Goal: Task Accomplishment & Management: Manage account settings

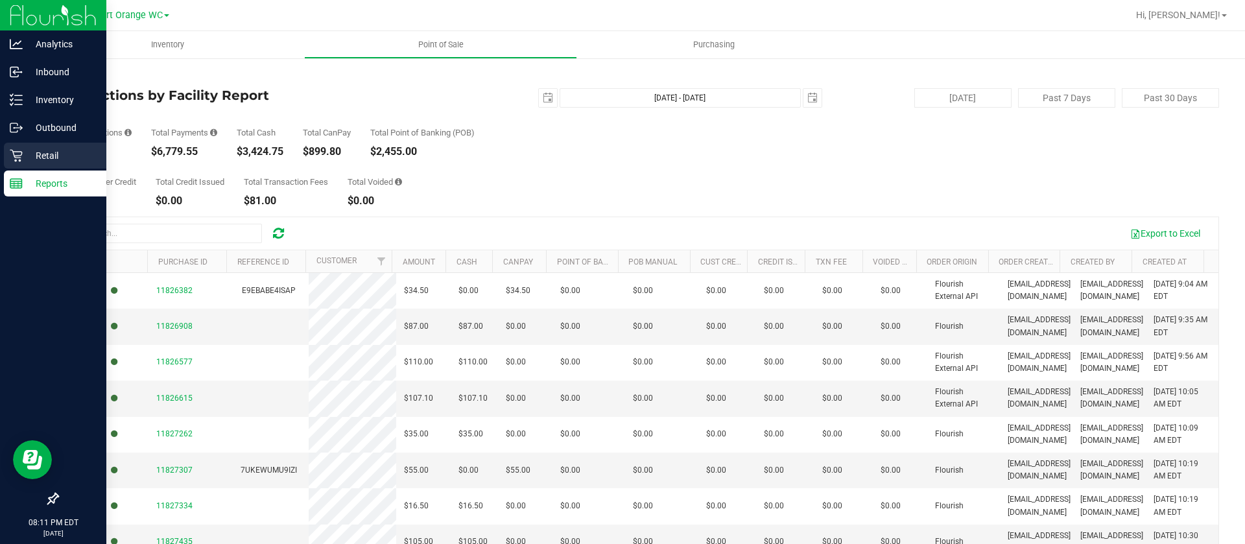
click at [32, 148] on p "Retail" at bounding box center [62, 156] width 78 height 16
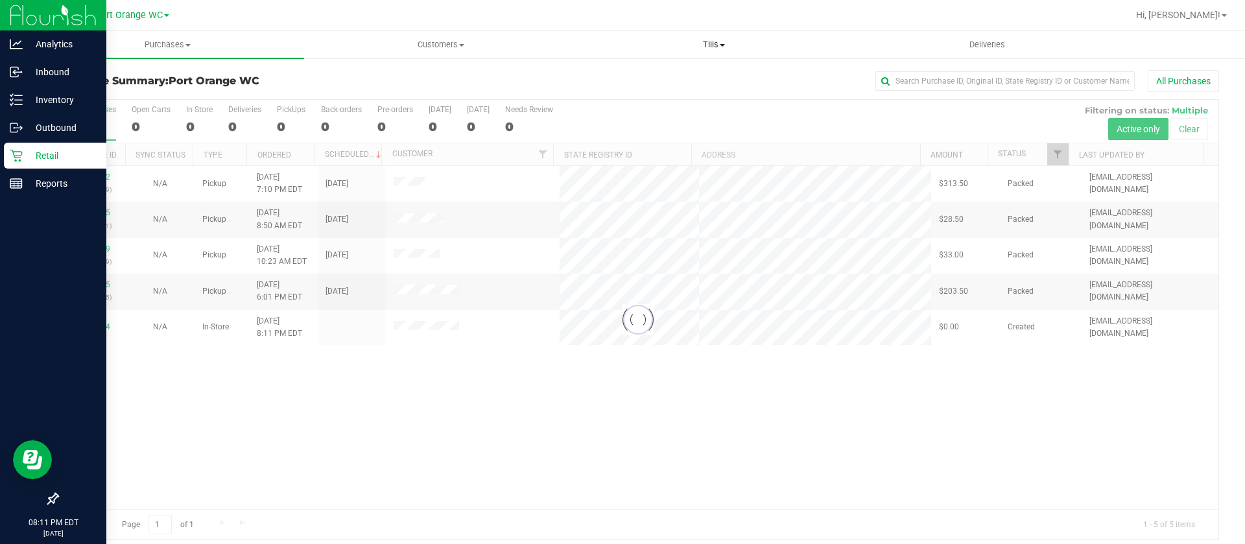
click at [714, 46] on span "Tills" at bounding box center [714, 45] width 272 height 12
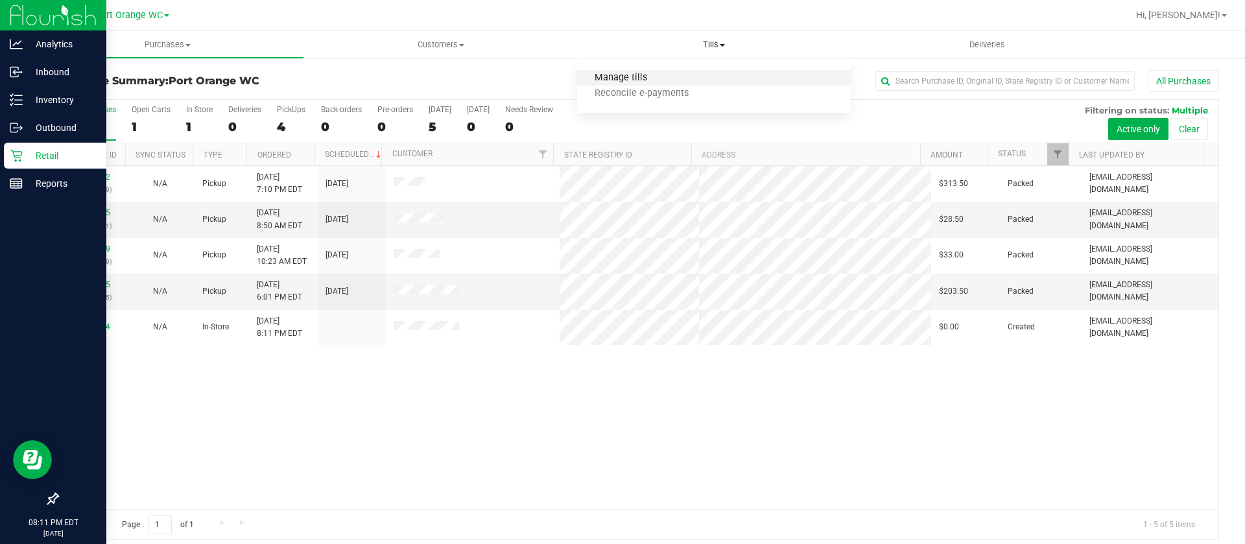
click at [616, 77] on span "Manage tills" at bounding box center [621, 78] width 88 height 11
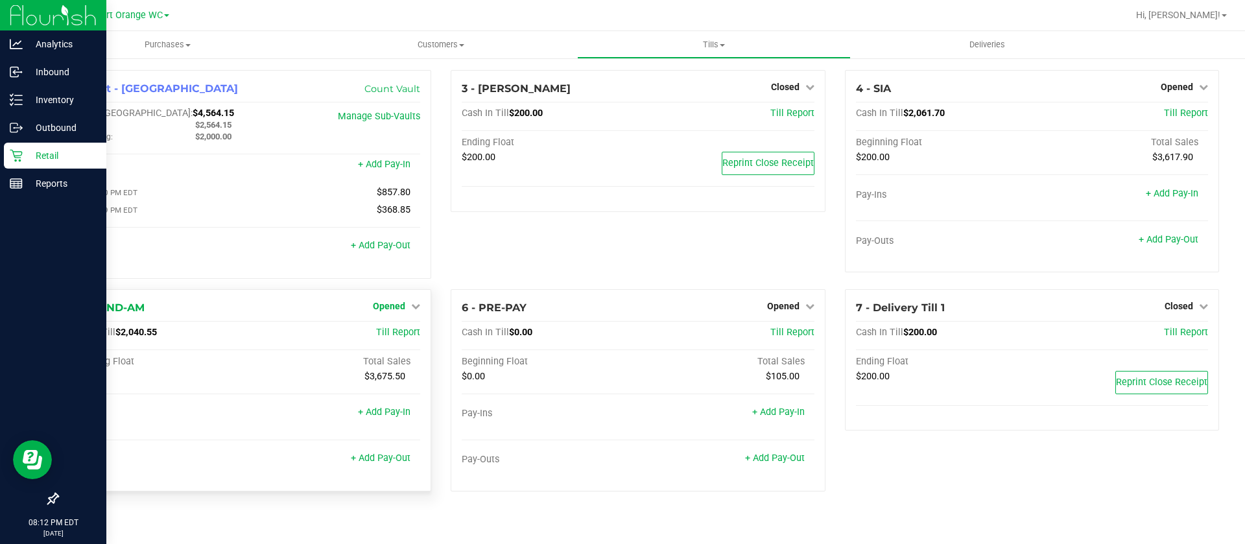
click at [416, 308] on icon at bounding box center [415, 306] width 9 height 9
click at [389, 335] on link "Close Till" at bounding box center [391, 333] width 35 height 10
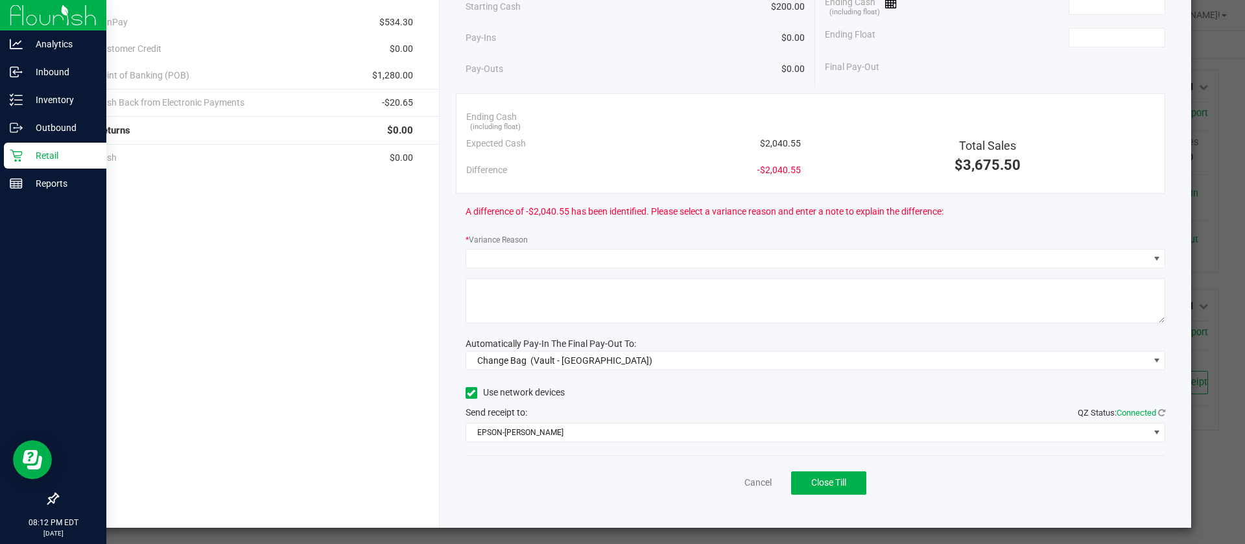
scroll to position [128, 0]
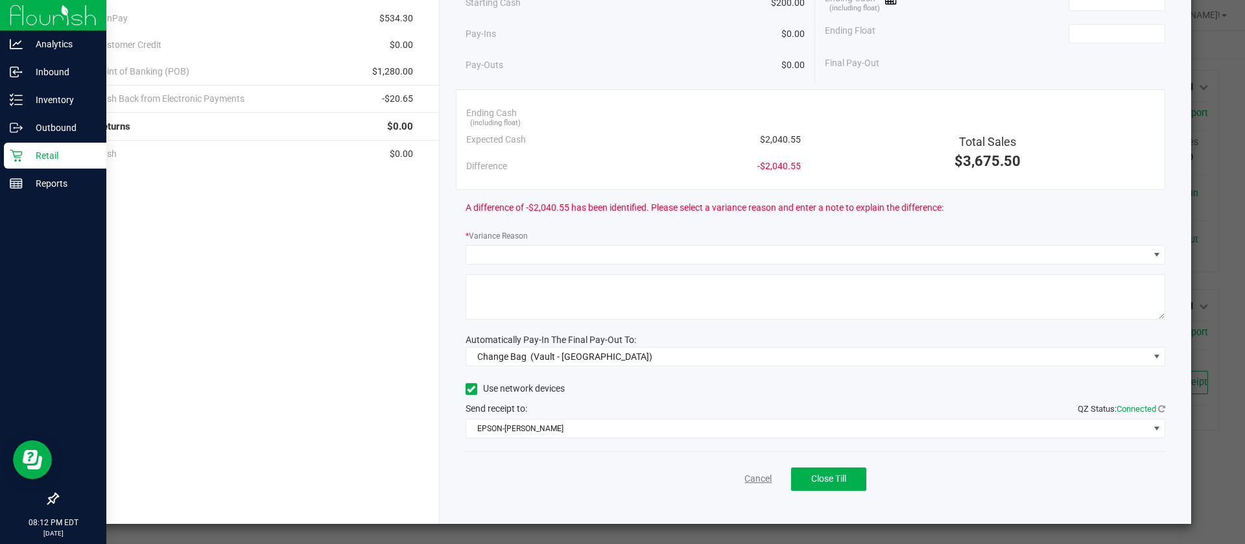
click at [745, 475] on link "Cancel" at bounding box center [758, 479] width 27 height 14
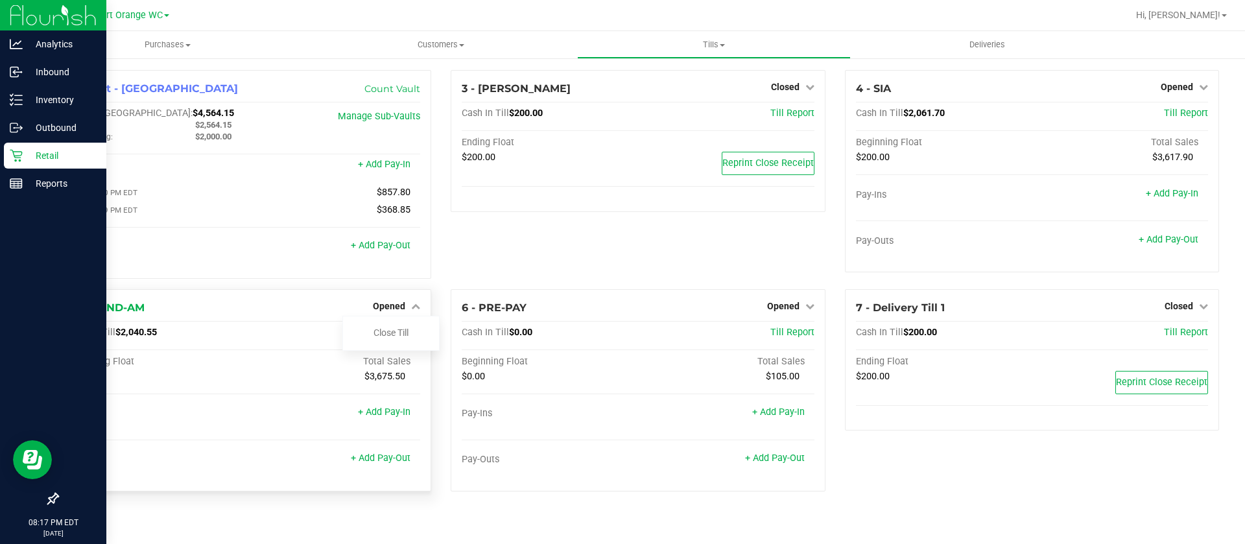
click at [293, 307] on div "5 - SI-AND-AM Opened Close Till" at bounding box center [244, 308] width 352 height 16
click at [381, 330] on link "Close Till" at bounding box center [391, 333] width 35 height 10
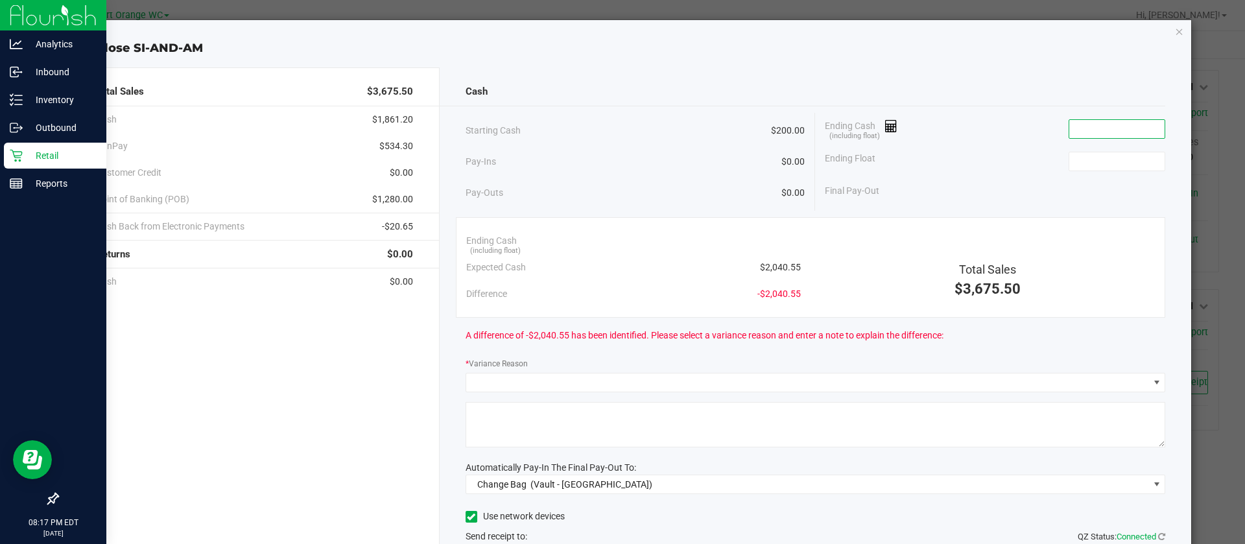
click at [1078, 132] on input at bounding box center [1117, 129] width 95 height 18
type input "$2,063.00"
click at [1070, 158] on input at bounding box center [1117, 161] width 95 height 18
type input "$200.00"
click at [991, 196] on div "Final Pay-Out $1,863.00" at bounding box center [995, 191] width 341 height 27
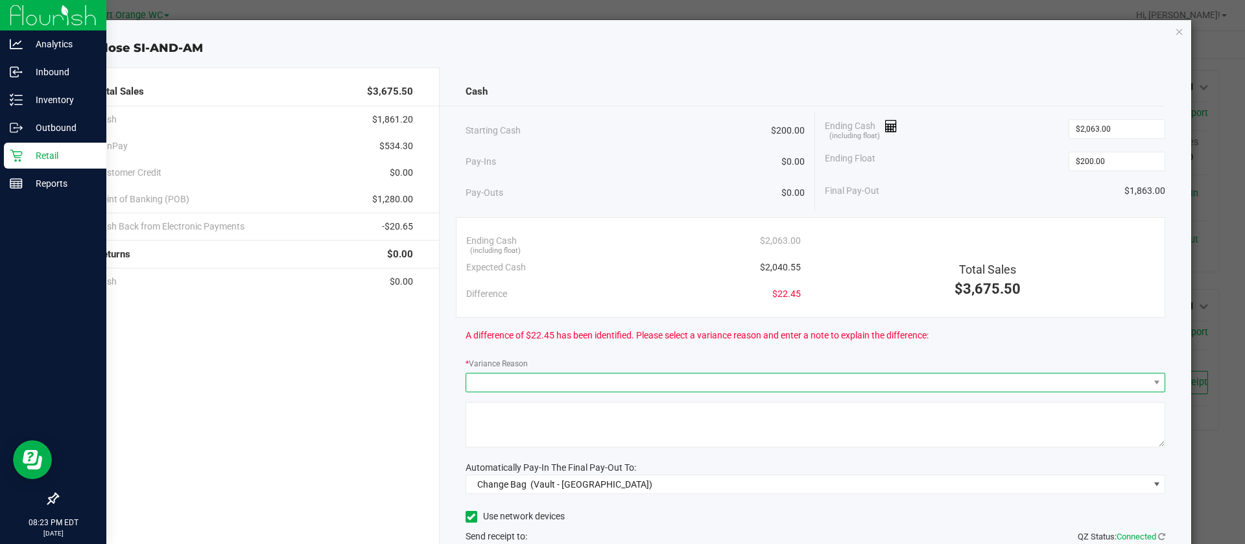
click at [620, 383] on span at bounding box center [807, 383] width 683 height 18
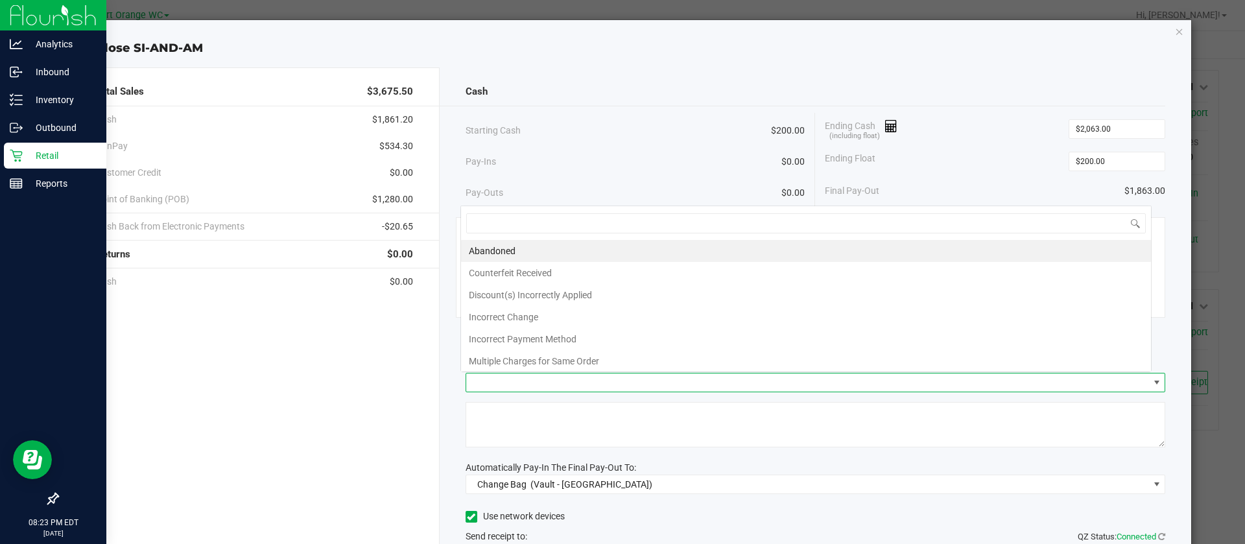
scroll to position [19, 691]
click at [492, 243] on li "Abandoned" at bounding box center [806, 251] width 690 height 22
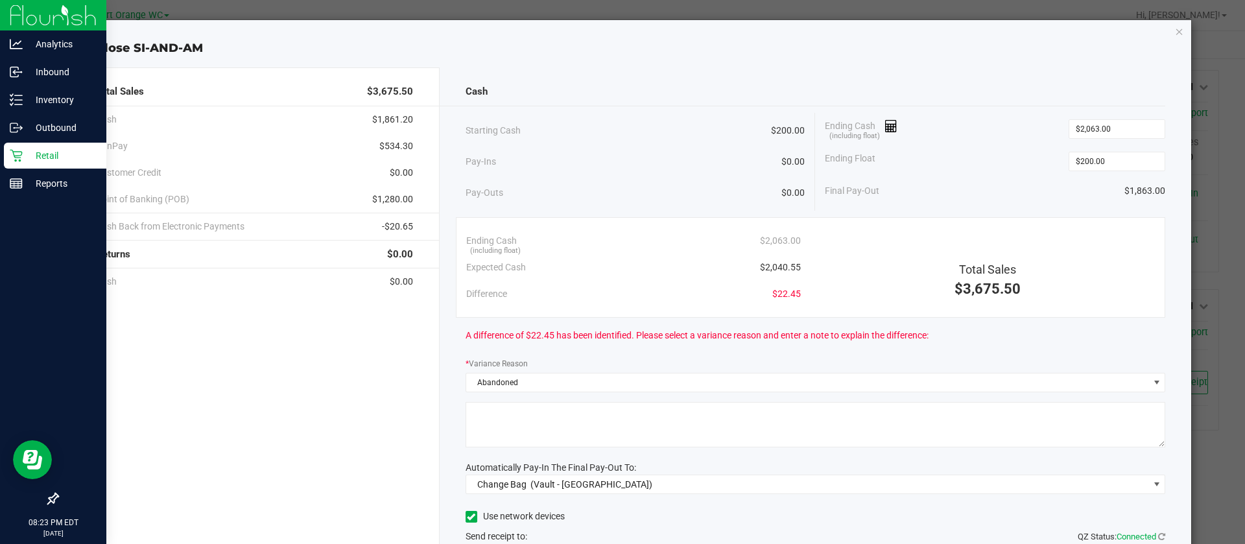
click at [549, 418] on textarea at bounding box center [816, 424] width 701 height 45
type textarea "Abandoned"
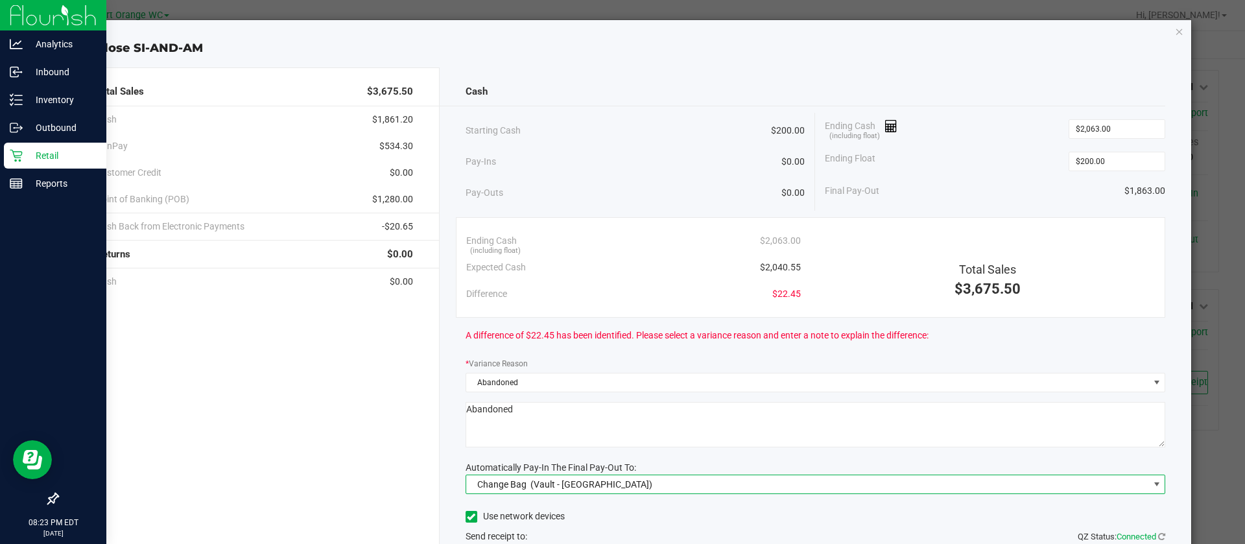
click at [579, 484] on span "(Vault - [GEOGRAPHIC_DATA])" at bounding box center [592, 484] width 122 height 10
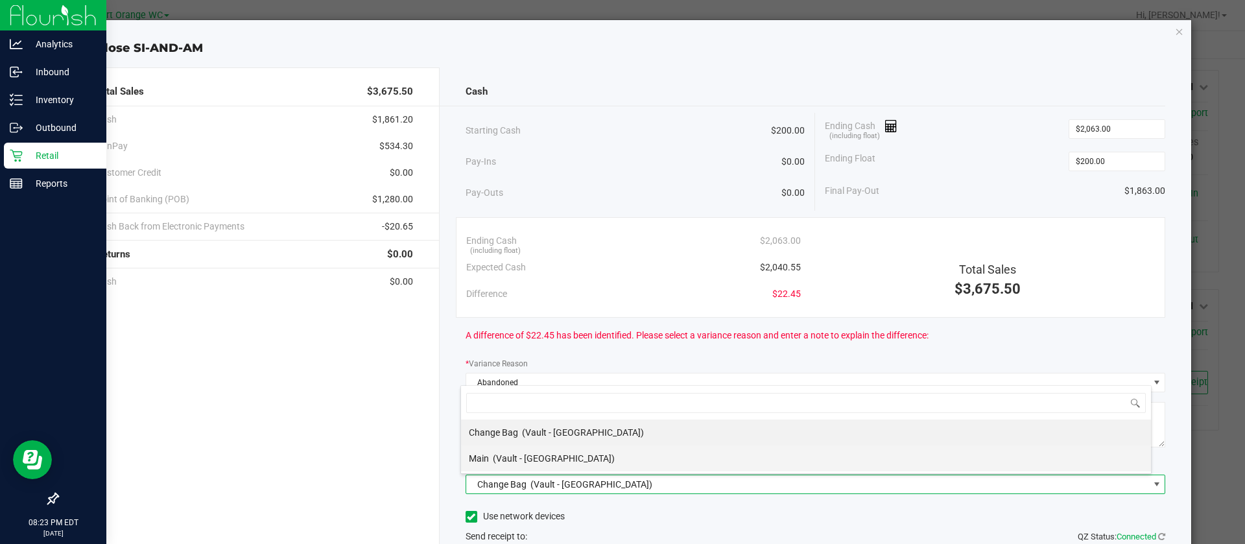
click at [540, 458] on span "(Vault - [GEOGRAPHIC_DATA])" at bounding box center [554, 458] width 122 height 10
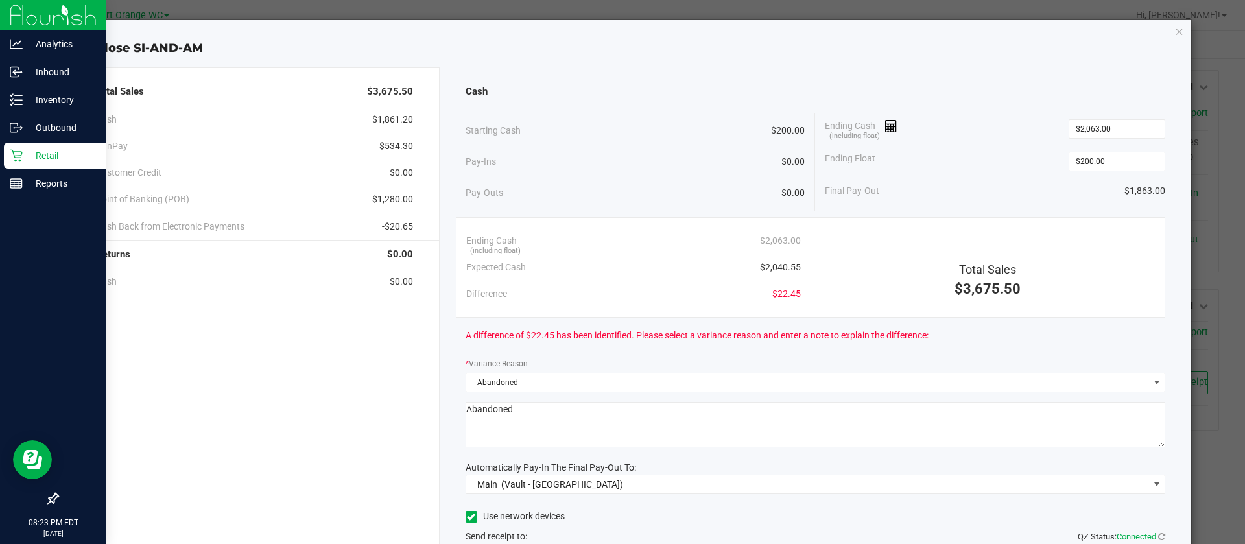
click at [440, 447] on div "Cash Starting Cash $200.00 Pay-Ins $0.00 Pay-Outs $0.00 Ending Cash (including …" at bounding box center [816, 359] width 752 height 584
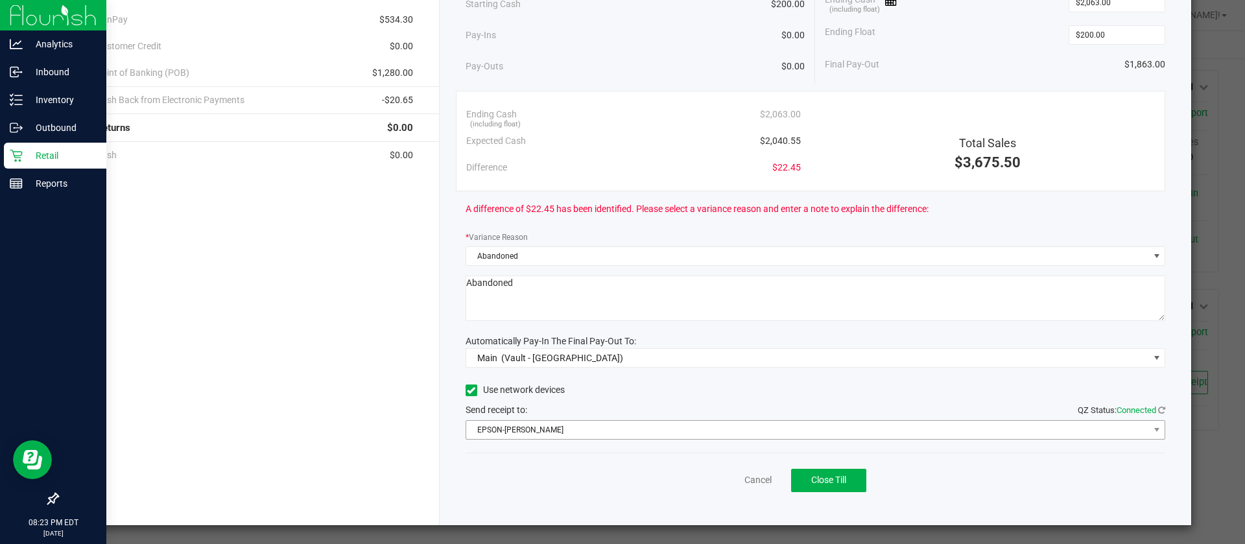
scroll to position [128, 0]
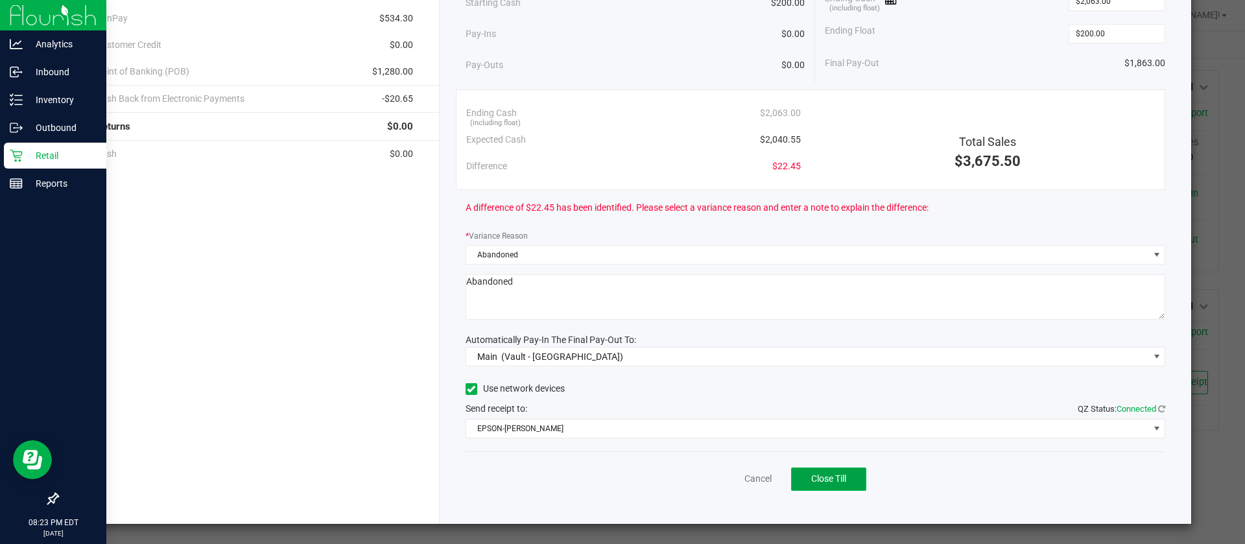
click at [819, 478] on span "Close Till" at bounding box center [828, 479] width 35 height 10
click at [638, 424] on span "EPSON-[PERSON_NAME]" at bounding box center [807, 429] width 683 height 18
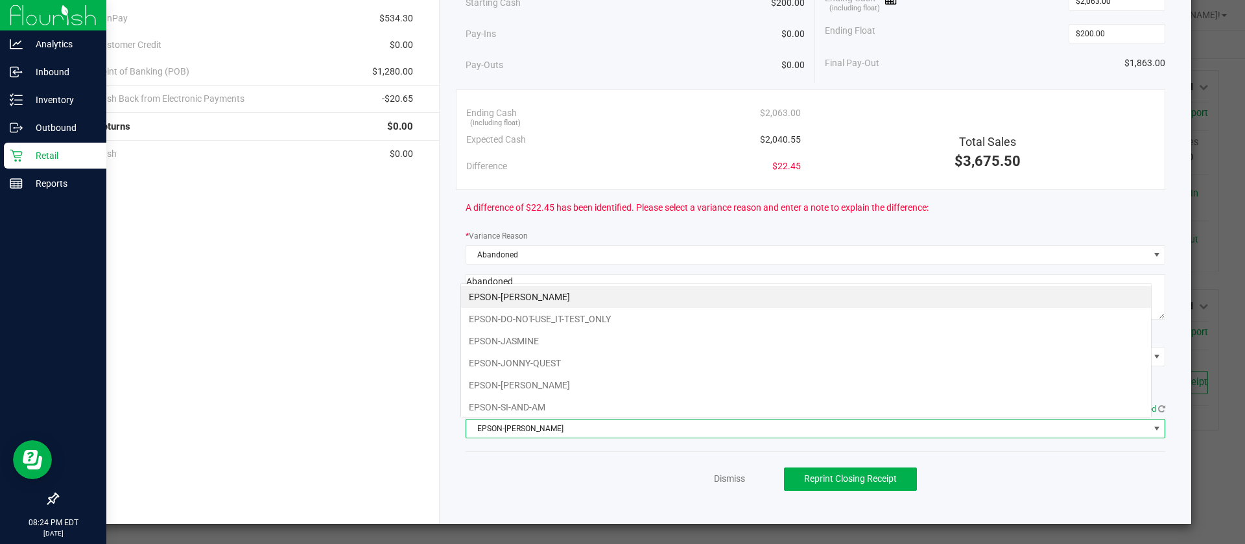
scroll to position [19, 691]
click at [520, 360] on li "EPSON-JONNY-QUEST" at bounding box center [806, 363] width 690 height 22
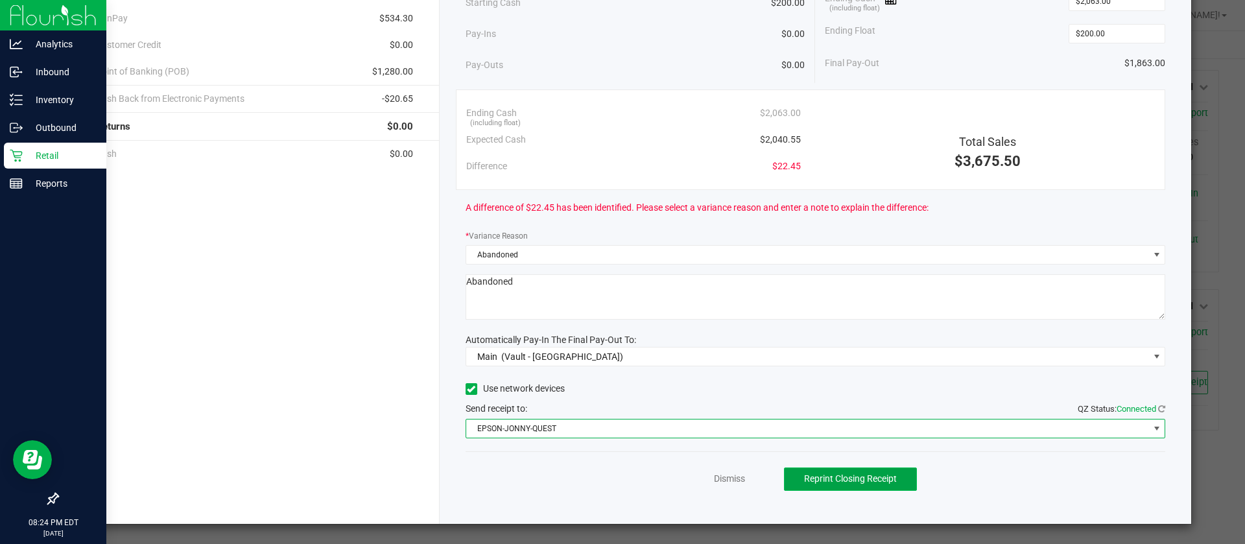
click at [877, 471] on button "Reprint Closing Receipt" at bounding box center [850, 479] width 133 height 23
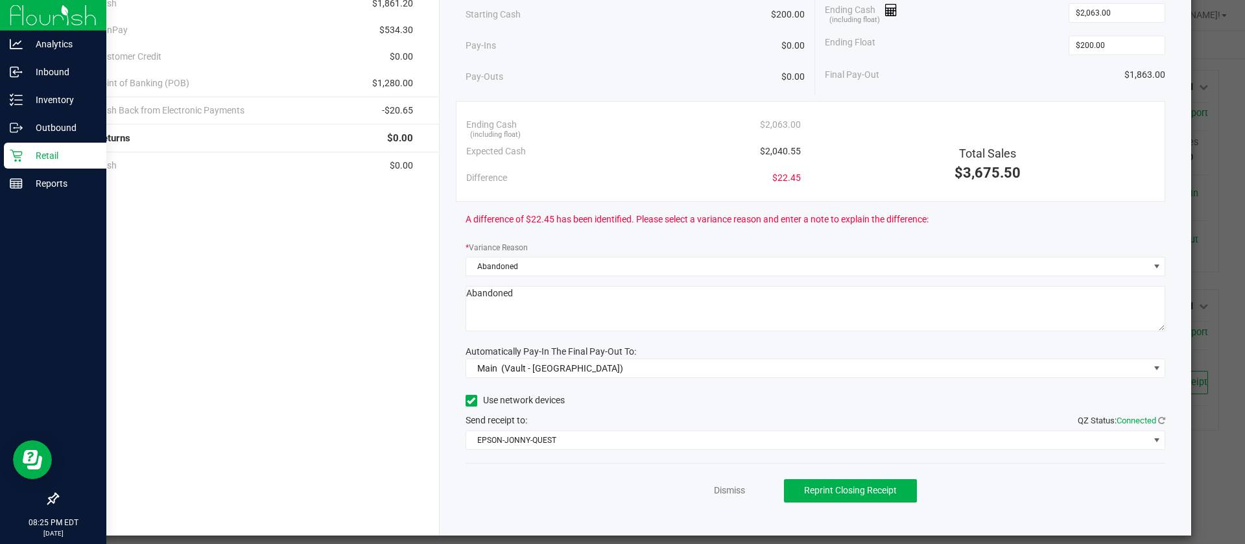
scroll to position [128, 0]
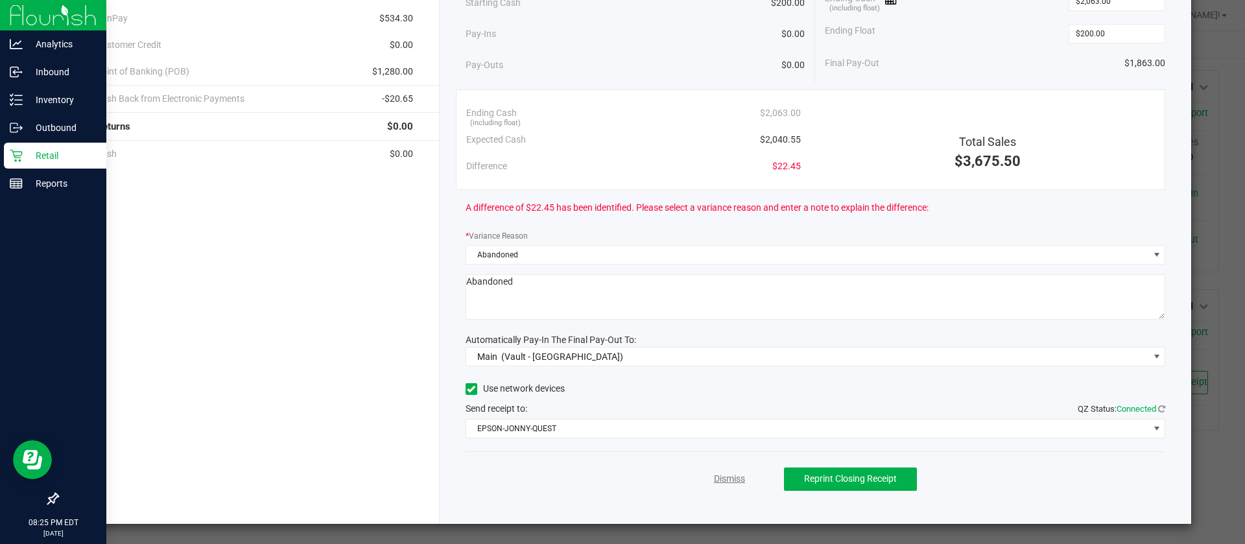
click at [722, 474] on link "Dismiss" at bounding box center [729, 479] width 31 height 14
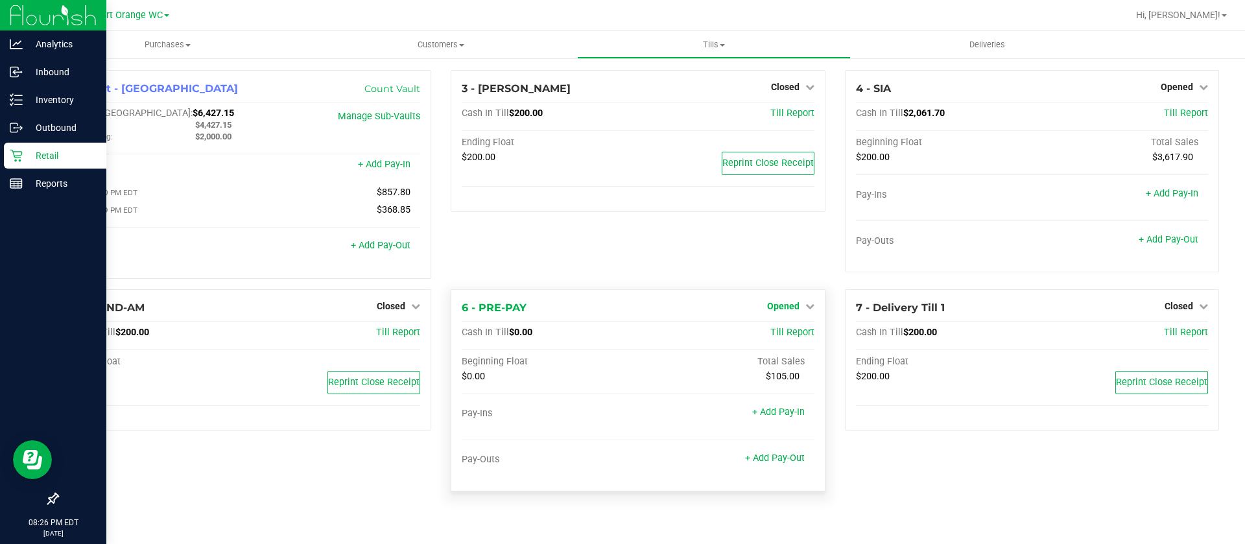
click at [810, 308] on icon at bounding box center [810, 306] width 9 height 9
click at [786, 332] on link "Close Till" at bounding box center [784, 333] width 35 height 10
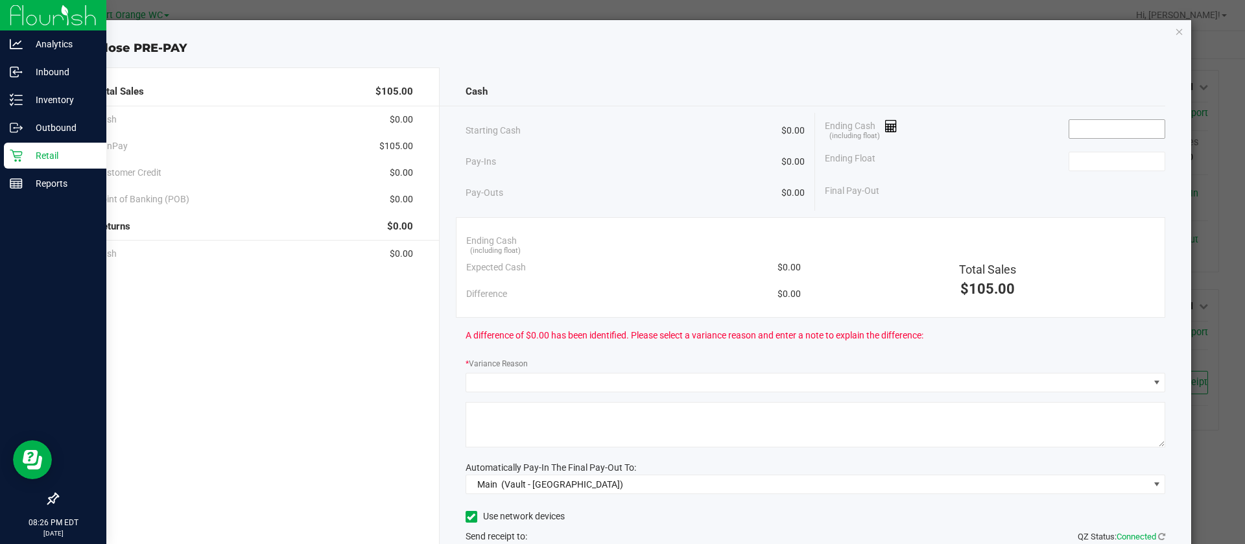
click at [1129, 129] on input at bounding box center [1117, 129] width 95 height 18
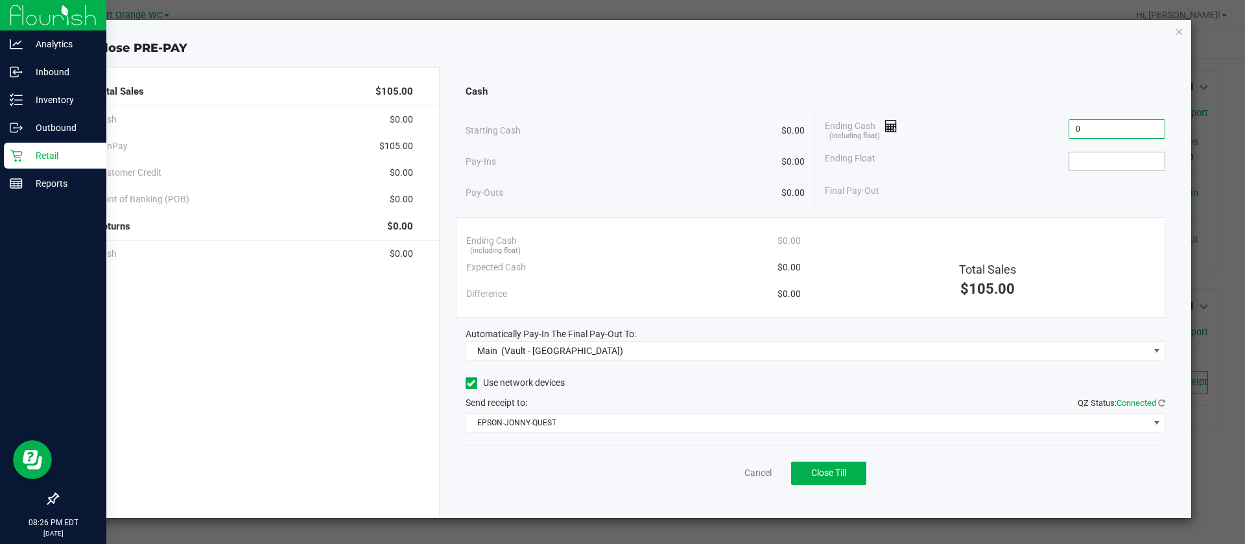
type input "$0.00"
click at [1103, 162] on input at bounding box center [1117, 161] width 95 height 18
type input "$0.00"
click at [821, 473] on span "Close Till" at bounding box center [828, 473] width 35 height 10
click at [719, 474] on link "Dismiss" at bounding box center [729, 473] width 31 height 14
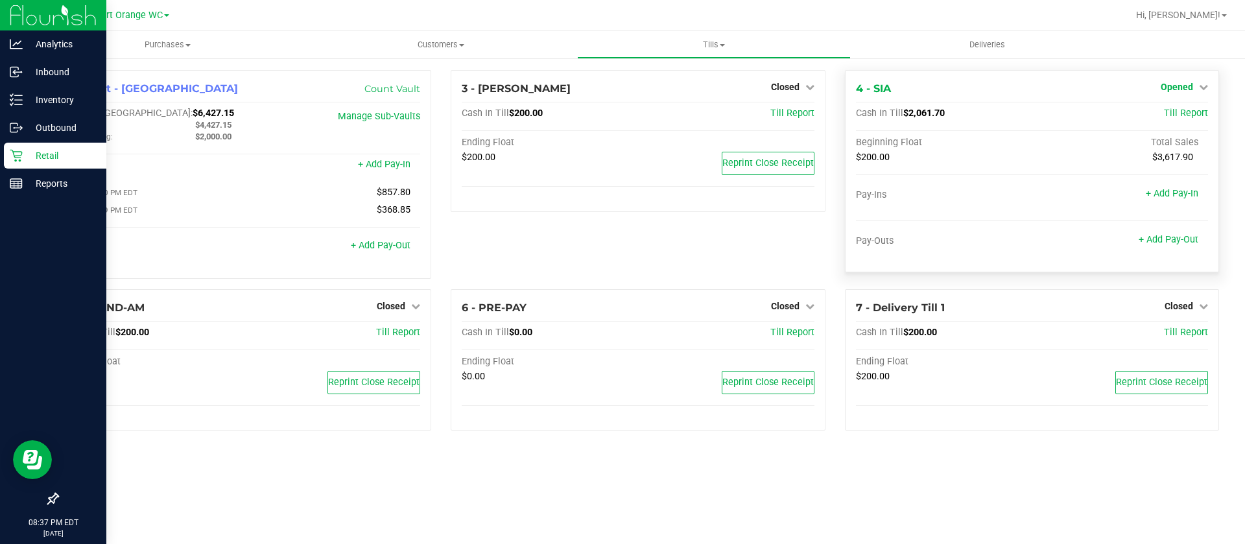
click at [1186, 85] on span "Opened" at bounding box center [1177, 87] width 32 height 10
click at [1177, 110] on link "Close Till" at bounding box center [1178, 114] width 35 height 10
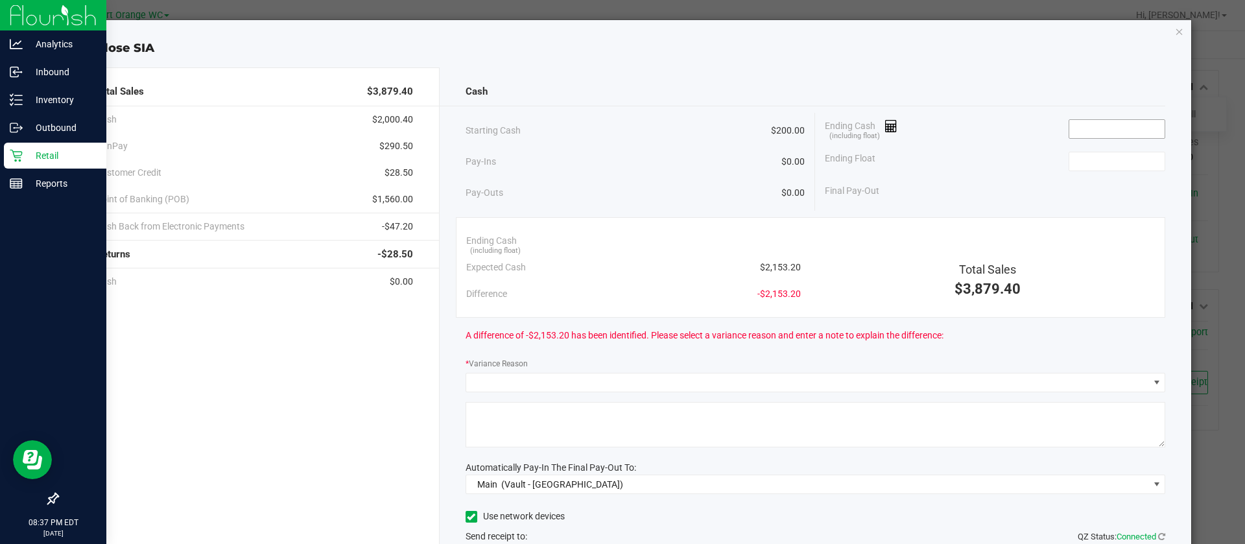
click at [1105, 133] on input at bounding box center [1117, 129] width 95 height 18
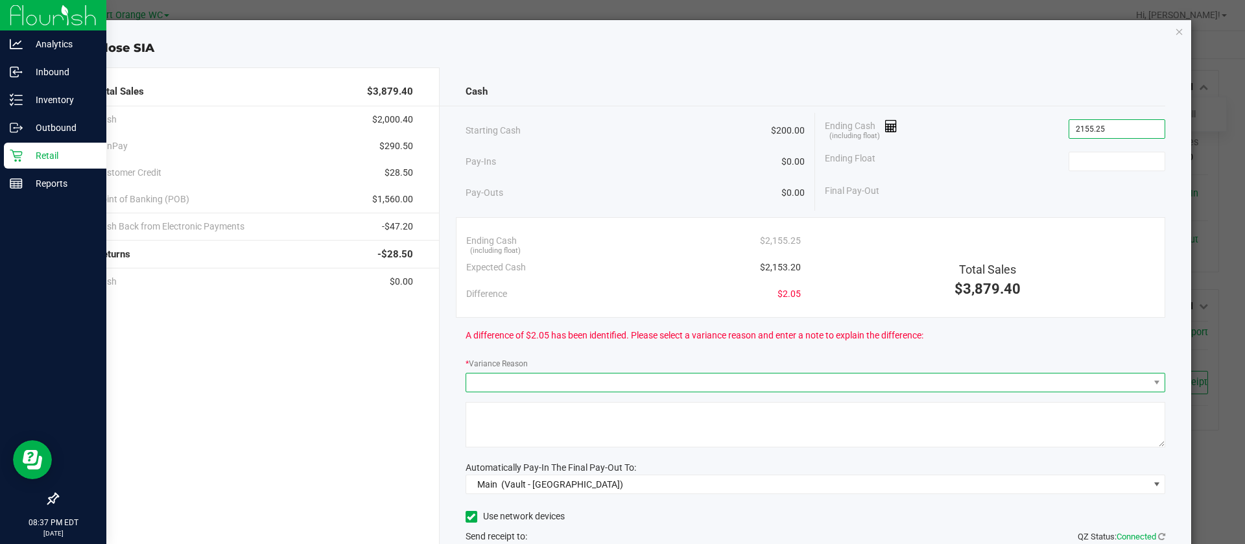
type input "$2,155.25"
click at [758, 383] on span at bounding box center [807, 383] width 683 height 18
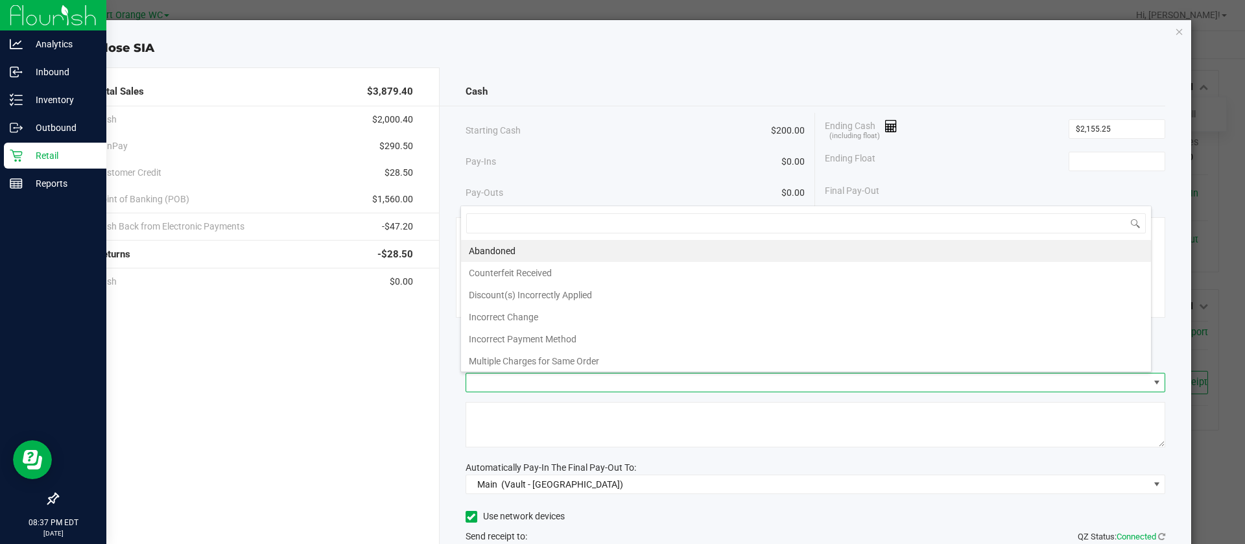
scroll to position [19, 691]
click at [498, 242] on li "Abandoned" at bounding box center [806, 251] width 690 height 22
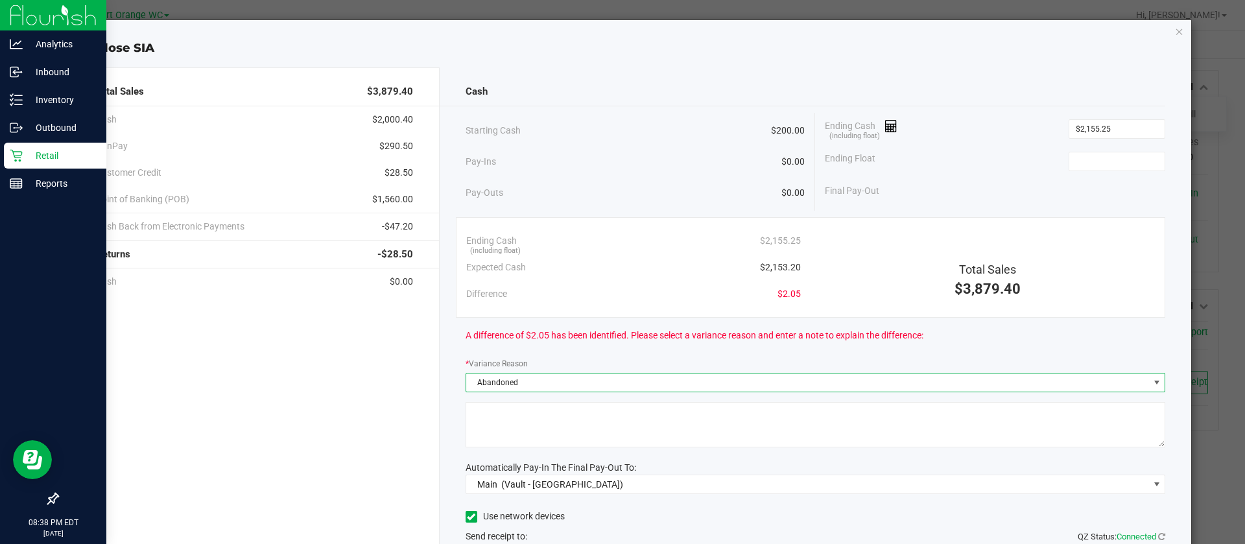
click at [567, 422] on textarea at bounding box center [816, 424] width 701 height 45
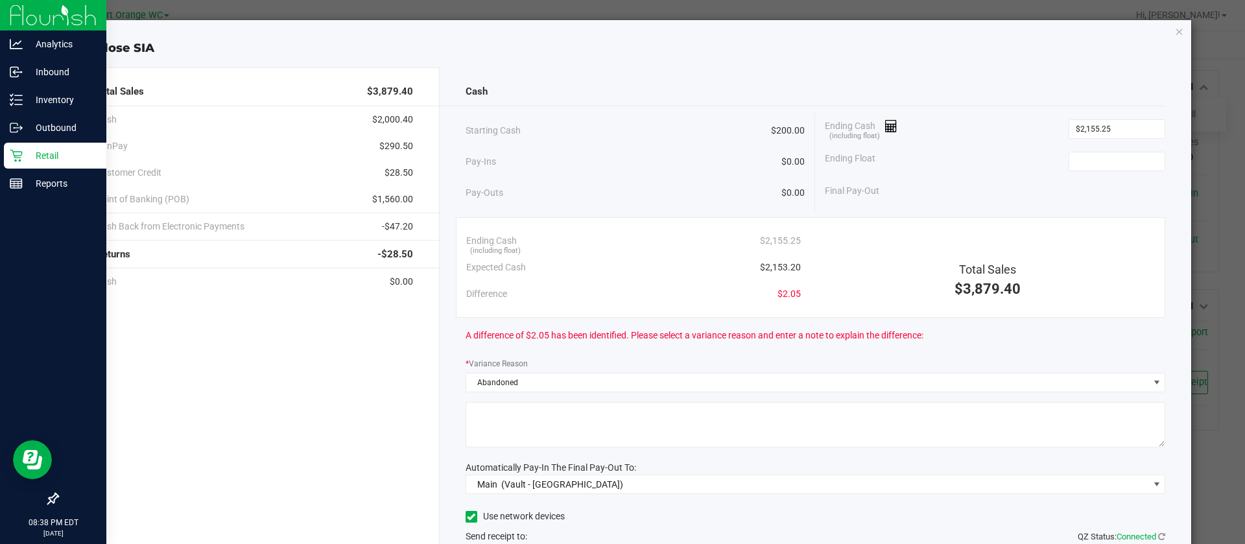
click at [579, 419] on textarea at bounding box center [816, 424] width 701 height 45
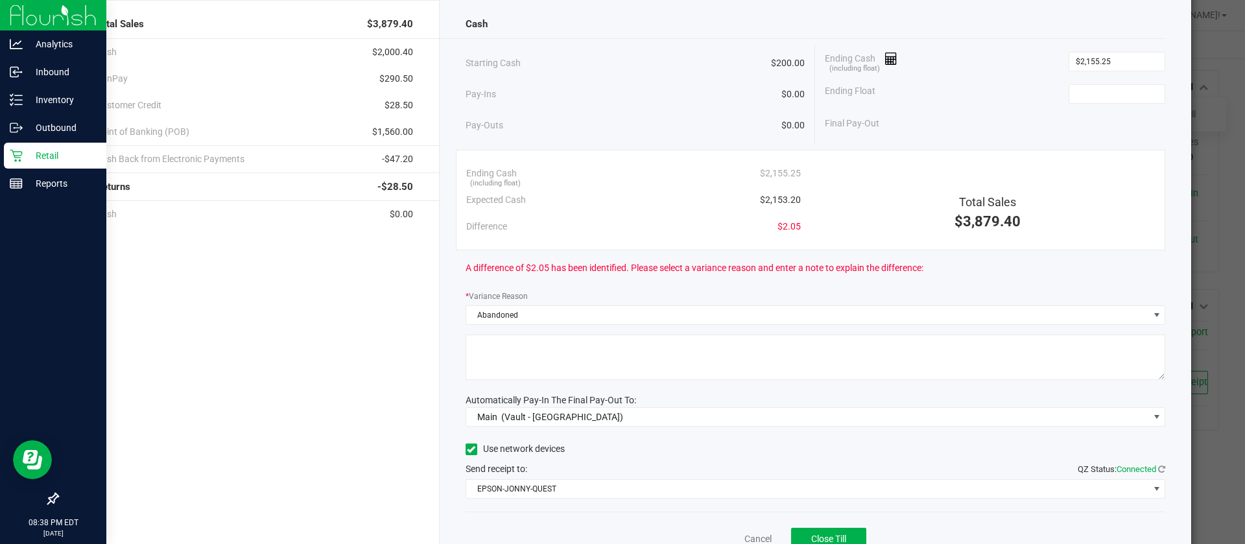
scroll to position [97, 0]
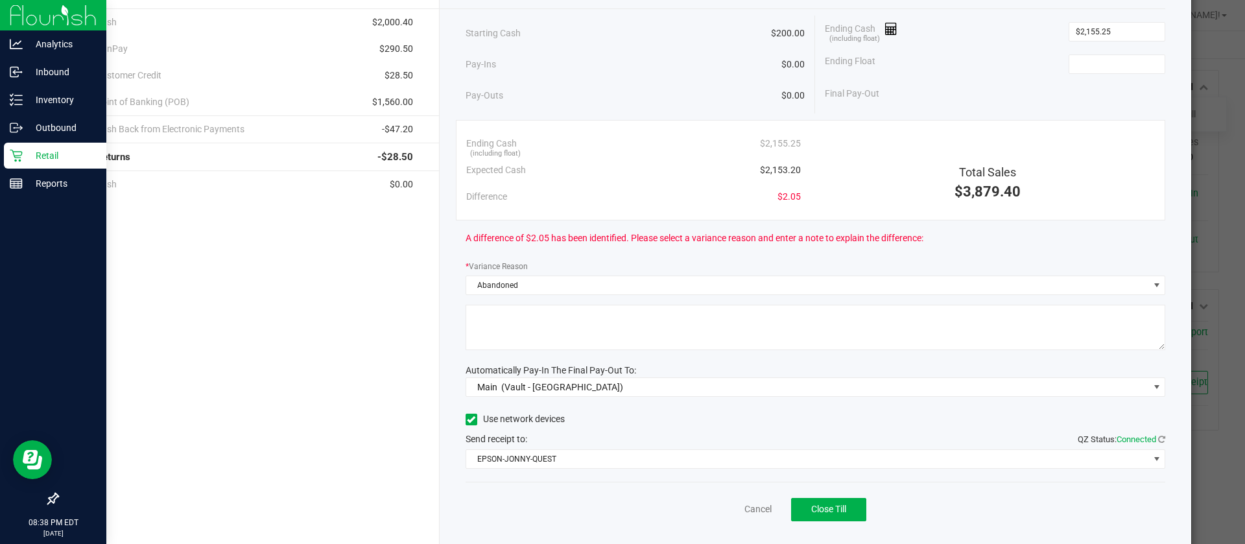
click at [583, 306] on textarea at bounding box center [816, 327] width 701 height 45
click at [584, 317] on textarea at bounding box center [816, 327] width 701 height 45
type textarea "Abandoned"
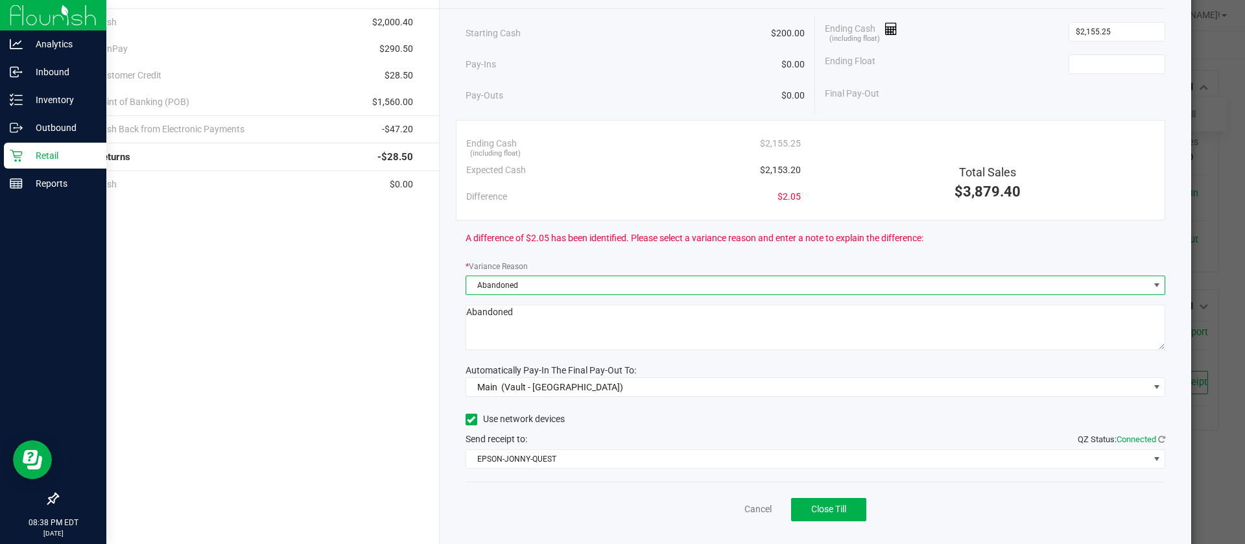
click at [706, 287] on span "Abandoned" at bounding box center [807, 285] width 683 height 18
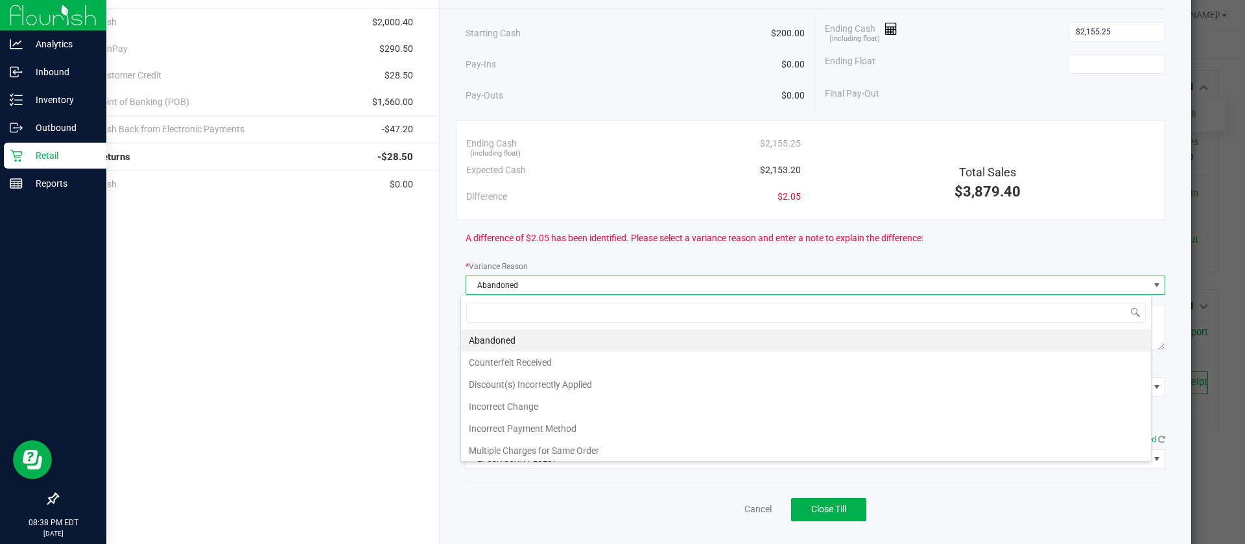
scroll to position [19, 691]
click at [706, 287] on span "Abandoned" at bounding box center [807, 285] width 683 height 18
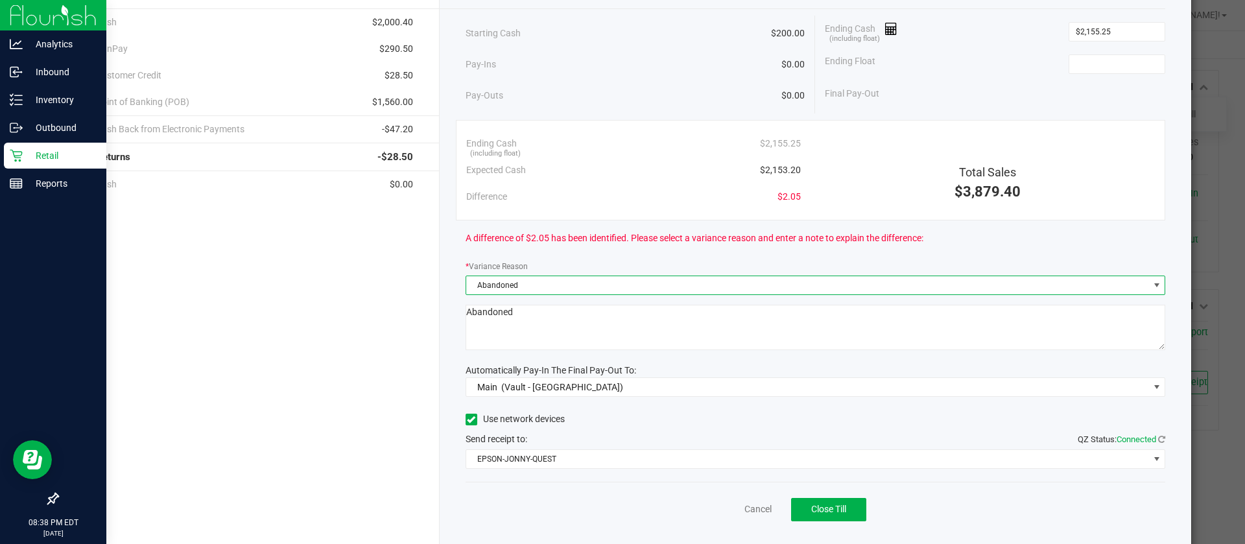
click at [706, 287] on span "Abandoned" at bounding box center [807, 285] width 683 height 18
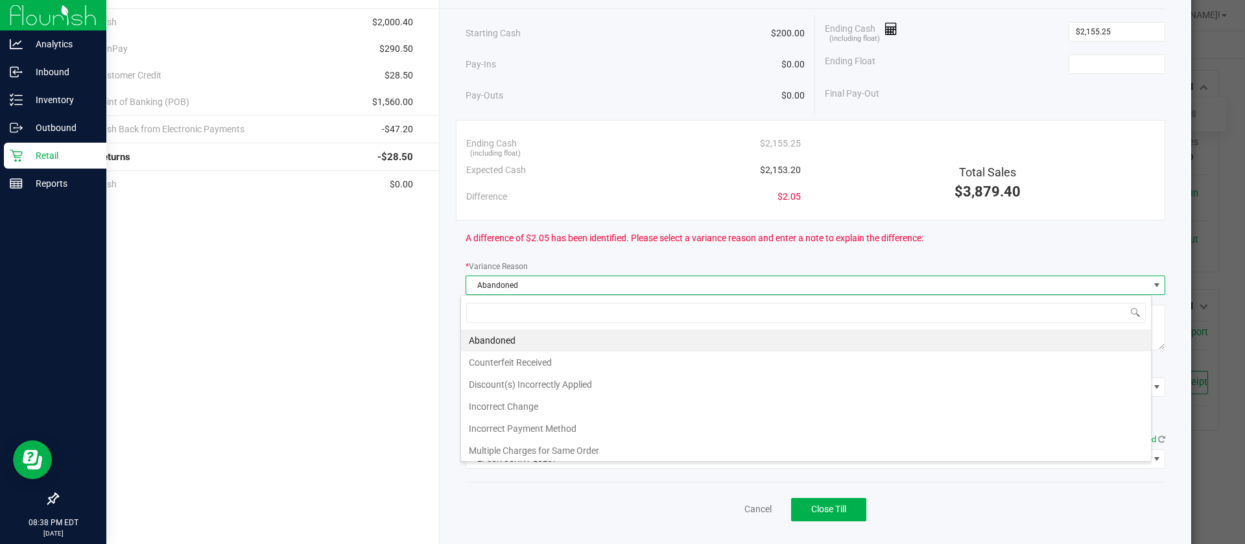
click at [706, 287] on span "Abandoned" at bounding box center [807, 285] width 683 height 18
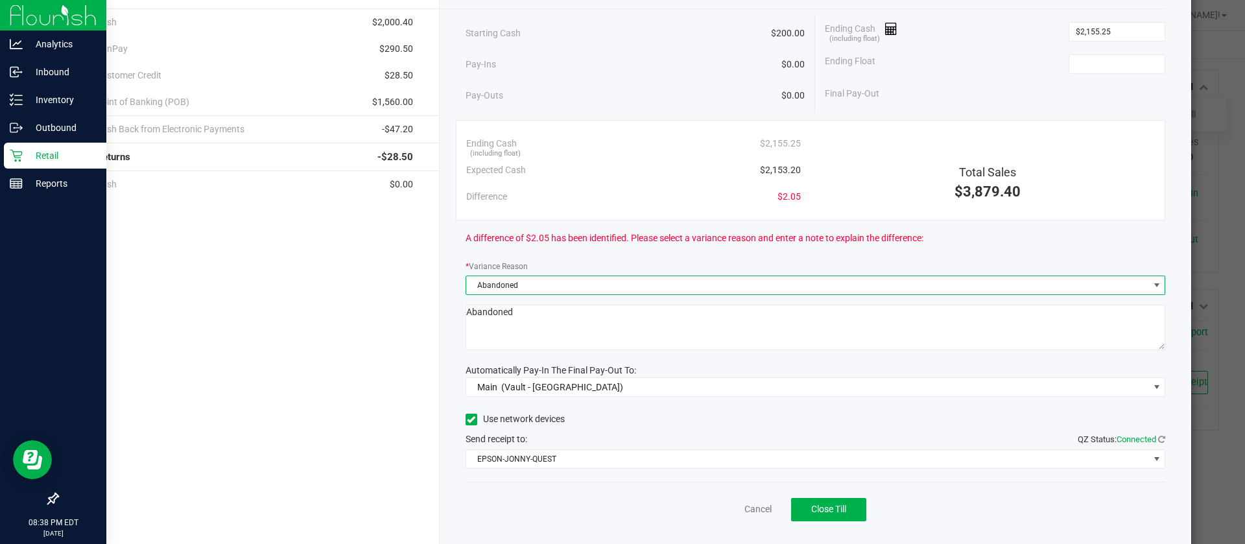
click at [718, 280] on span "Abandoned" at bounding box center [807, 285] width 683 height 18
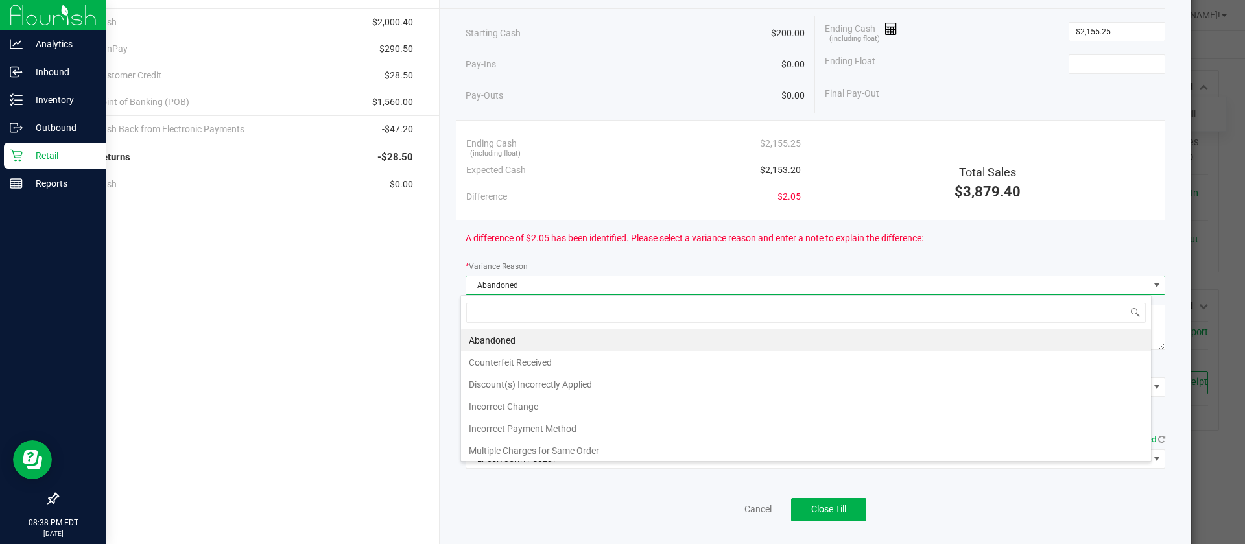
click at [718, 280] on span "Abandoned" at bounding box center [807, 285] width 683 height 18
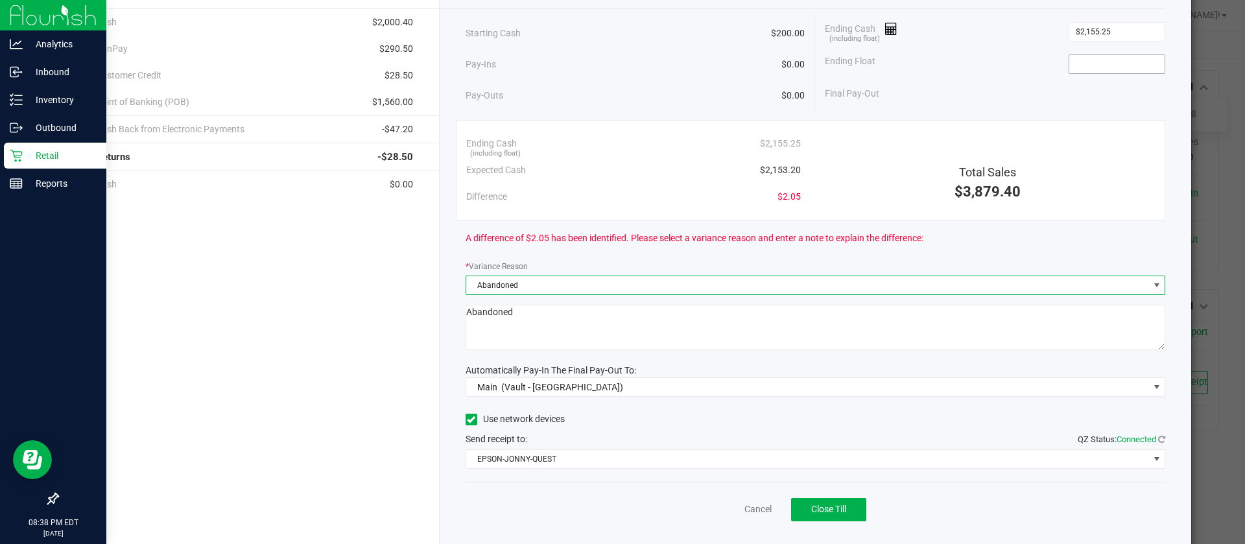
click at [1087, 66] on input at bounding box center [1117, 64] width 95 height 18
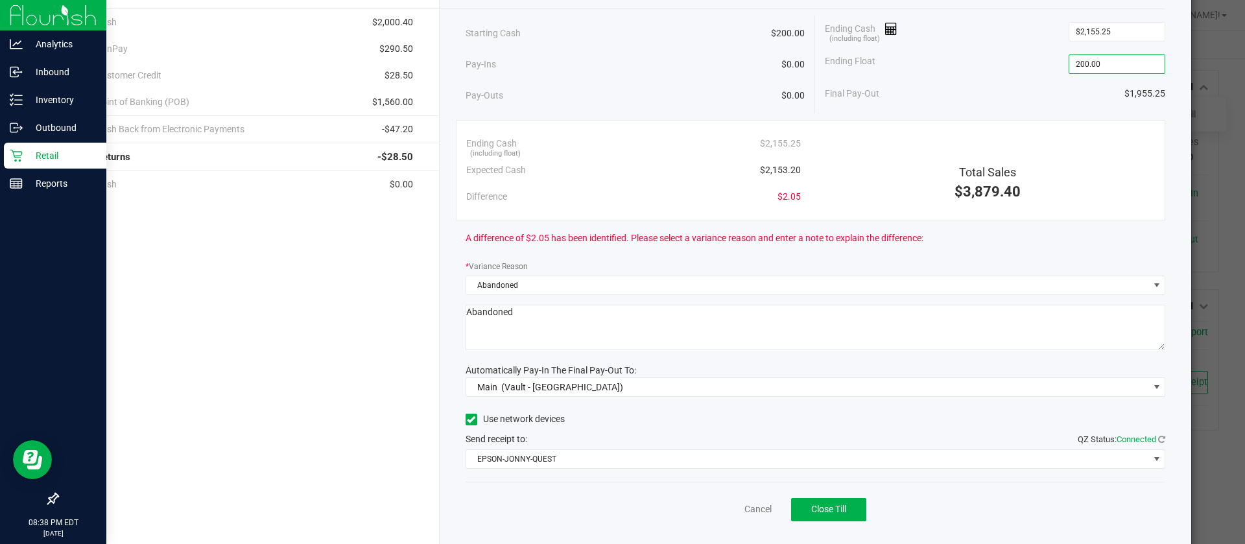
type input "$200.00"
click at [656, 230] on div "A difference of $2.05 has been identified. Please select a variance reason and …" at bounding box center [816, 239] width 701 height 36
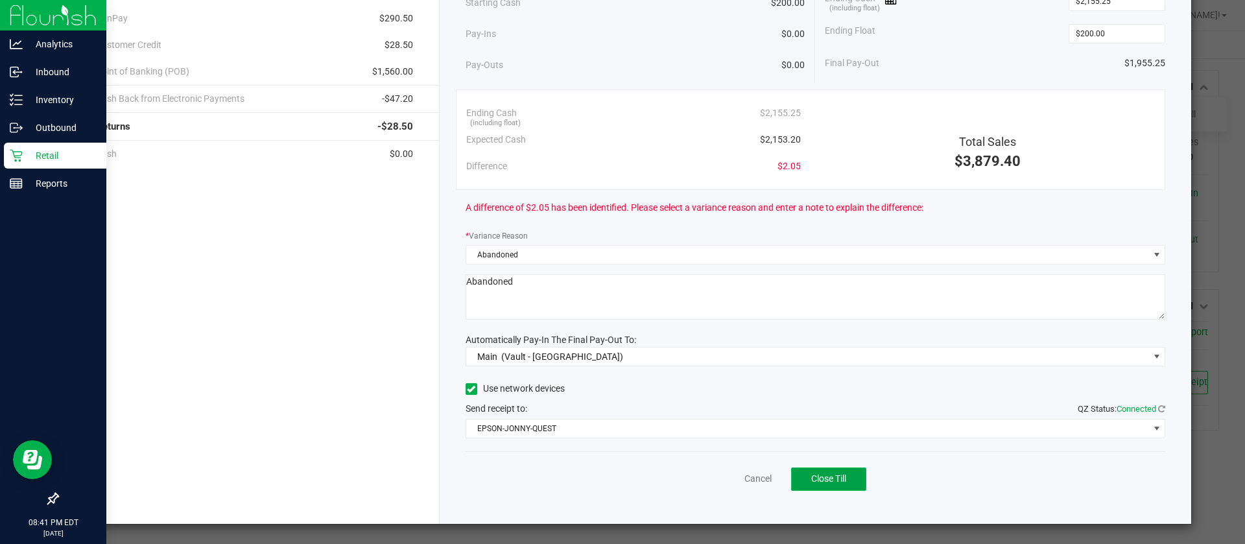
click at [819, 476] on span "Close Till" at bounding box center [828, 479] width 35 height 10
click at [714, 479] on link "Dismiss" at bounding box center [729, 479] width 31 height 14
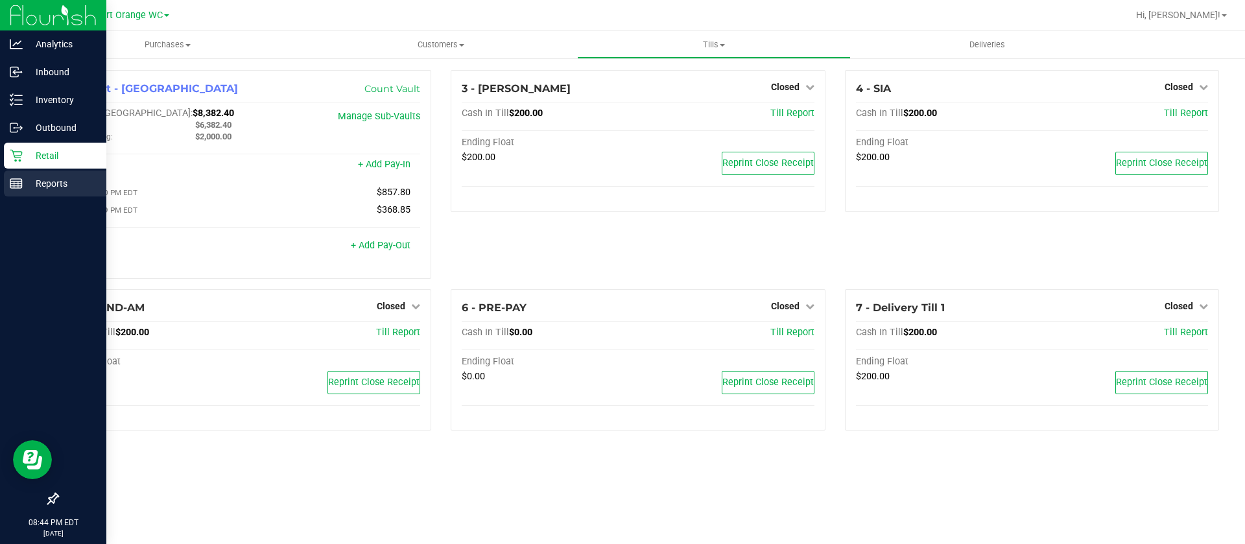
click at [56, 186] on p "Reports" at bounding box center [62, 184] width 78 height 16
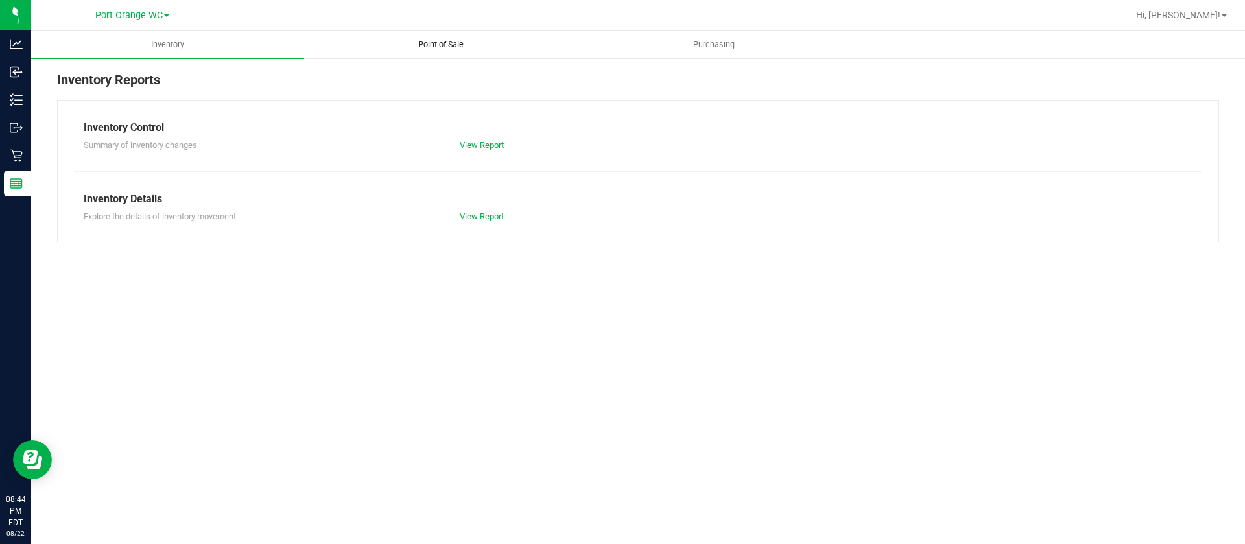
click at [444, 47] on span "Point of Sale" at bounding box center [441, 45] width 80 height 12
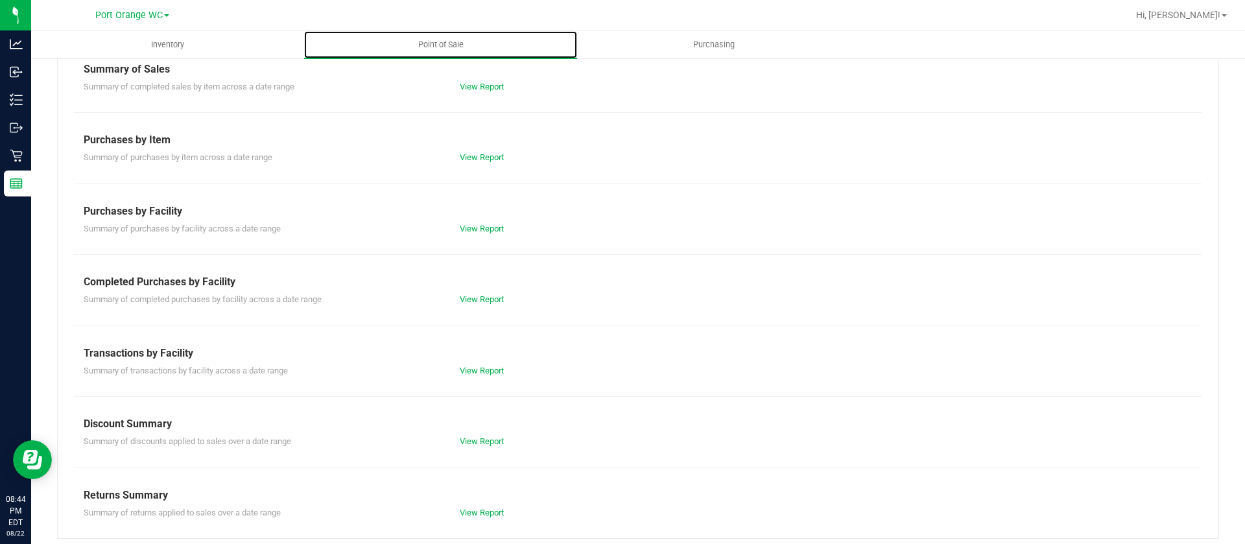
scroll to position [138, 0]
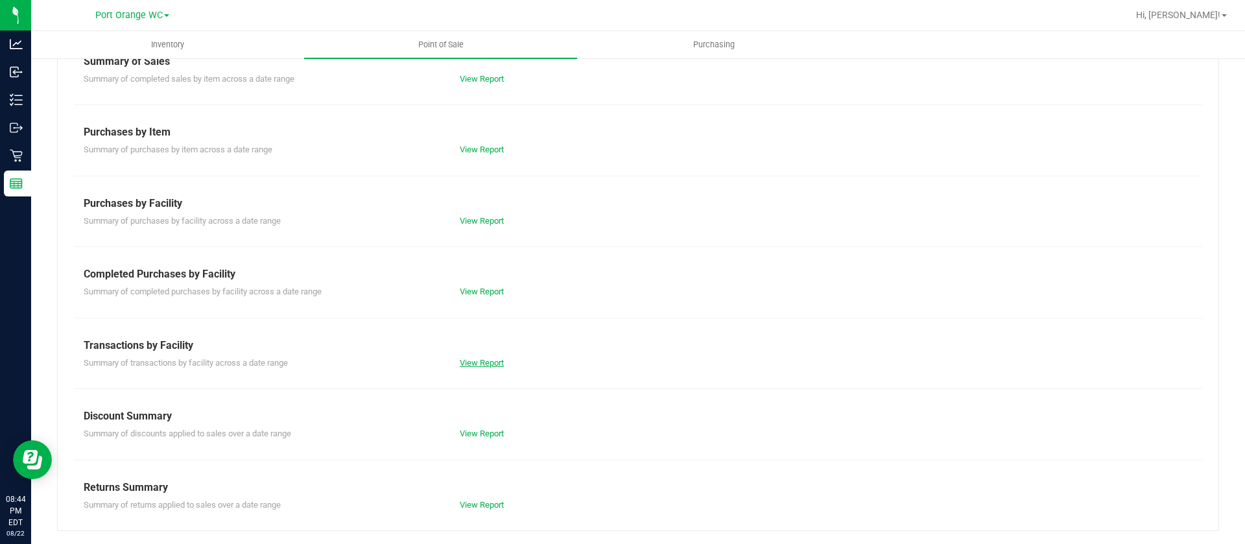
click at [473, 365] on link "View Report" at bounding box center [482, 363] width 44 height 10
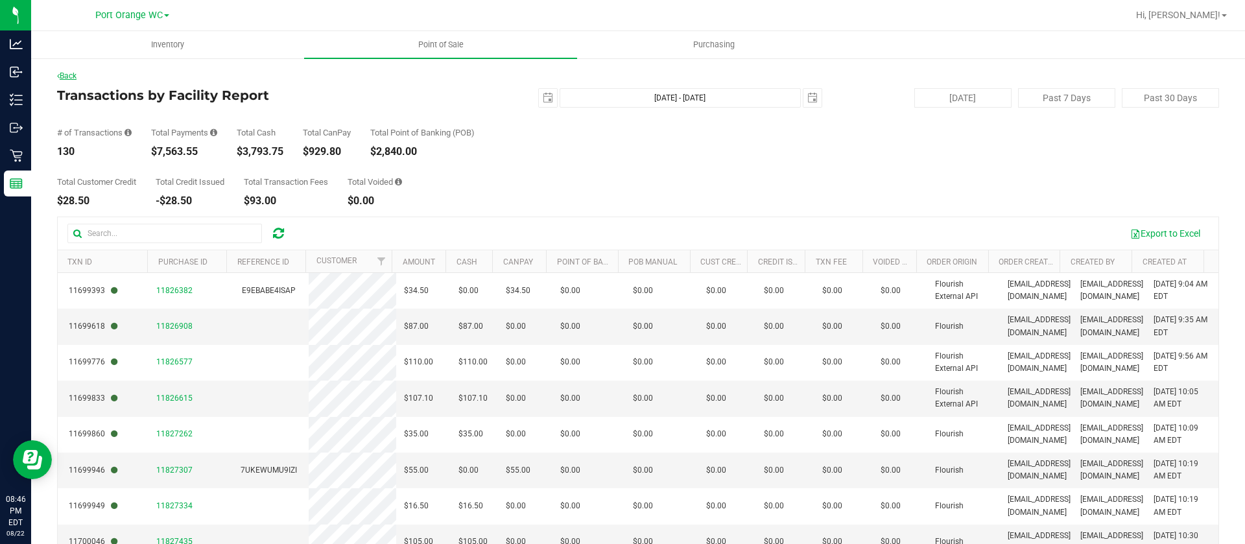
click at [71, 77] on link "Back" at bounding box center [66, 75] width 19 height 9
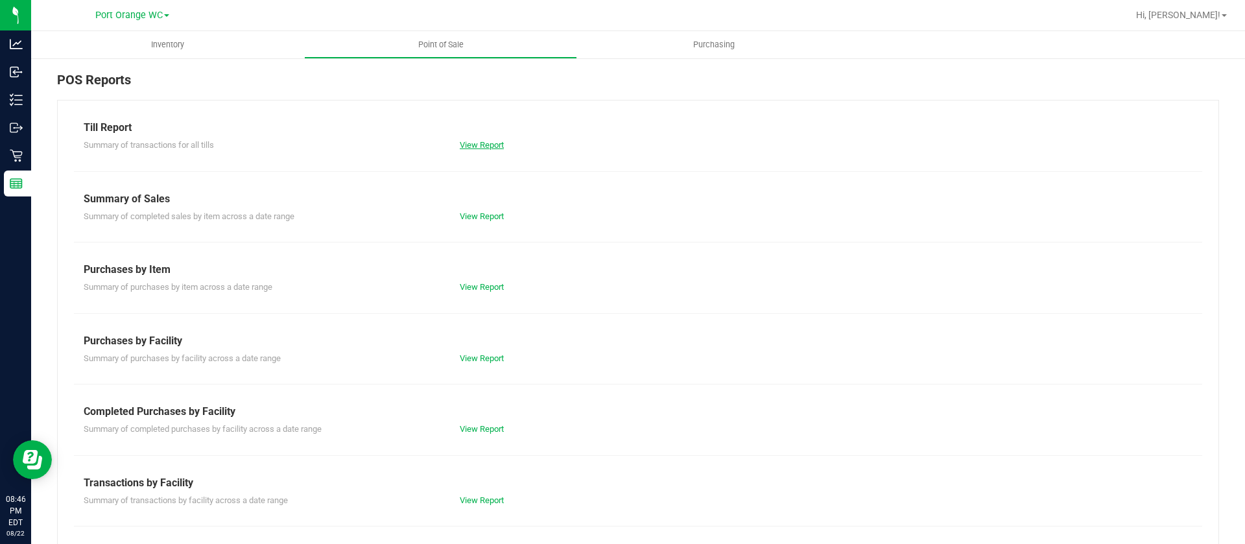
click at [489, 142] on link "View Report" at bounding box center [482, 145] width 44 height 10
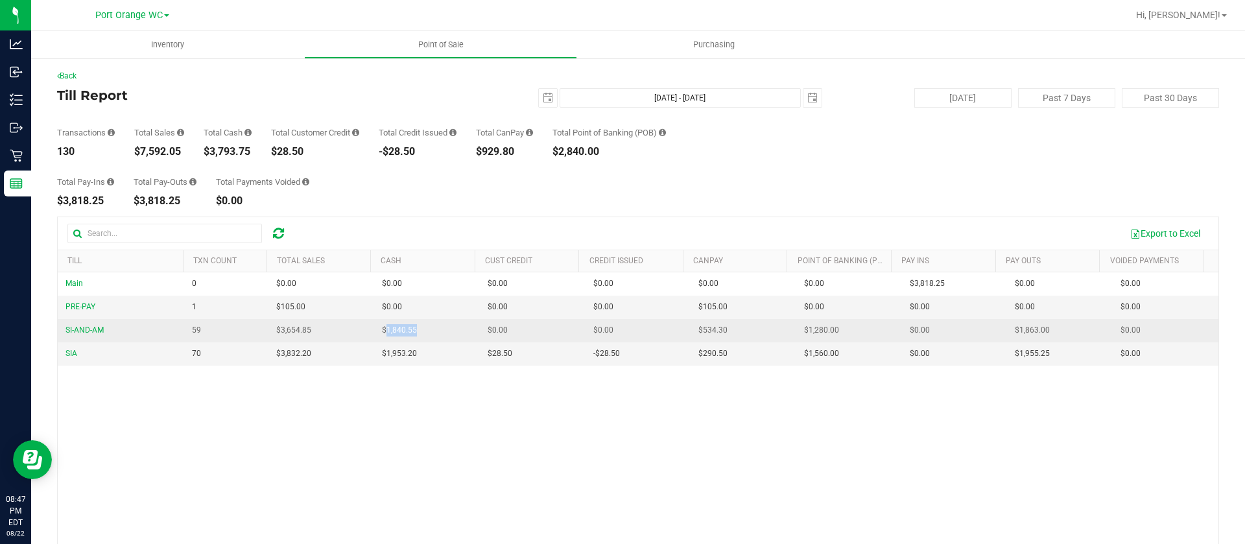
drag, startPoint x: 420, startPoint y: 334, endPoint x: 379, endPoint y: 332, distance: 40.9
click at [379, 332] on td "$1,840.55" at bounding box center [427, 330] width 106 height 23
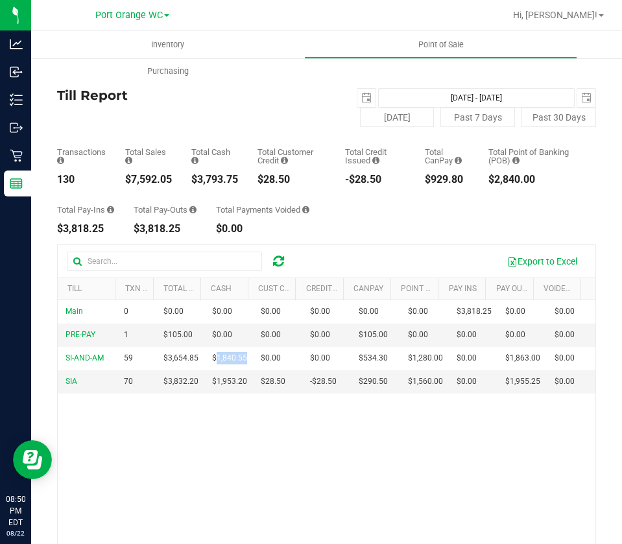
drag, startPoint x: 178, startPoint y: 176, endPoint x: 128, endPoint y: 174, distance: 50.0
click at [128, 174] on div "Transactions 130 Total Sales $7,592.05 Total Cash $3,793.75 Total Customer Cred…" at bounding box center [326, 156] width 539 height 58
copy div "$7,592.05"
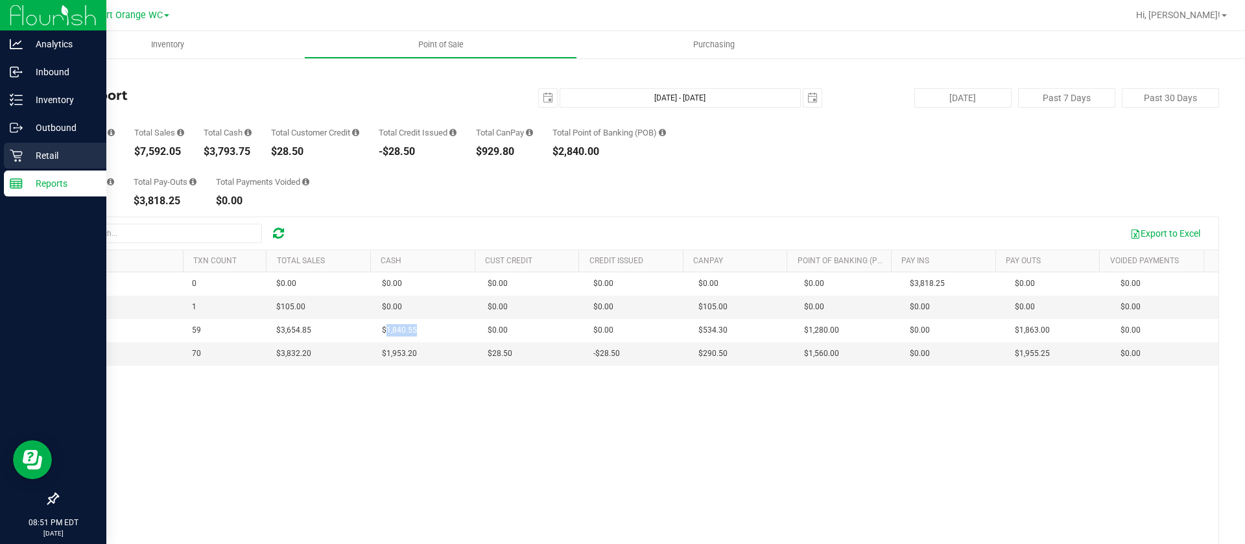
click at [51, 157] on p "Retail" at bounding box center [62, 156] width 78 height 16
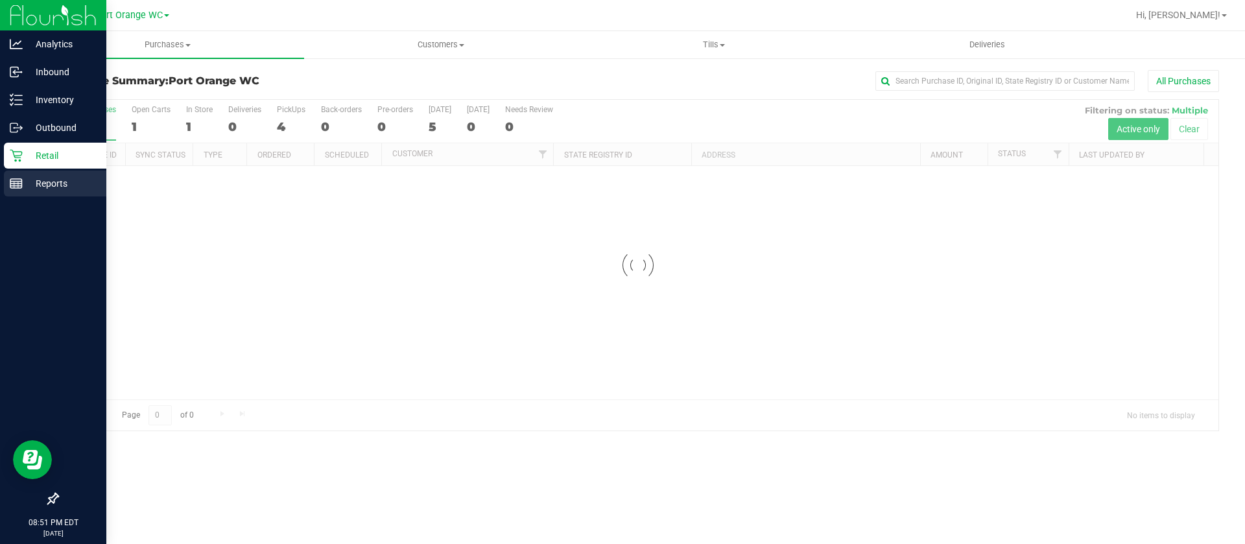
click at [63, 187] on p "Reports" at bounding box center [62, 184] width 78 height 16
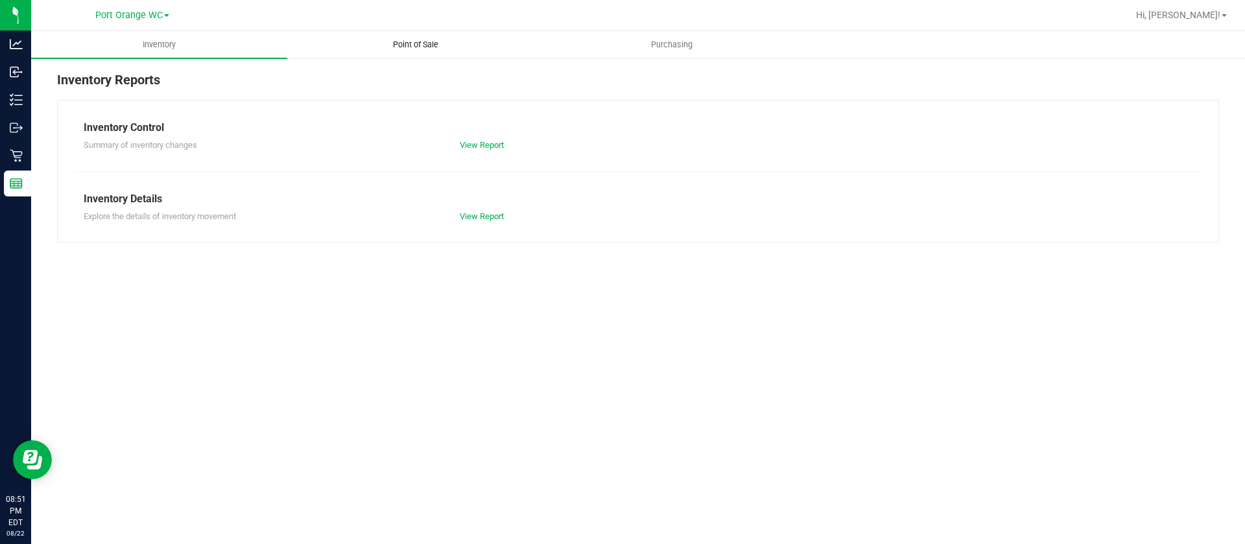
click at [424, 43] on span "Point of Sale" at bounding box center [416, 45] width 80 height 12
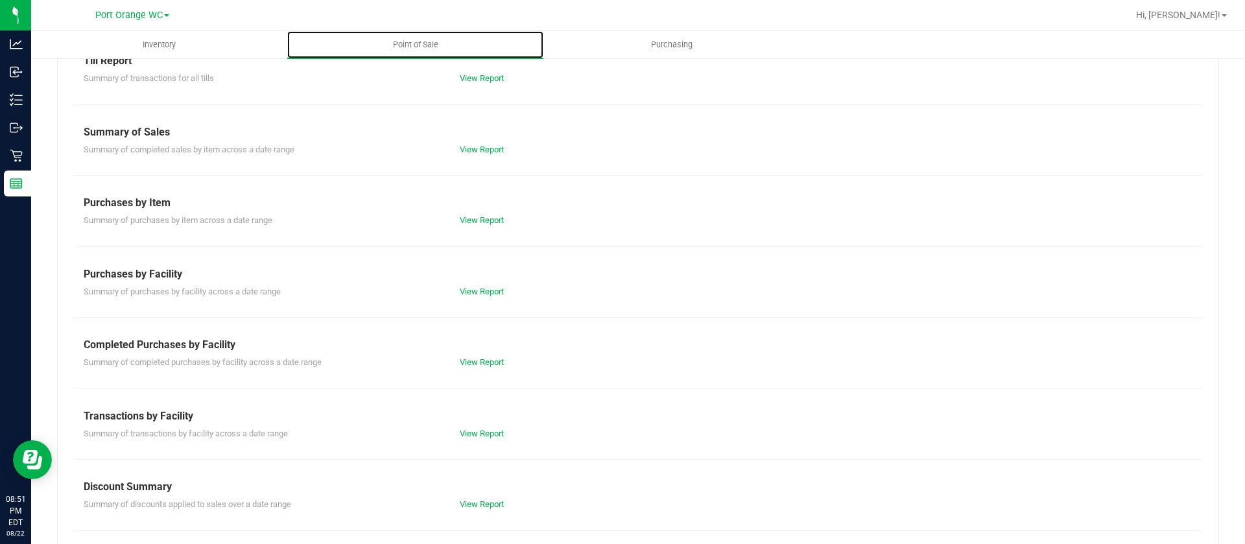
scroll to position [97, 0]
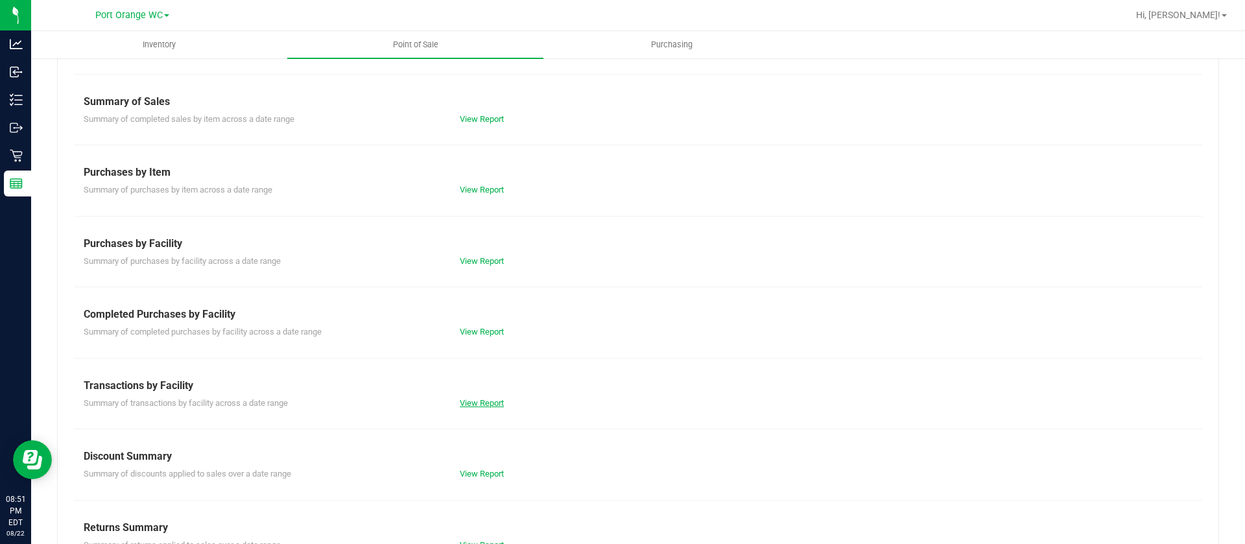
click at [484, 403] on link "View Report" at bounding box center [482, 403] width 44 height 10
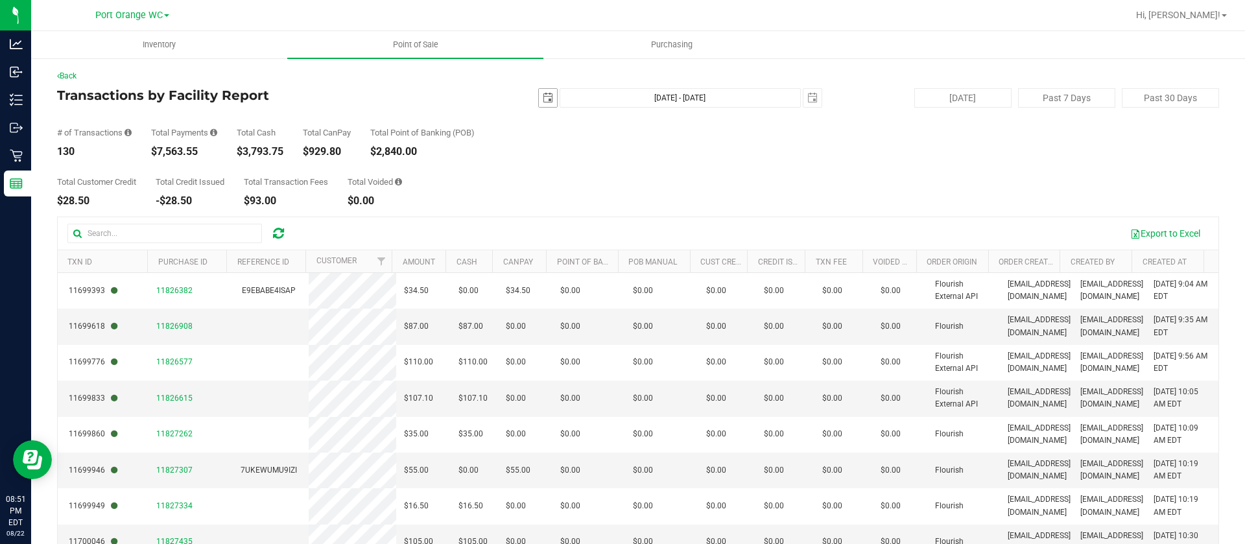
click at [543, 100] on span "select" at bounding box center [548, 98] width 10 height 10
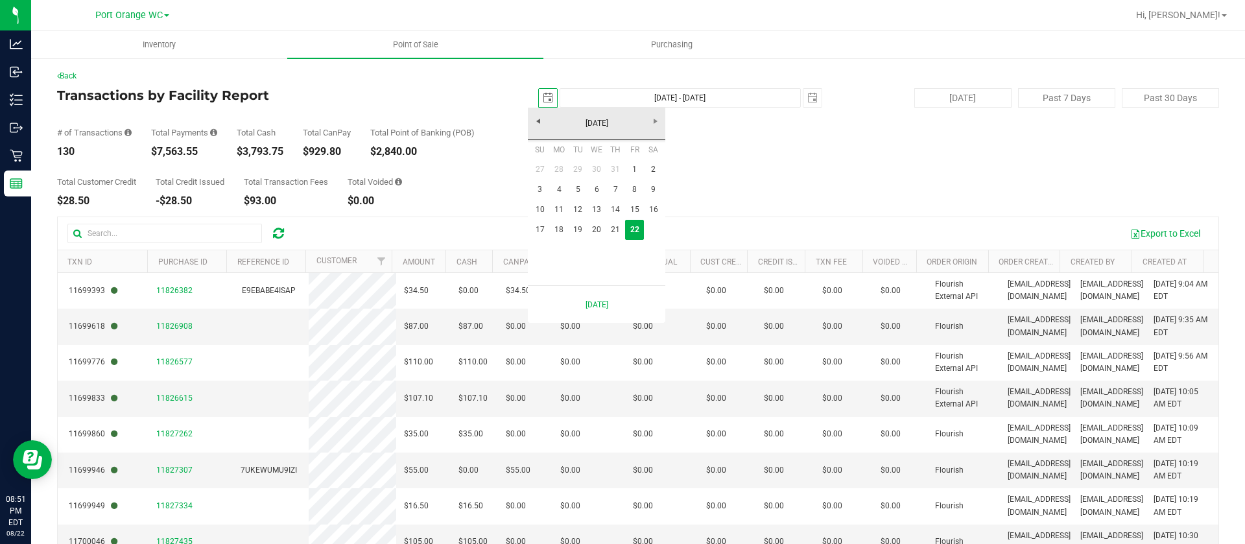
scroll to position [0, 32]
click at [544, 228] on link "17" at bounding box center [540, 230] width 19 height 20
type input "[DATE]"
type input "[DATE] - [DATE]"
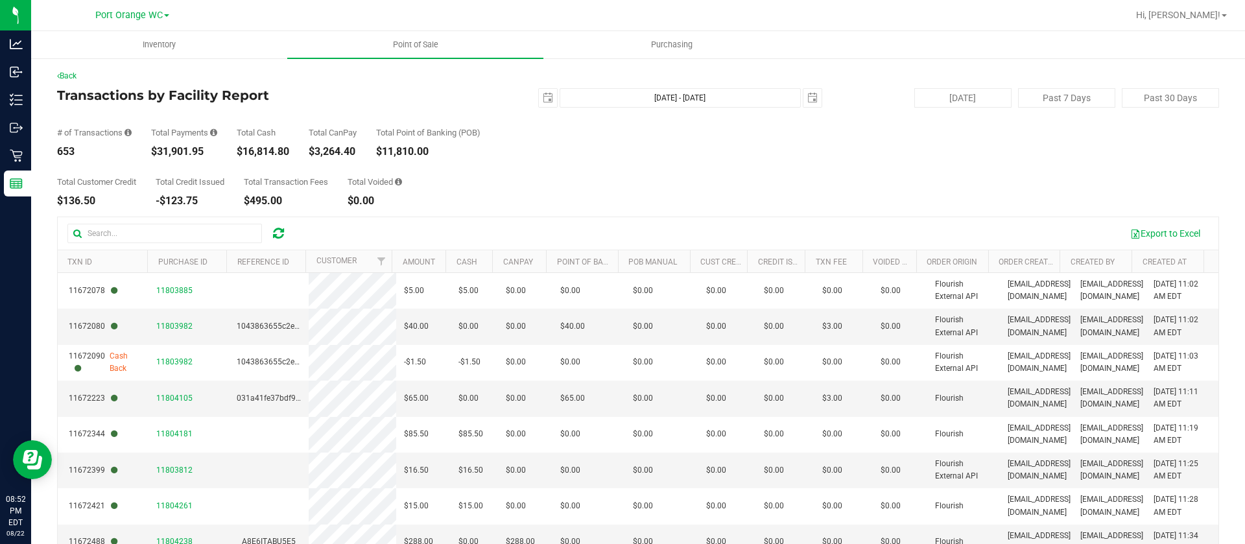
click at [379, 90] on h4 "Transactions by Facility Report" at bounding box center [250, 95] width 387 height 14
click at [543, 97] on span "select" at bounding box center [548, 98] width 10 height 10
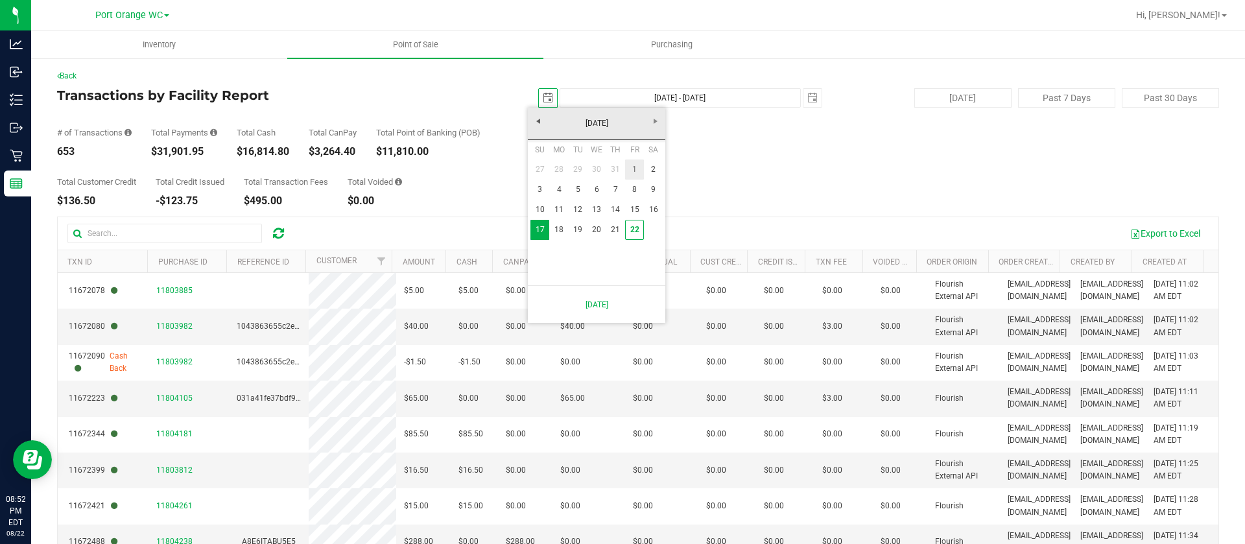
click at [638, 169] on link "1" at bounding box center [634, 170] width 19 height 20
type input "[DATE]"
type input "[DATE] - [DATE]"
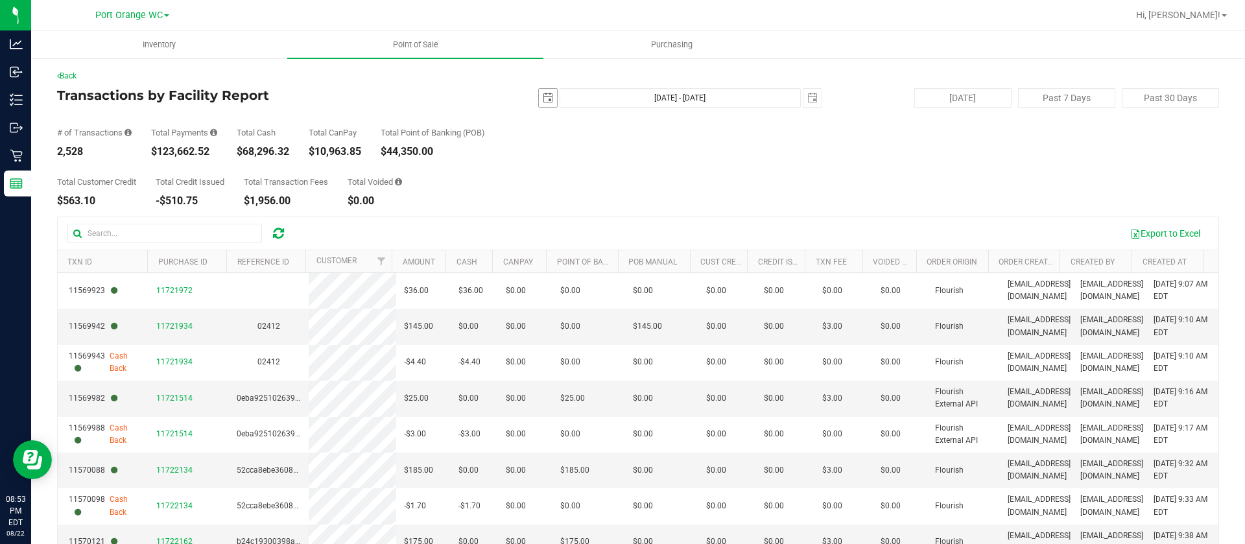
click at [543, 94] on span "select" at bounding box center [548, 98] width 10 height 10
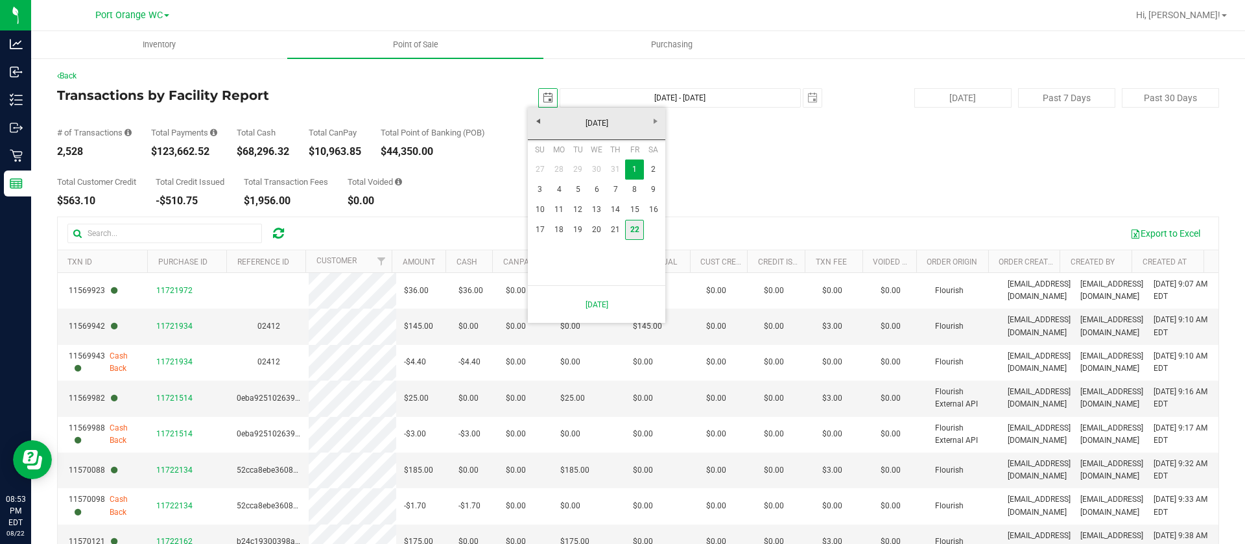
click at [632, 232] on link "22" at bounding box center [634, 230] width 19 height 20
type input "[DATE]"
type input "[DATE] - [DATE]"
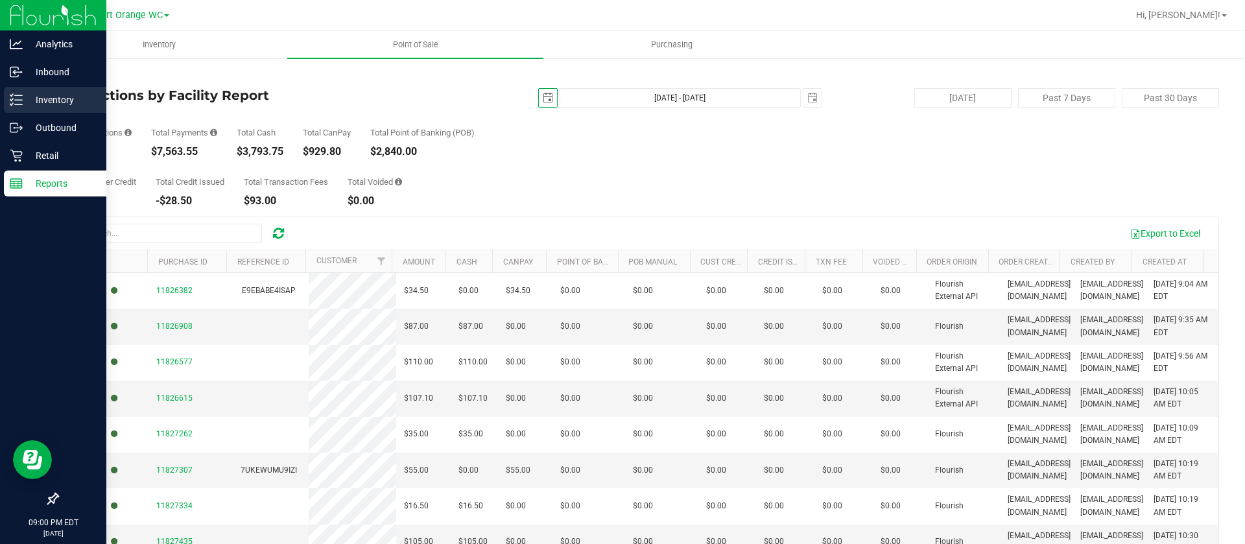
click at [55, 108] on div "Inventory" at bounding box center [55, 100] width 102 height 26
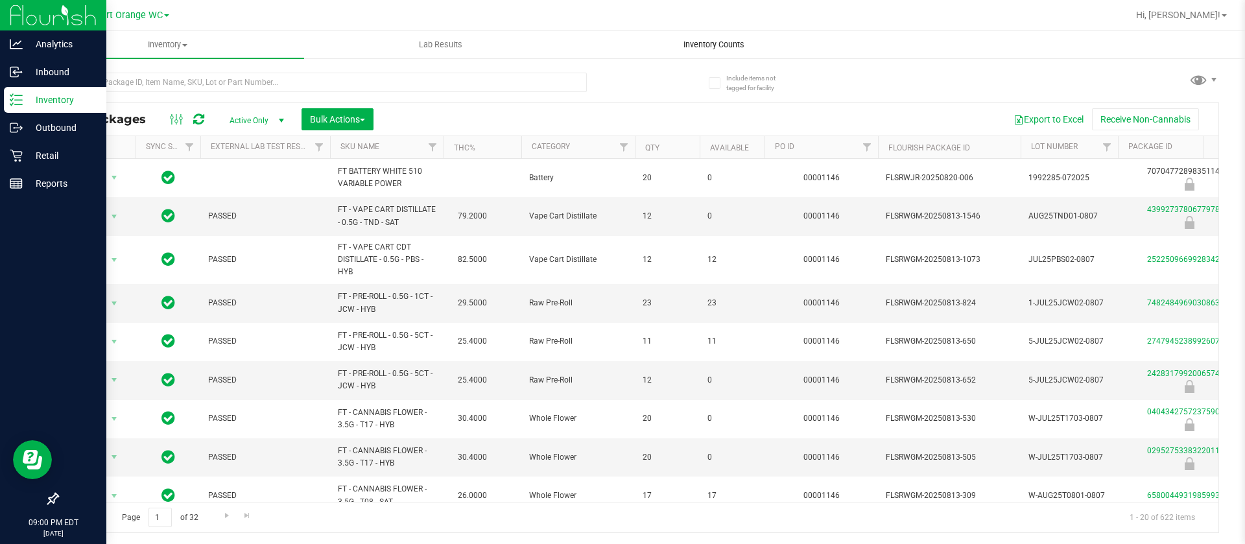
click at [706, 38] on uib-tab-heading "Inventory Counts" at bounding box center [714, 45] width 272 height 26
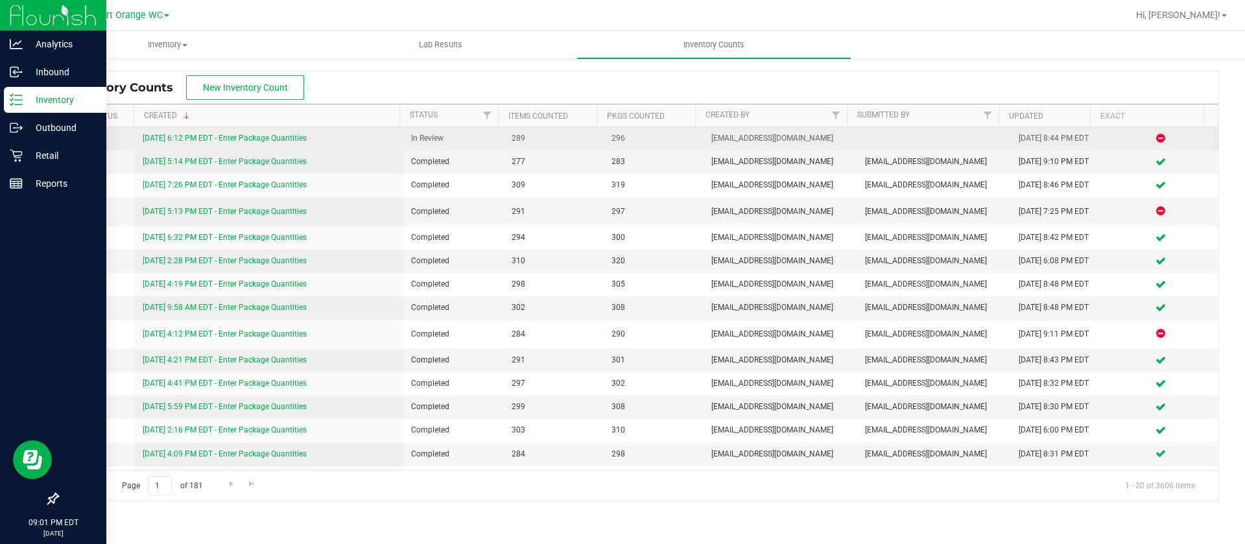
click at [293, 134] on link "[DATE] 6:12 PM EDT - Enter Package Quantities" at bounding box center [225, 138] width 164 height 9
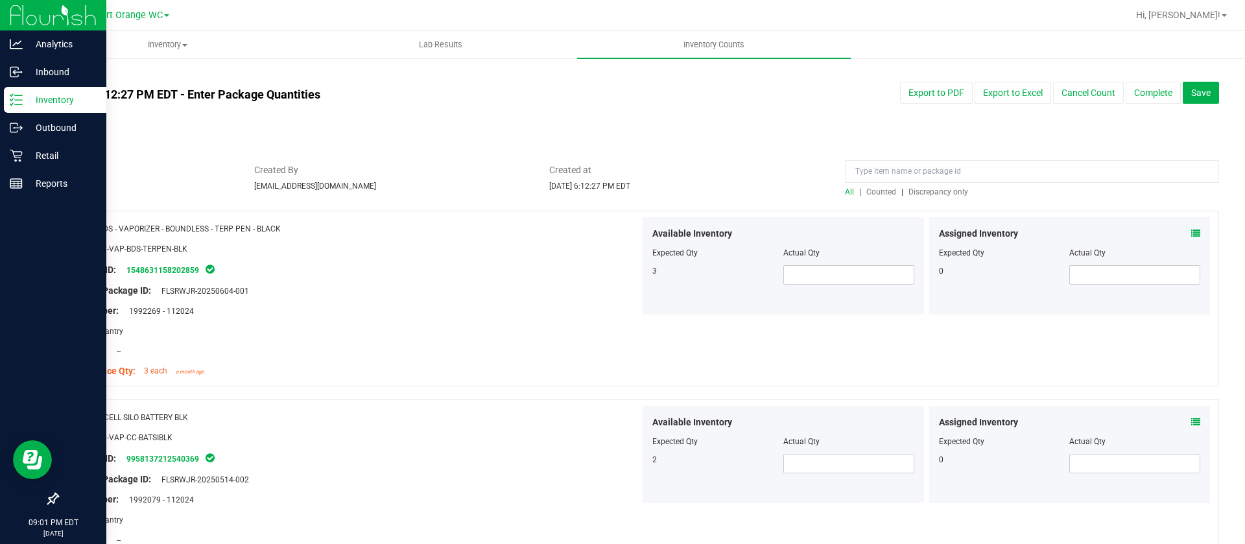
click at [924, 195] on span "Discrepancy only" at bounding box center [939, 191] width 60 height 9
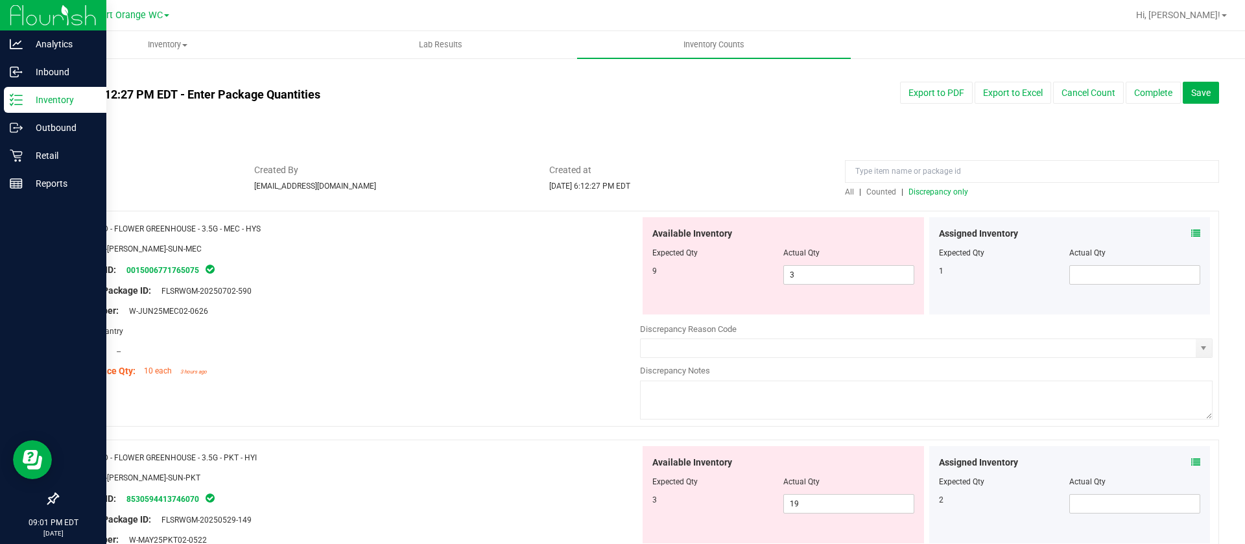
click at [1192, 232] on icon at bounding box center [1196, 233] width 9 height 9
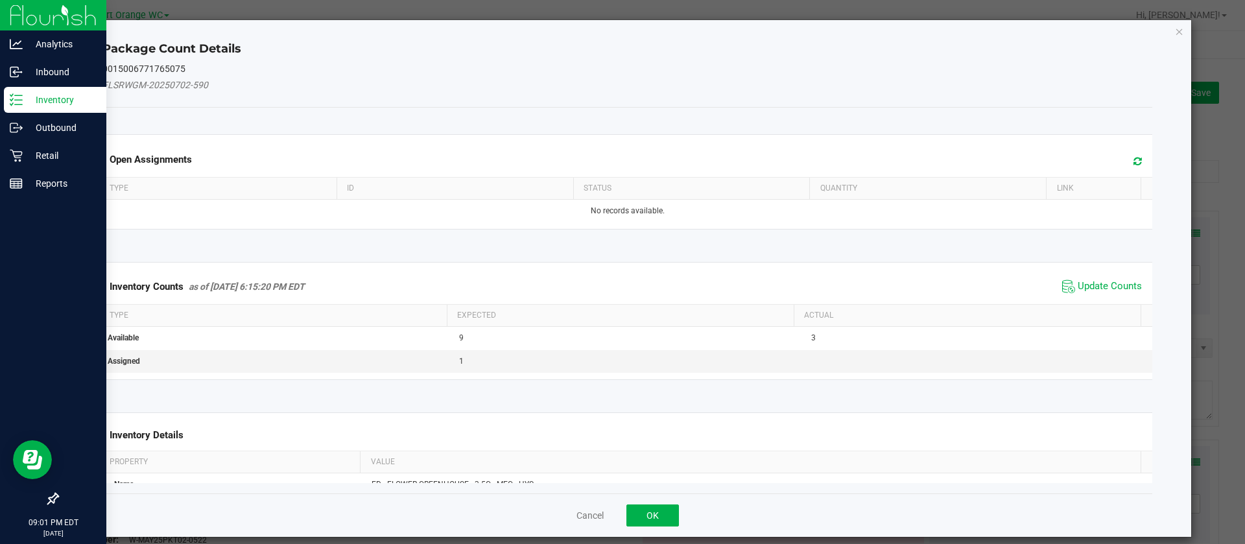
click at [1134, 157] on icon at bounding box center [1138, 161] width 8 height 10
click at [1078, 286] on span "Update Counts" at bounding box center [1110, 286] width 64 height 13
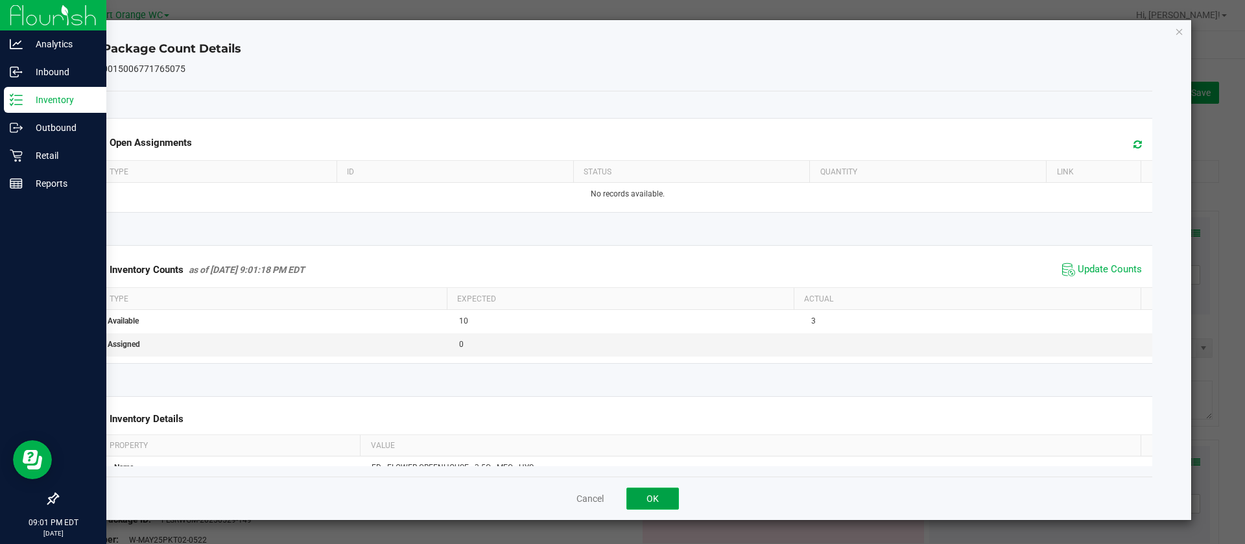
click at [646, 490] on button "OK" at bounding box center [653, 499] width 53 height 22
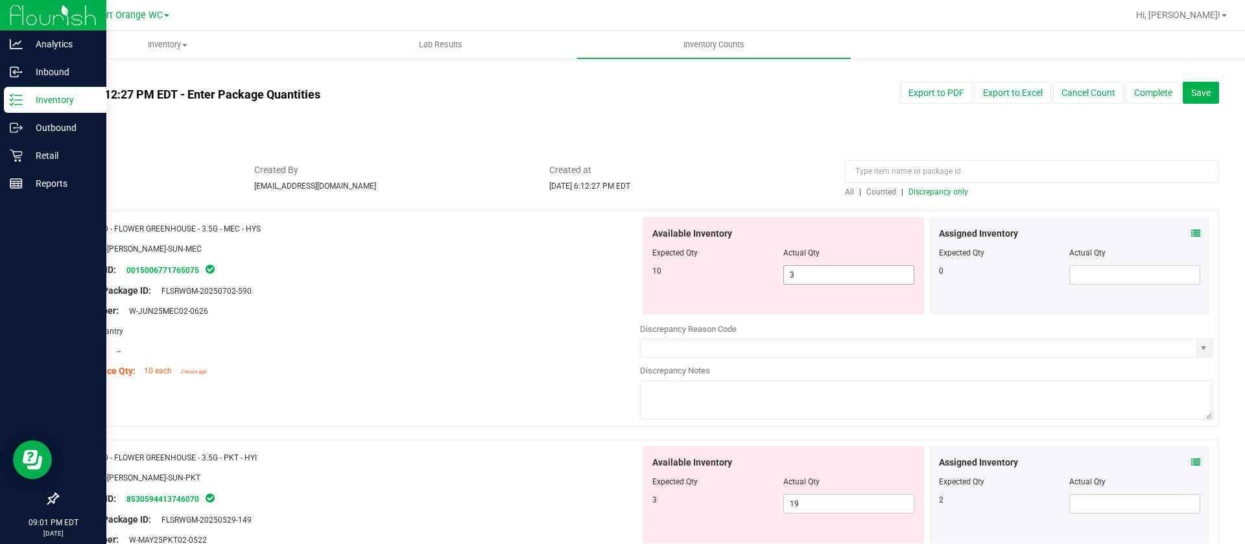
click at [841, 278] on span "3 3" at bounding box center [849, 274] width 131 height 19
click at [841, 278] on input "3" at bounding box center [849, 275] width 130 height 18
type input "10"
click at [552, 313] on div "Lot Number: W-JUN25MEC02-0626" at bounding box center [353, 311] width 573 height 14
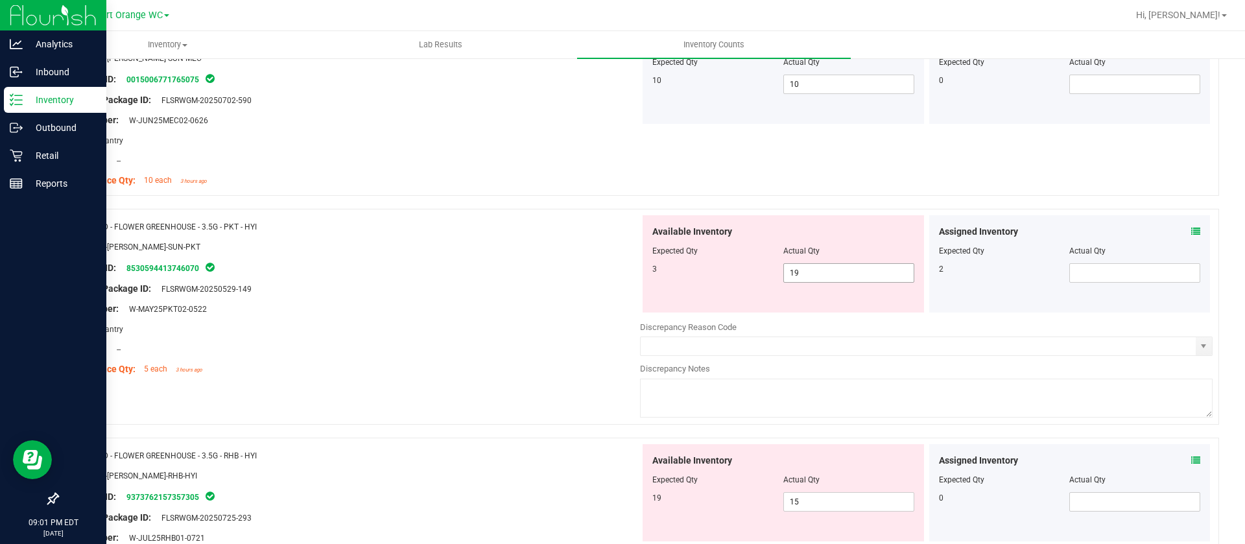
scroll to position [195, 0]
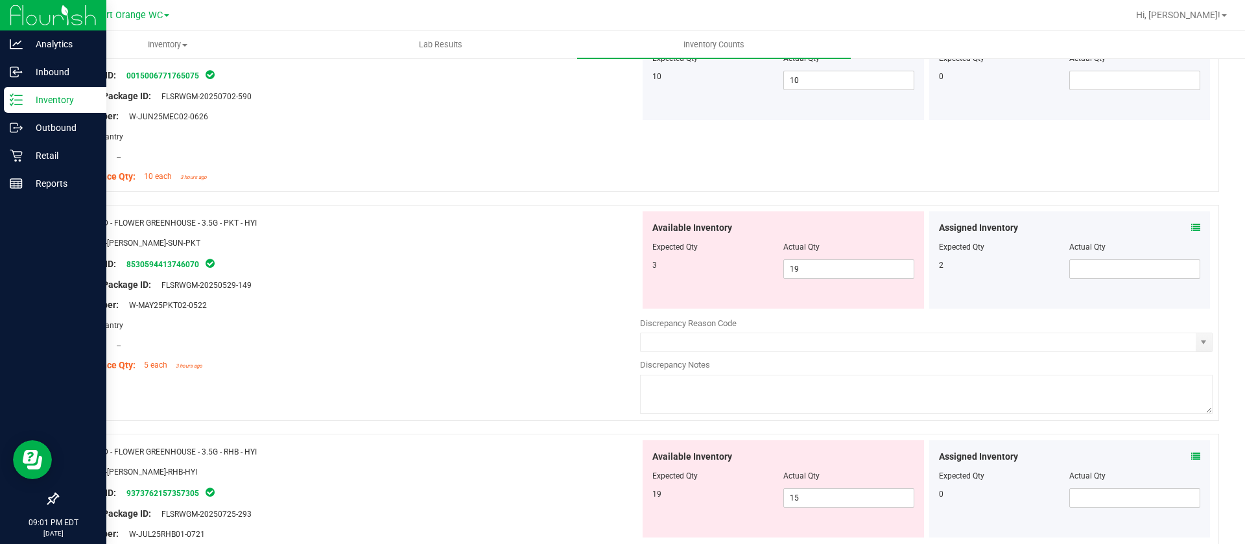
click at [1192, 224] on icon at bounding box center [1196, 227] width 9 height 9
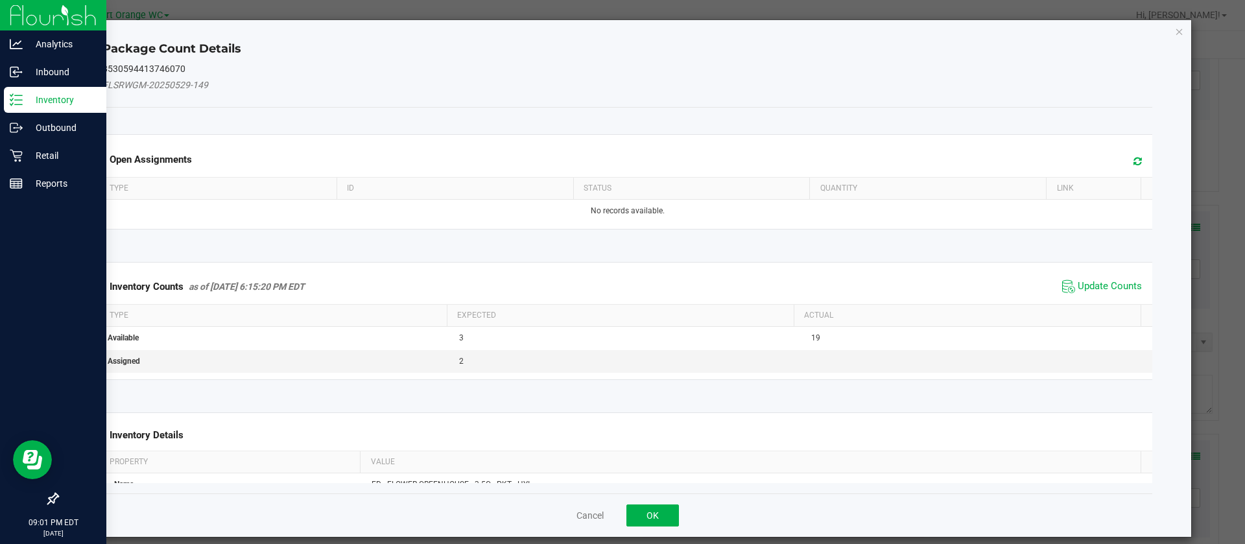
click at [1134, 162] on icon at bounding box center [1138, 161] width 8 height 10
click at [1078, 282] on span "Update Counts" at bounding box center [1110, 286] width 64 height 13
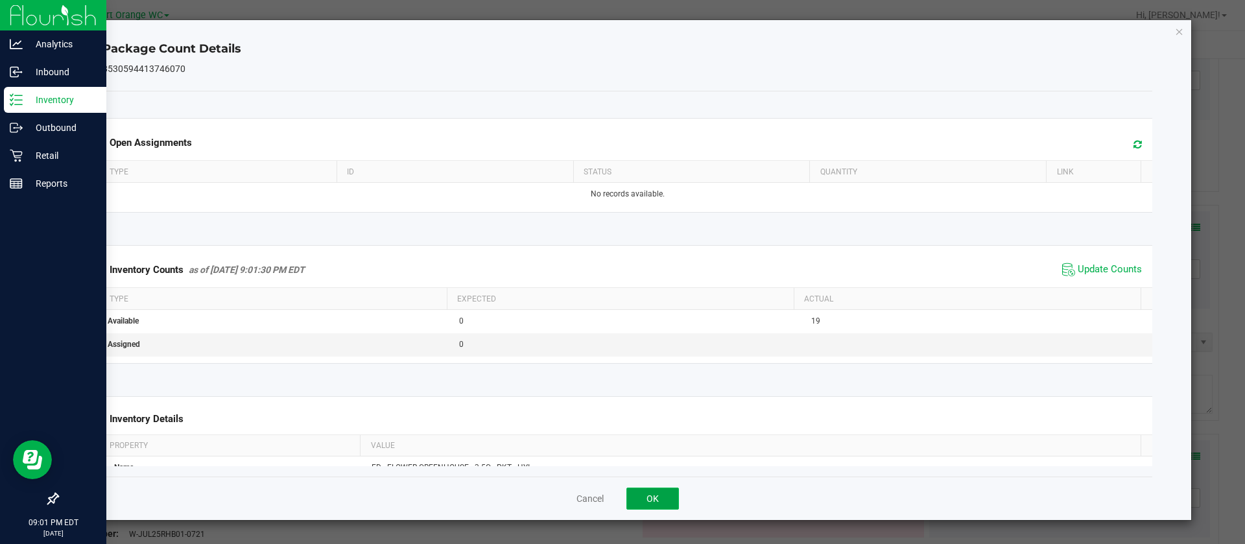
click at [667, 501] on button "OK" at bounding box center [653, 499] width 53 height 22
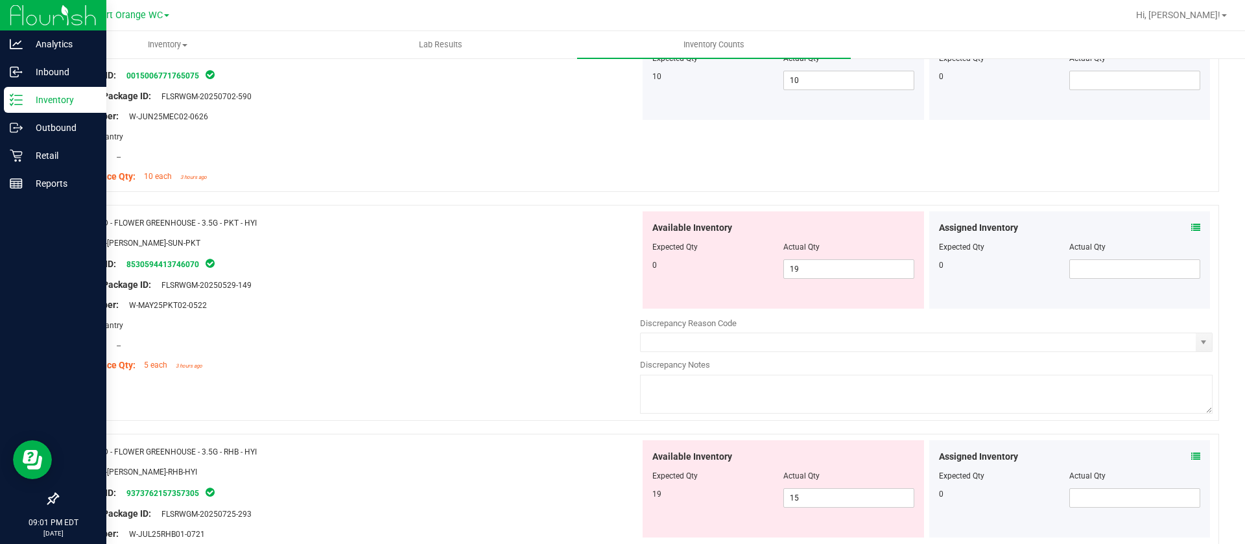
click at [1192, 230] on icon at bounding box center [1196, 227] width 9 height 9
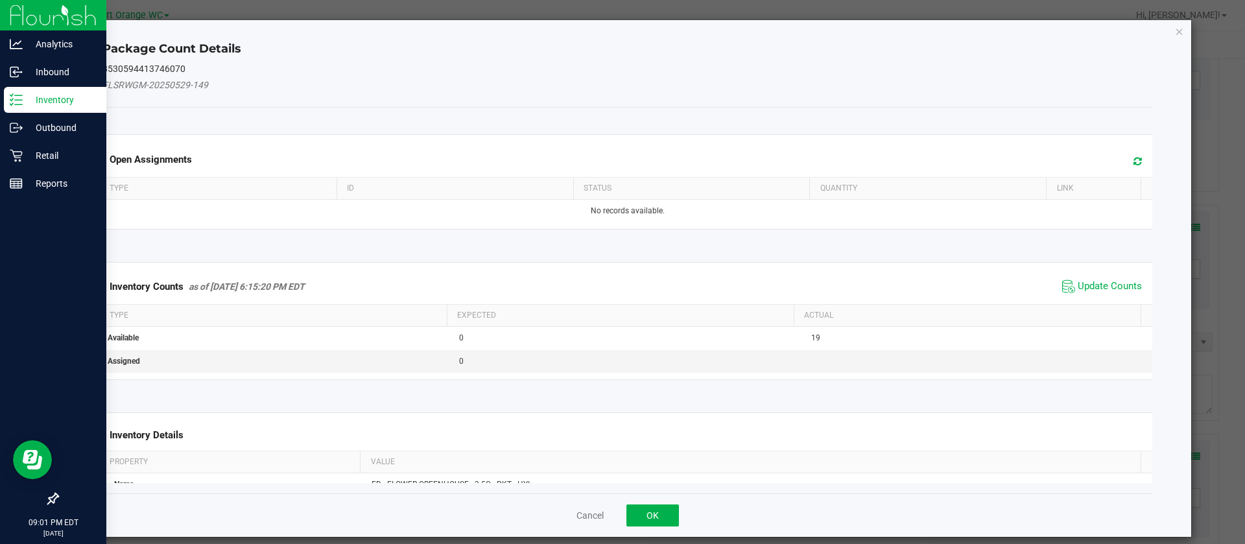
click at [1134, 158] on icon at bounding box center [1138, 161] width 8 height 10
click at [1059, 278] on span "Update Counts" at bounding box center [1102, 286] width 86 height 19
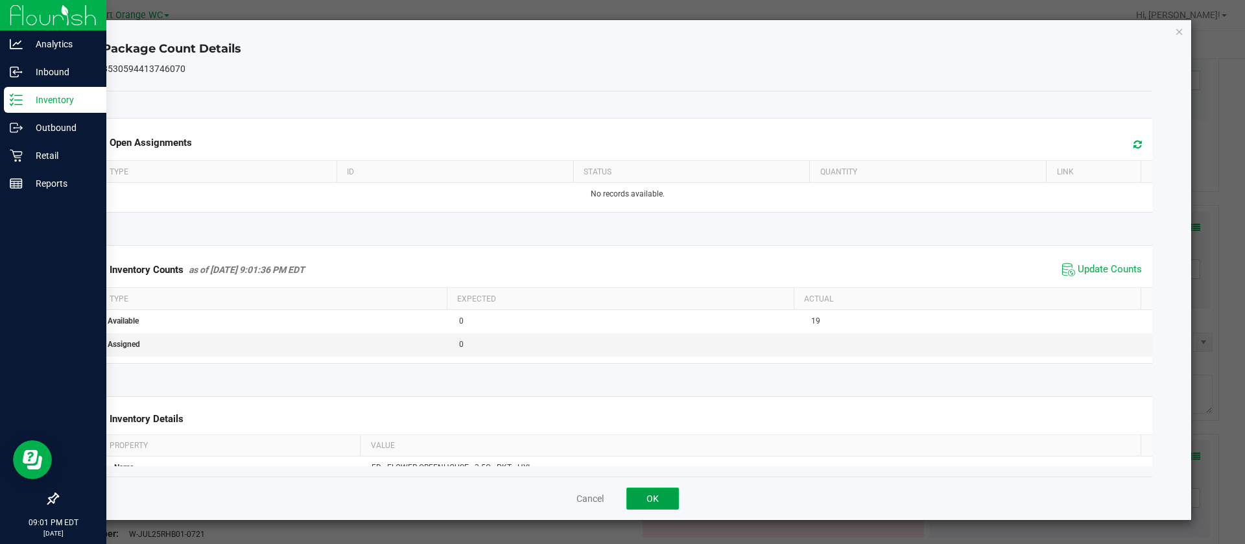
click at [665, 502] on button "OK" at bounding box center [653, 499] width 53 height 22
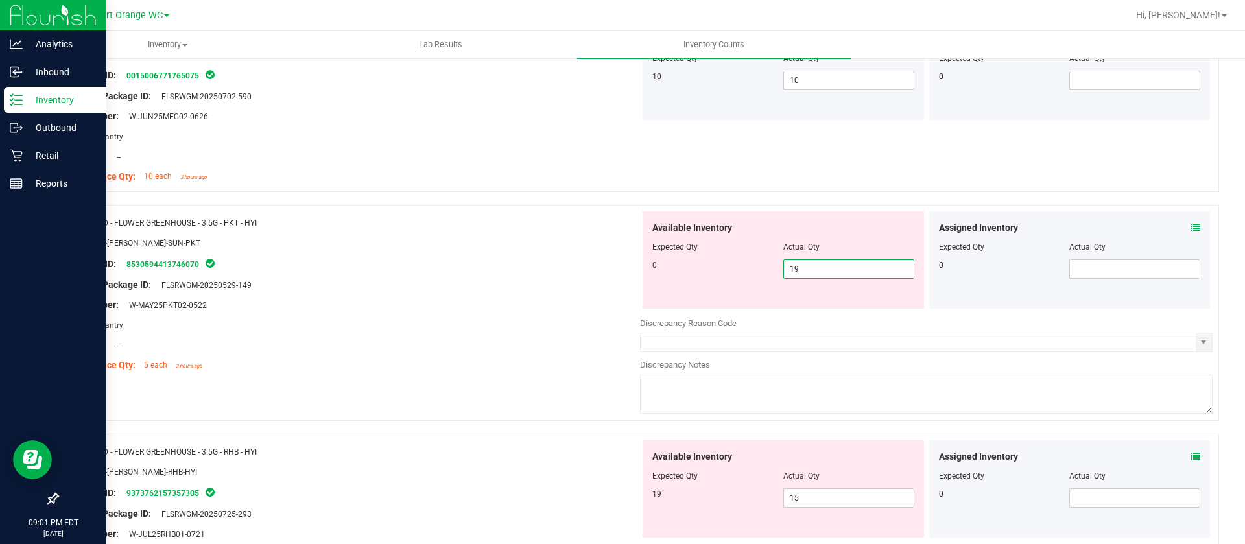
click at [810, 266] on span "19 19" at bounding box center [849, 268] width 131 height 19
click at [810, 266] on input "19" at bounding box center [849, 269] width 130 height 18
type input "0"
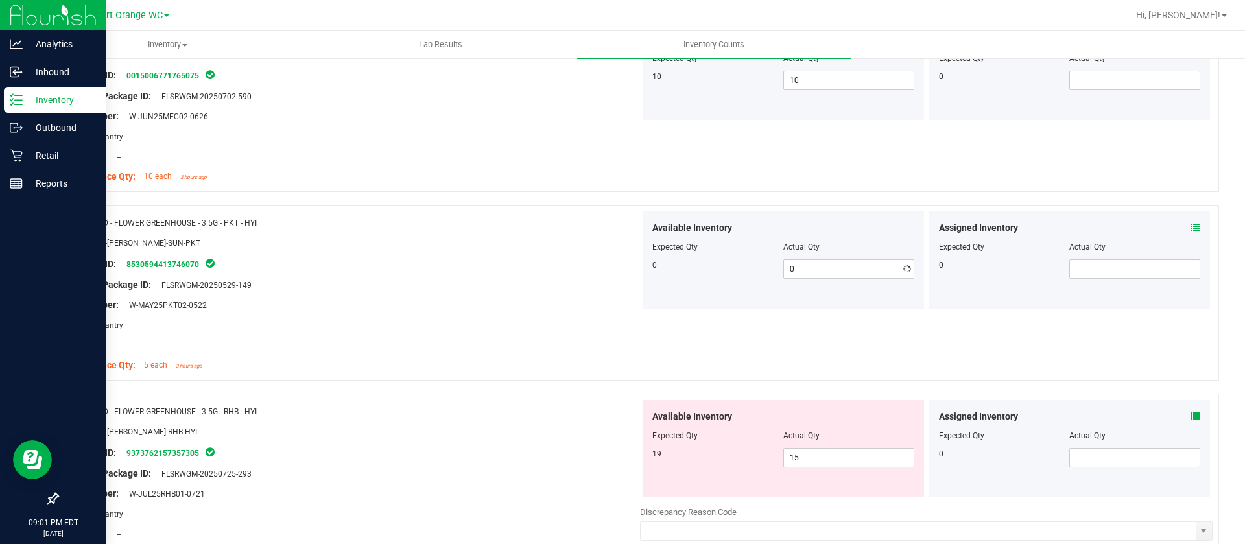
click at [507, 278] on div "Original Package ID: FLSRWGM-20250529-149" at bounding box center [353, 285] width 573 height 14
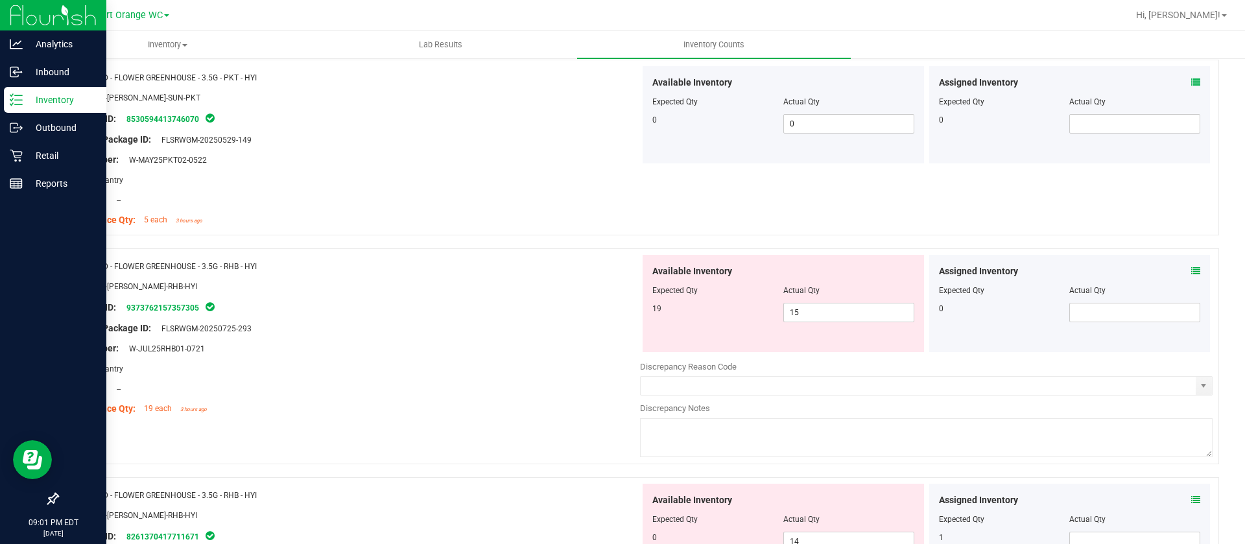
scroll to position [389, 0]
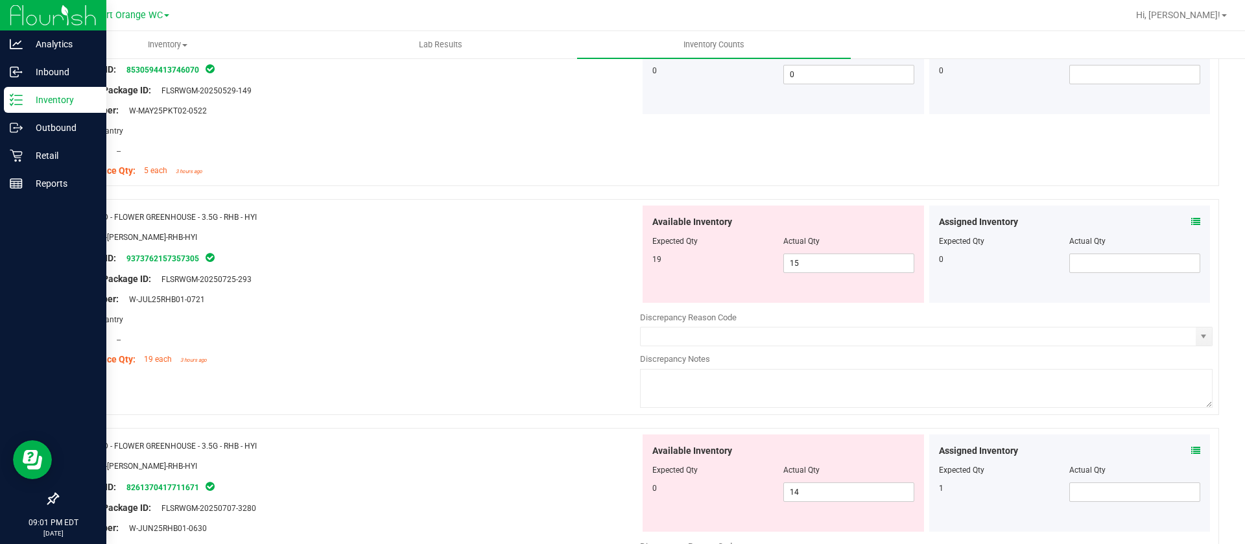
click at [1192, 219] on icon at bounding box center [1196, 221] width 9 height 9
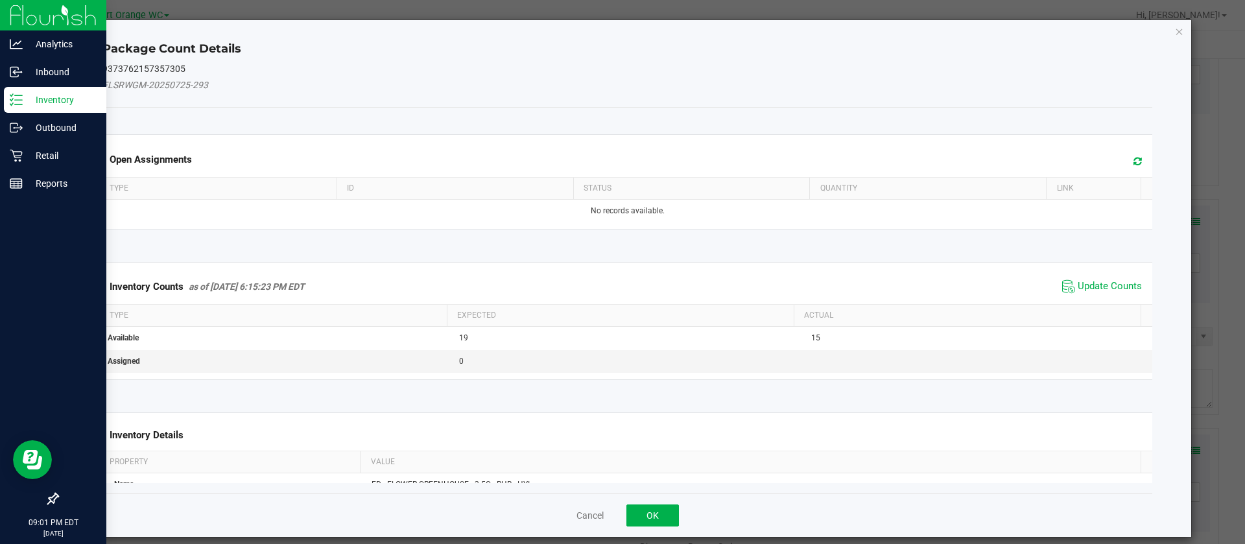
click at [1124, 161] on span at bounding box center [1134, 161] width 21 height 18
click at [1134, 162] on icon at bounding box center [1138, 161] width 8 height 10
click at [1078, 280] on span "Update Counts" at bounding box center [1110, 286] width 64 height 13
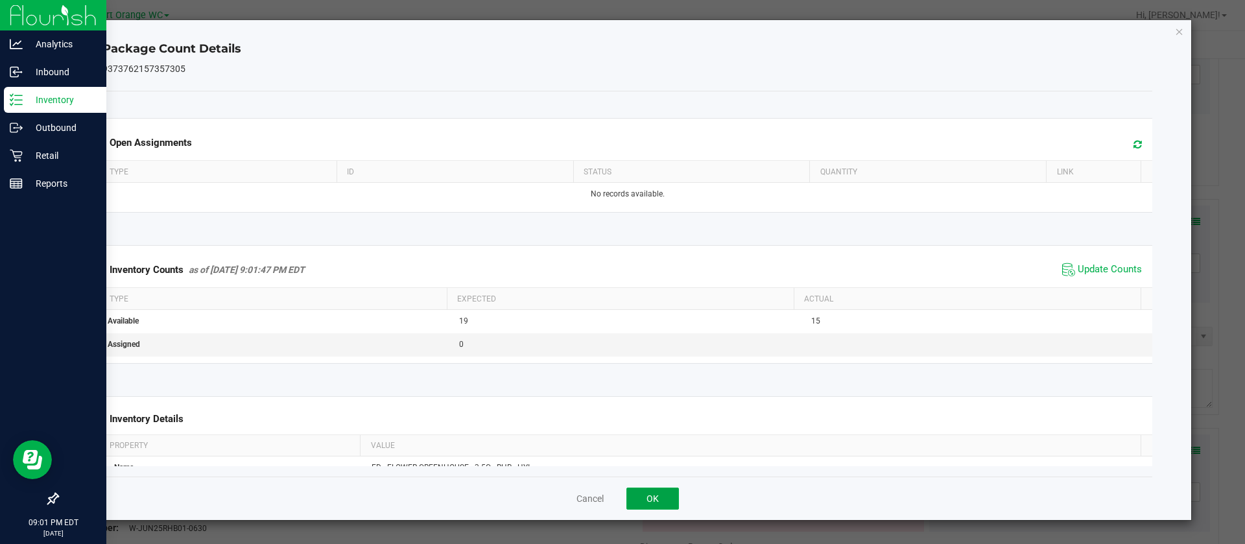
click at [655, 493] on button "OK" at bounding box center [653, 499] width 53 height 22
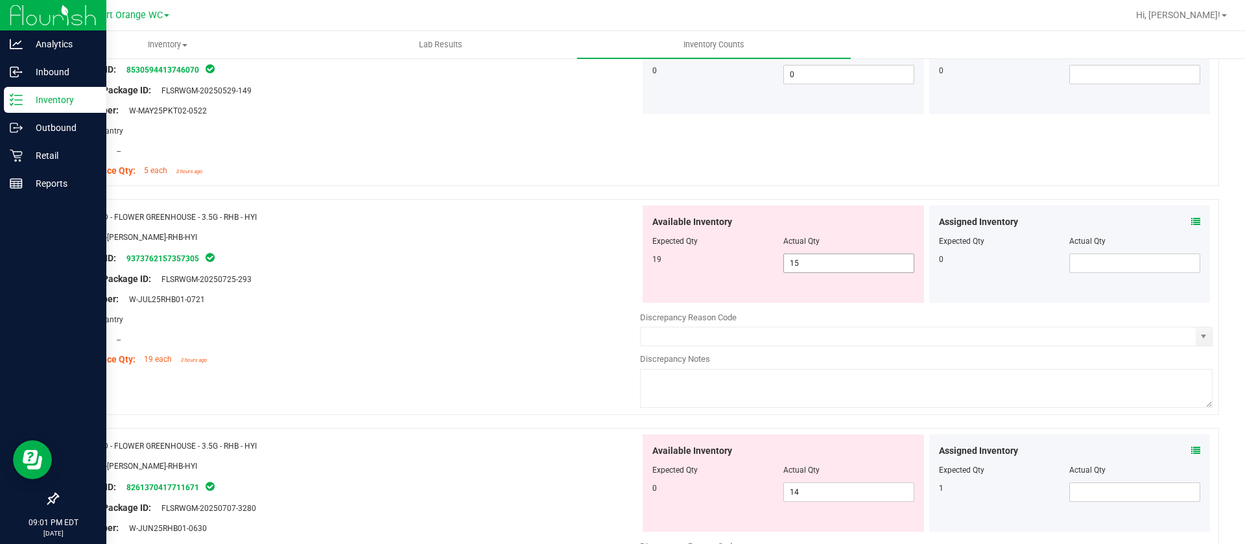
click at [830, 265] on span "15 15" at bounding box center [849, 263] width 131 height 19
click at [830, 265] on input "15" at bounding box center [849, 263] width 130 height 18
type input "19"
click at [508, 255] on div "Package ID: 9373762157357305" at bounding box center [353, 258] width 573 height 16
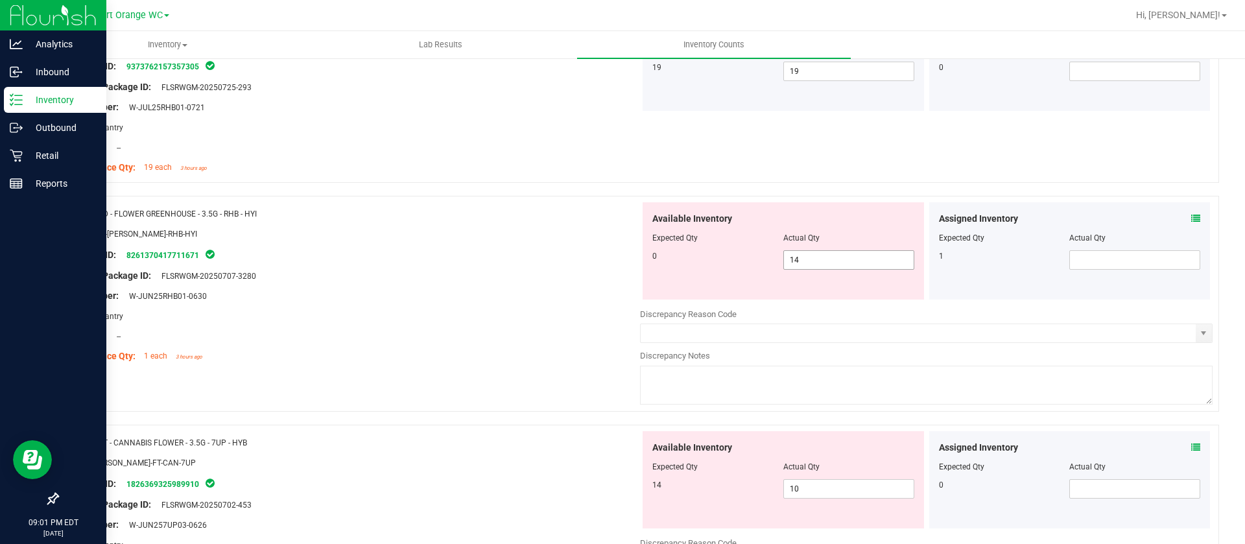
scroll to position [584, 0]
click at [1192, 216] on icon at bounding box center [1196, 215] width 9 height 9
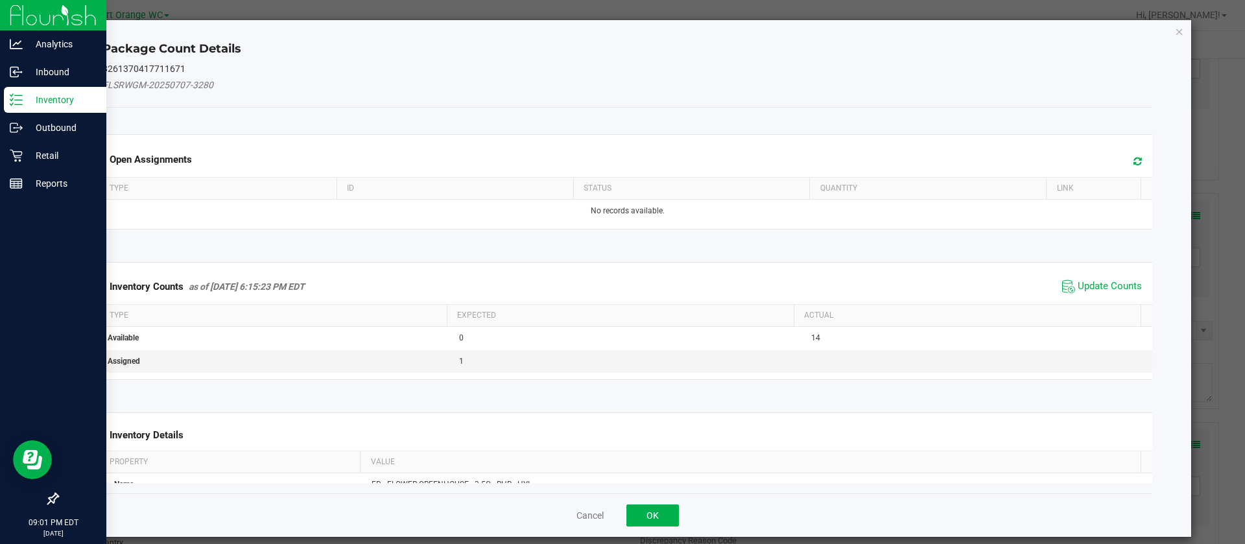
click at [1134, 161] on icon at bounding box center [1138, 161] width 8 height 10
click at [1078, 282] on span "Update Counts" at bounding box center [1110, 286] width 64 height 13
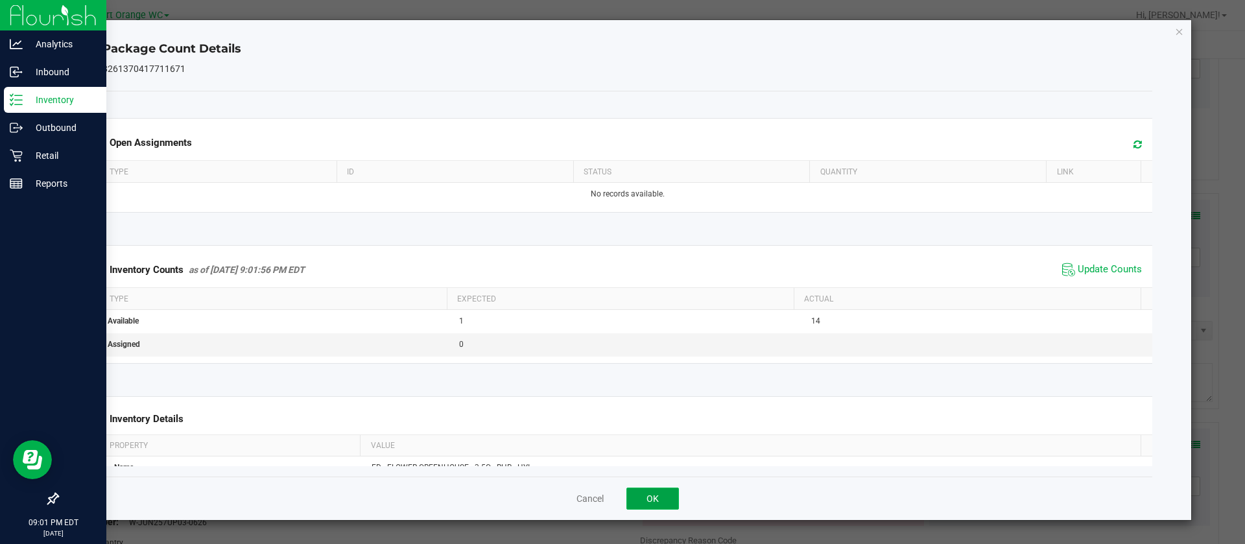
click at [651, 499] on button "OK" at bounding box center [653, 499] width 53 height 22
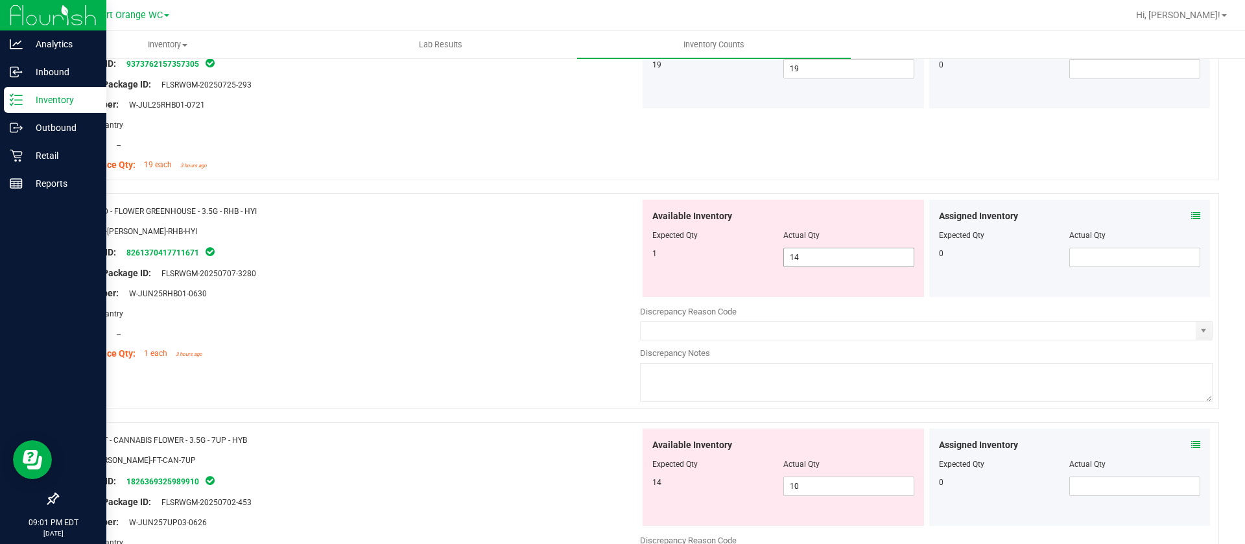
click at [807, 257] on span "14 14" at bounding box center [849, 257] width 131 height 19
click at [807, 257] on input "14" at bounding box center [849, 257] width 130 height 18
click at [1192, 213] on icon at bounding box center [1196, 215] width 9 height 9
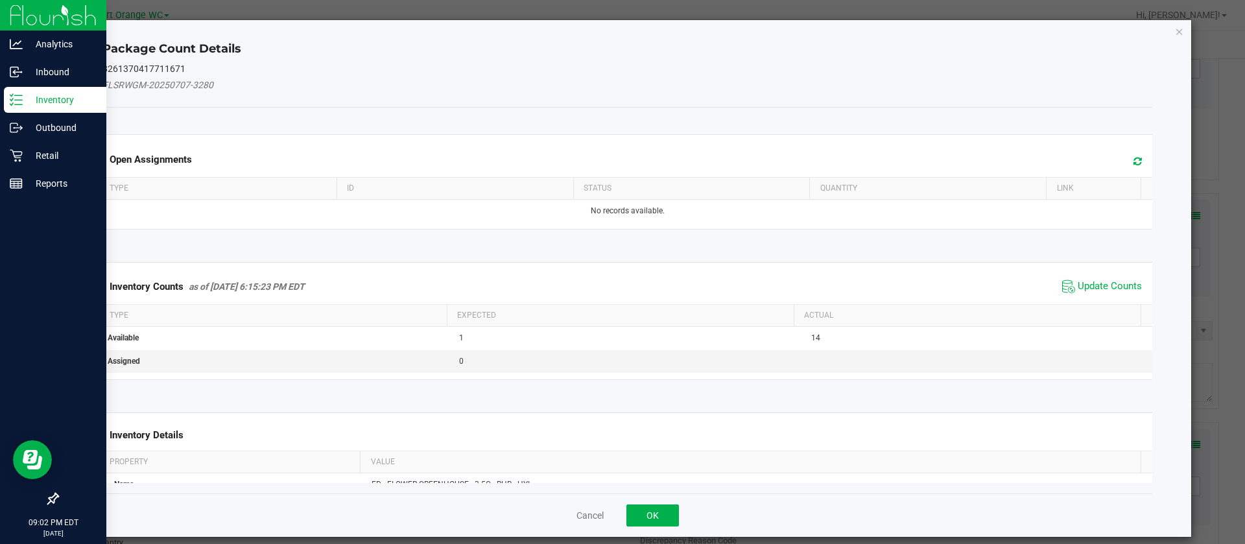
click at [1134, 161] on icon at bounding box center [1138, 161] width 8 height 10
click at [1078, 283] on span "Update Counts" at bounding box center [1110, 286] width 64 height 13
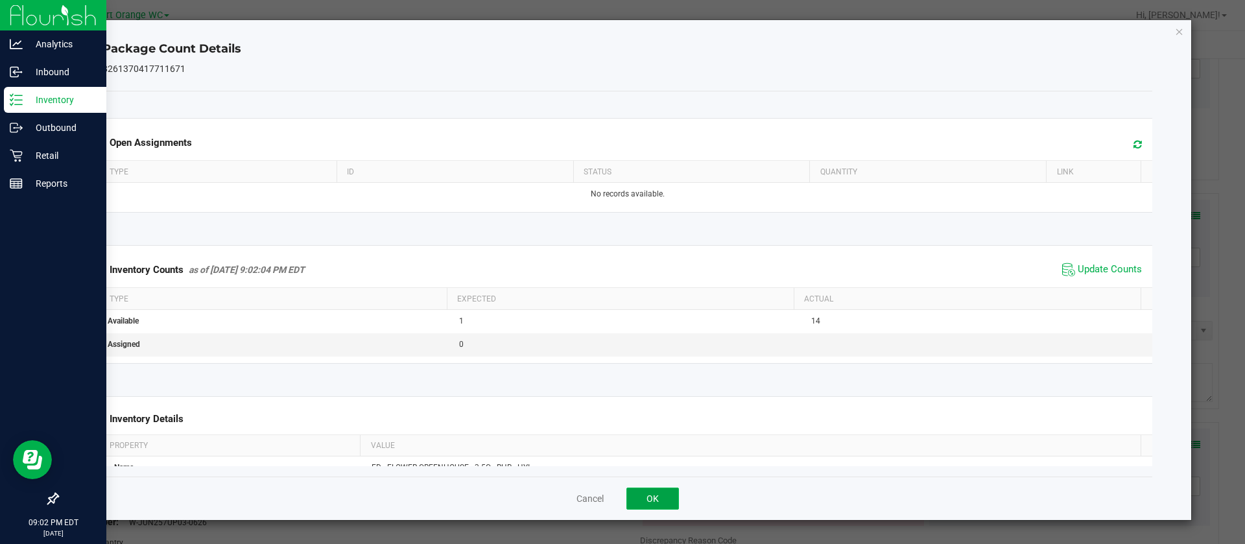
click at [668, 498] on button "OK" at bounding box center [653, 499] width 53 height 22
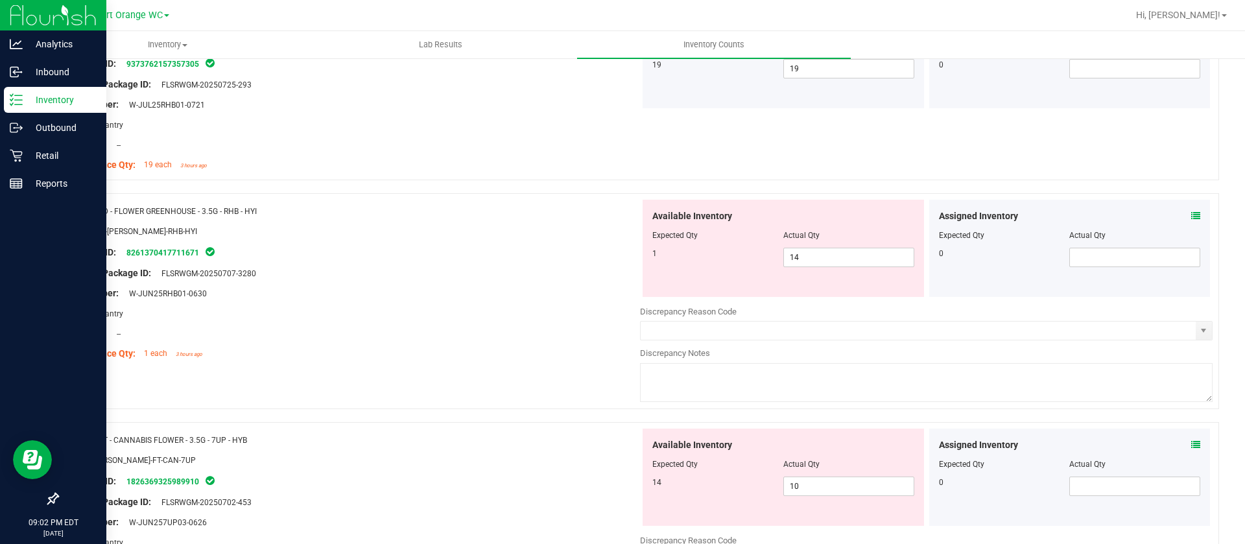
click at [1192, 212] on icon at bounding box center [1196, 215] width 9 height 9
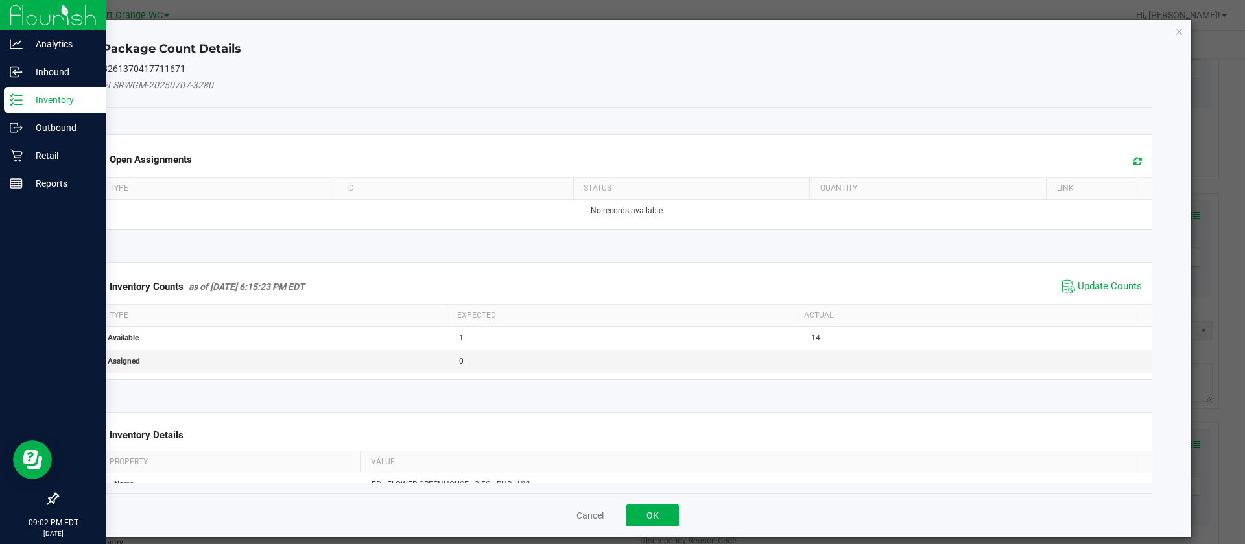
click at [1134, 156] on icon at bounding box center [1138, 161] width 8 height 10
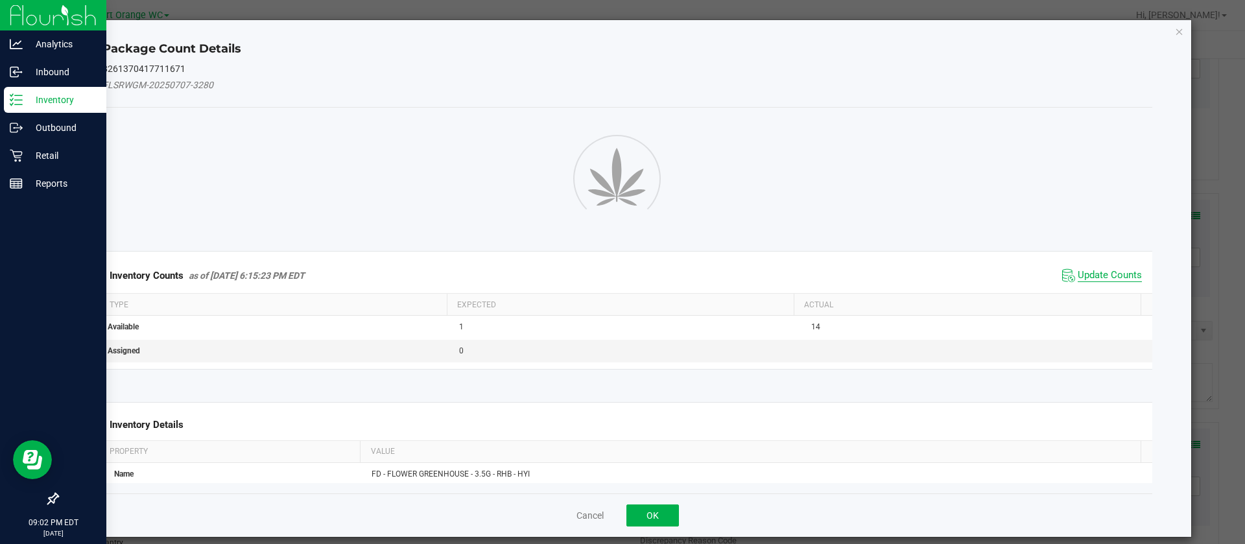
click at [1078, 270] on span "Update Counts" at bounding box center [1110, 275] width 64 height 13
click at [648, 514] on button "OK" at bounding box center [653, 516] width 53 height 22
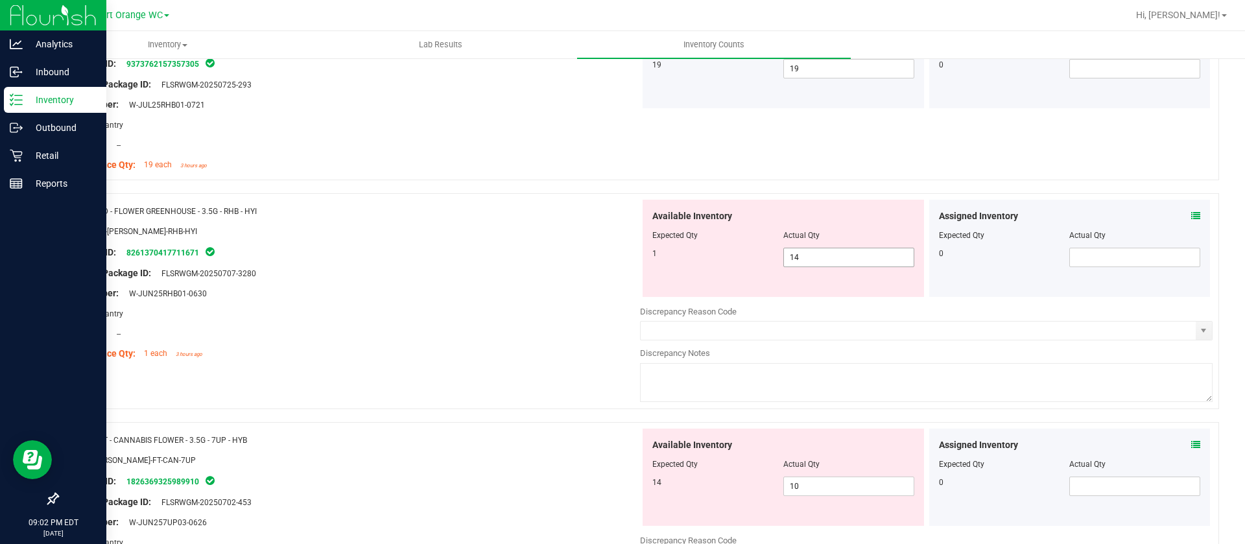
click at [819, 246] on div at bounding box center [784, 244] width 262 height 6
click at [817, 255] on span "14 14" at bounding box center [849, 257] width 131 height 19
click at [817, 255] on input "14" at bounding box center [849, 257] width 130 height 18
type input "1"
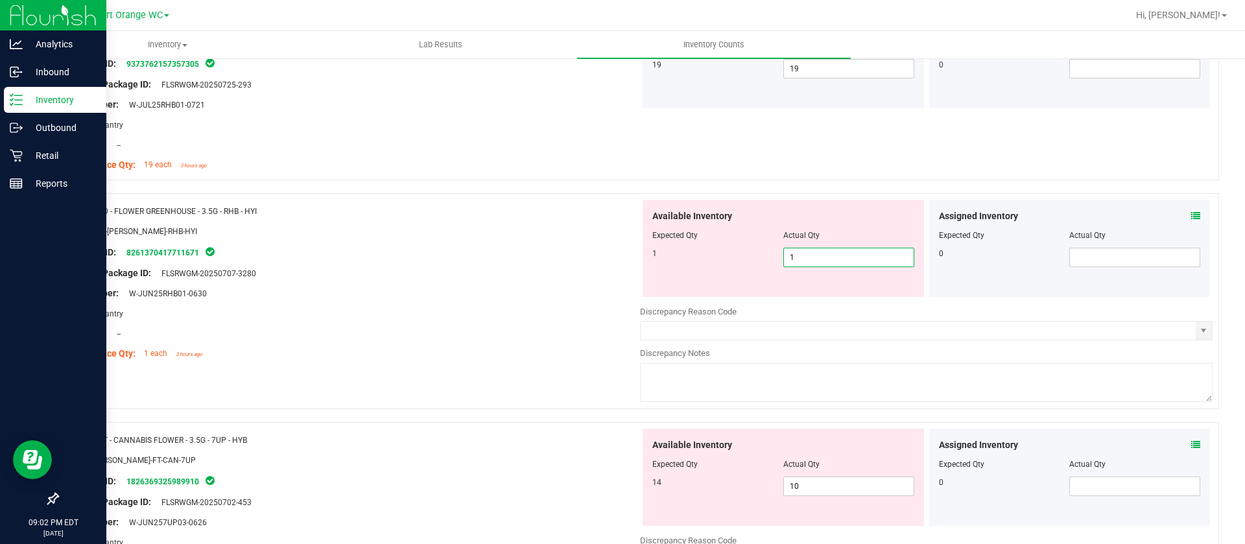
click at [516, 249] on div "Package ID: 8261370417711671" at bounding box center [353, 253] width 573 height 16
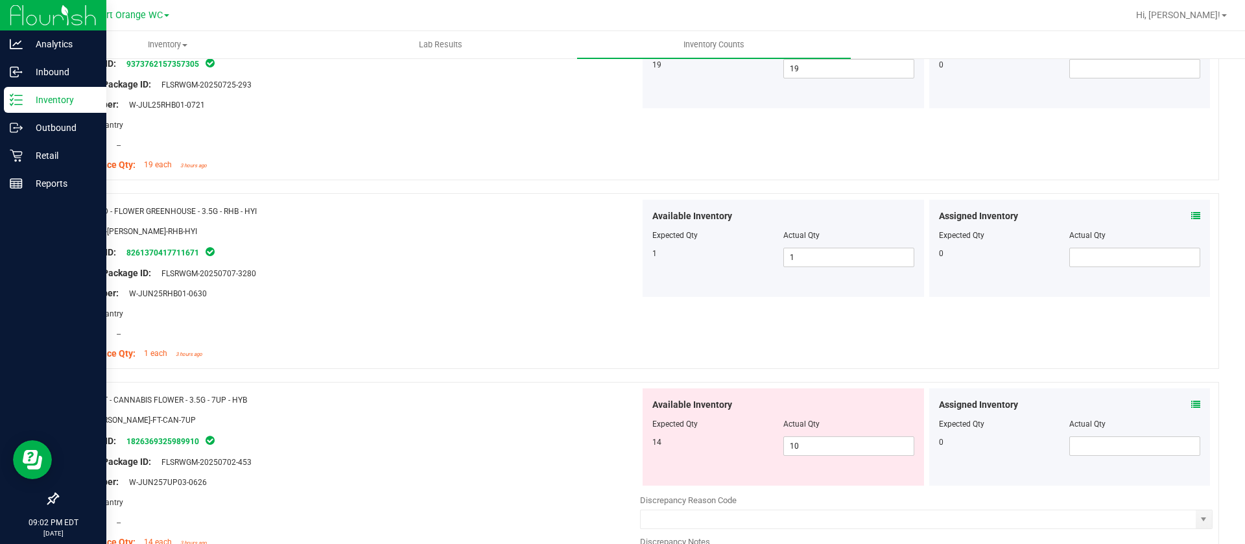
scroll to position [681, 0]
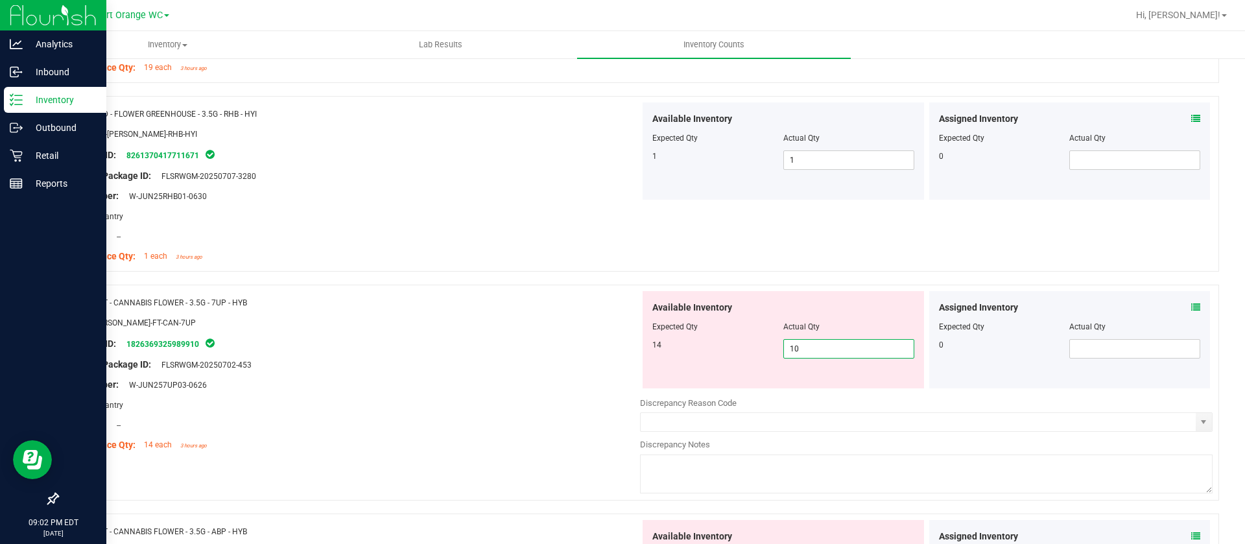
click at [812, 354] on span "10 10" at bounding box center [849, 348] width 131 height 19
click at [812, 354] on input "10" at bounding box center [849, 349] width 130 height 18
type input "14"
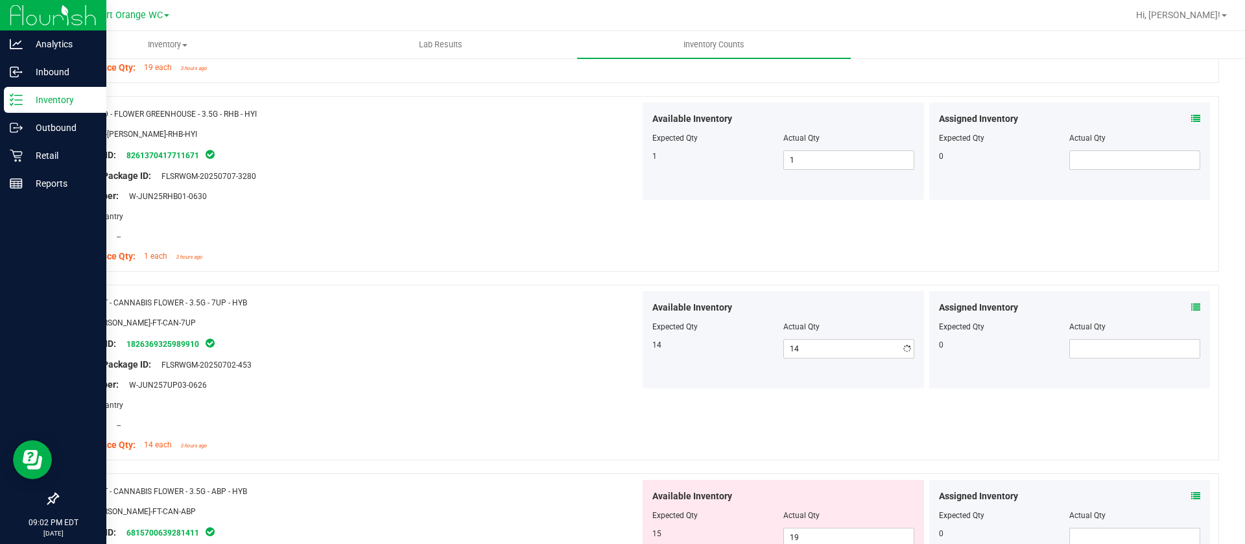
click at [545, 365] on div "Original Package ID: FLSRWGM-20250702-453" at bounding box center [353, 365] width 573 height 14
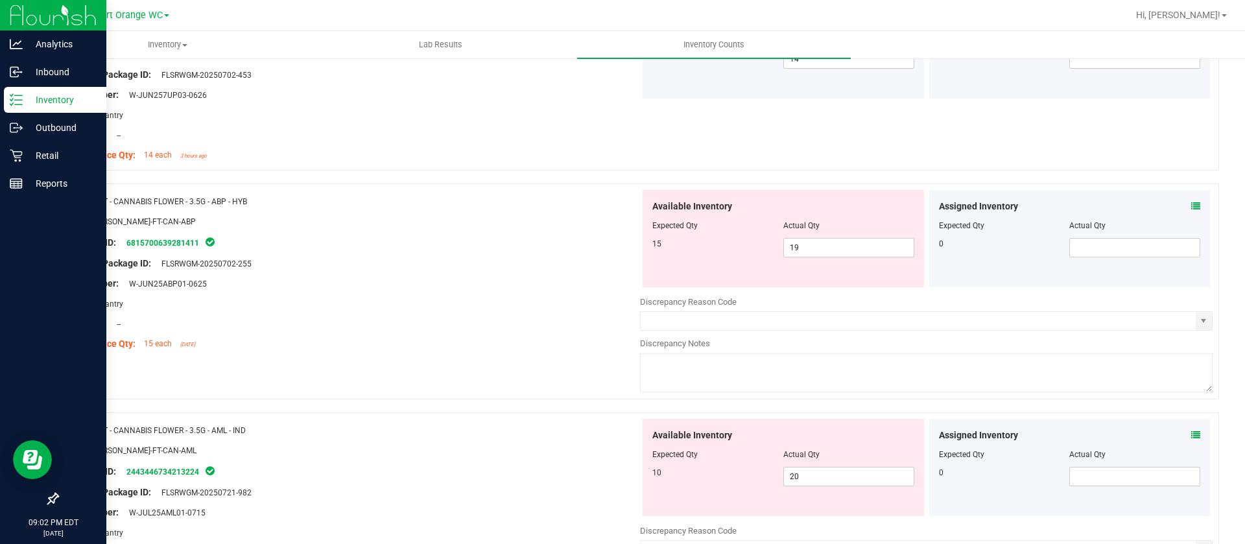
scroll to position [973, 0]
click at [815, 239] on span "19 19" at bounding box center [849, 245] width 131 height 19
click at [815, 239] on input "19" at bounding box center [849, 246] width 130 height 18
type input "15"
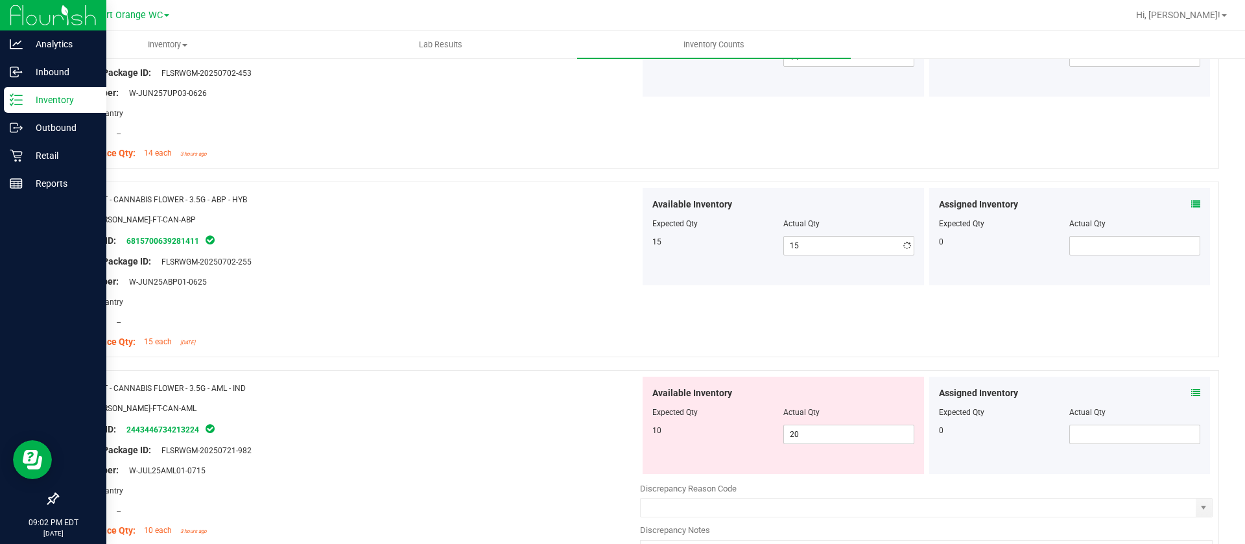
click at [534, 260] on div "Original Package ID: FLSRWGM-20250702-255" at bounding box center [353, 262] width 573 height 14
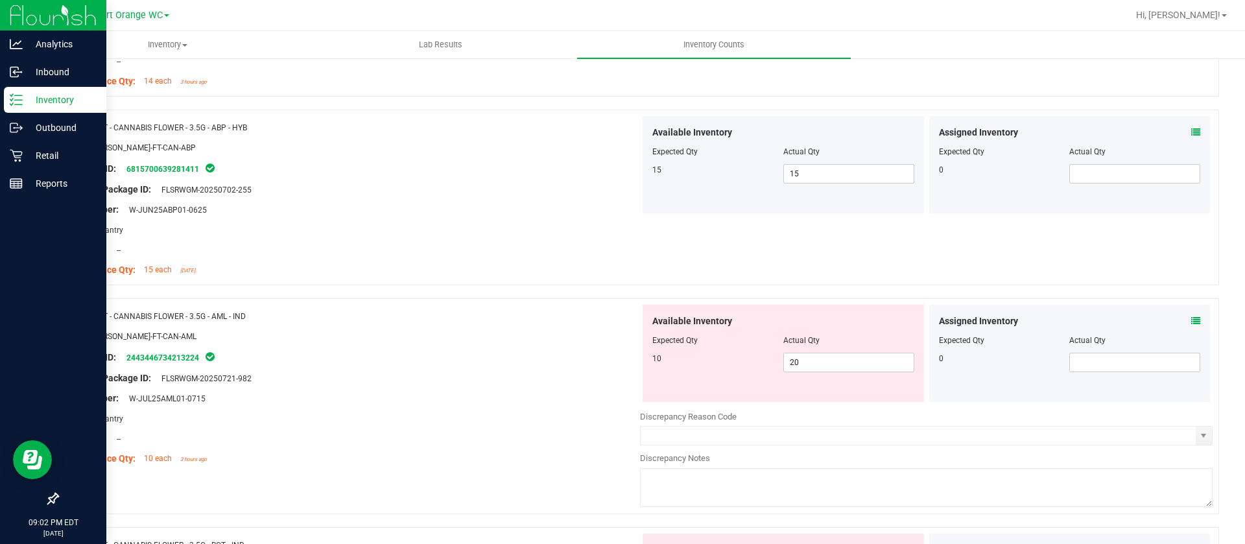
scroll to position [1168, 0]
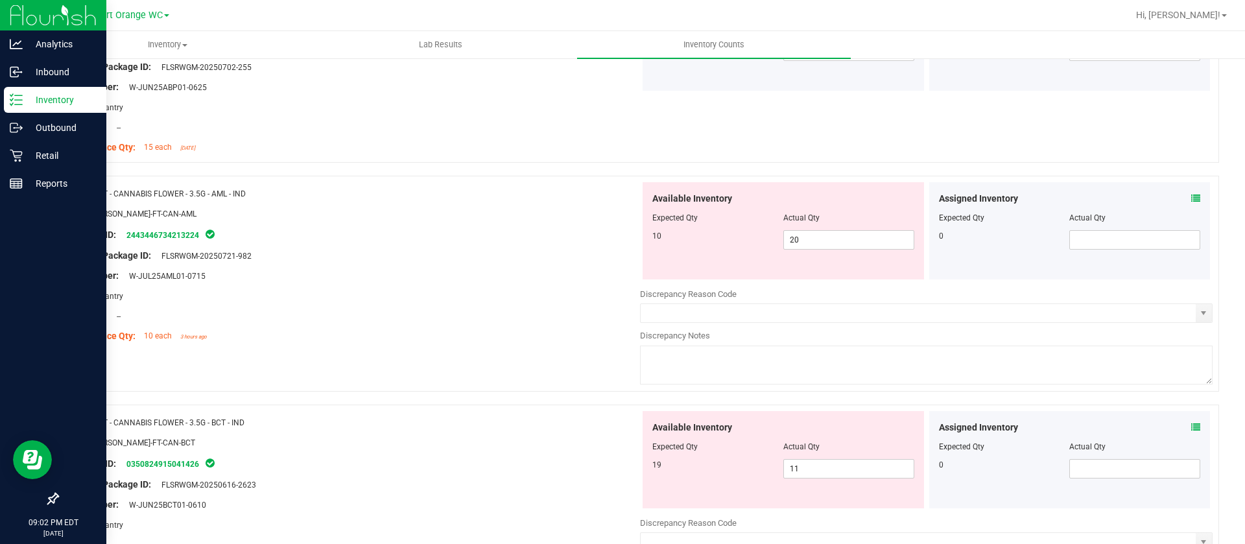
click at [1192, 194] on icon at bounding box center [1196, 198] width 9 height 9
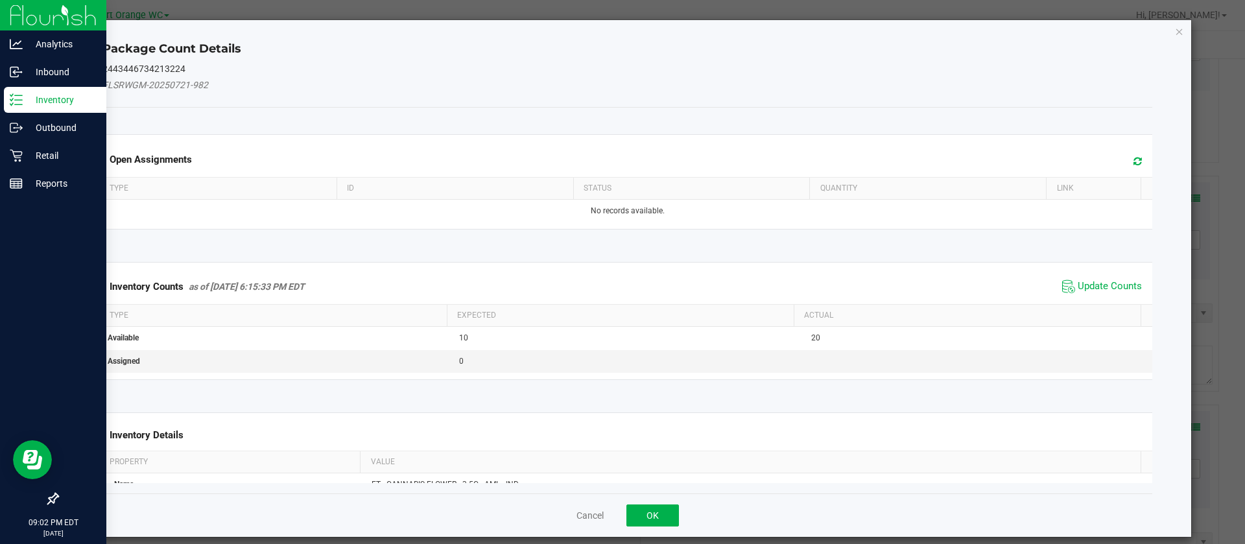
click at [1134, 159] on icon at bounding box center [1138, 161] width 8 height 10
click at [1078, 285] on span "Update Counts" at bounding box center [1110, 286] width 64 height 13
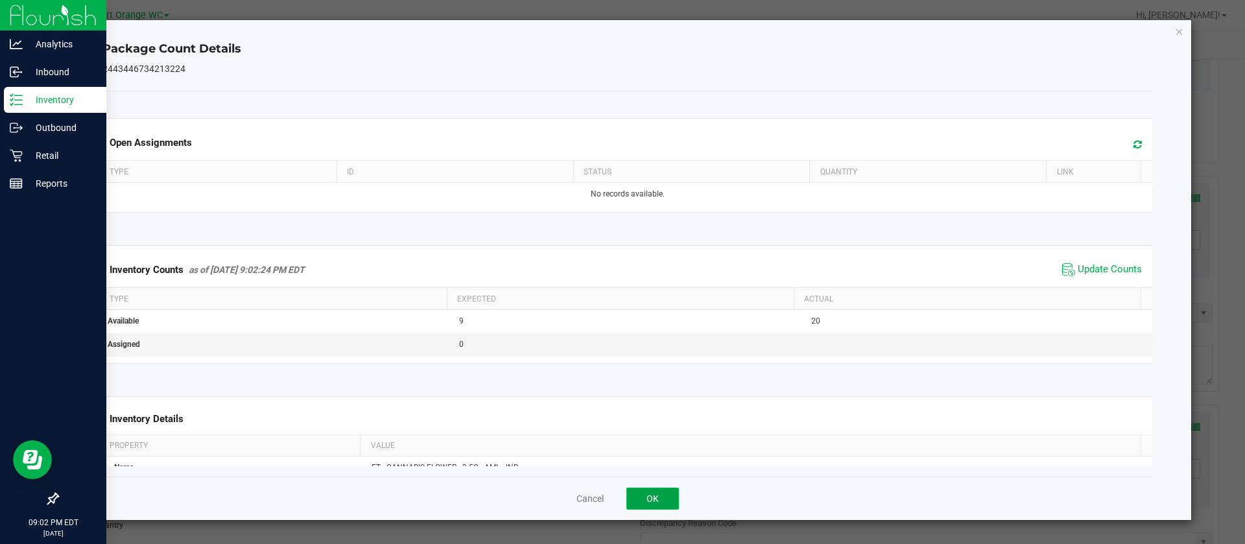
click at [659, 494] on button "OK" at bounding box center [653, 499] width 53 height 22
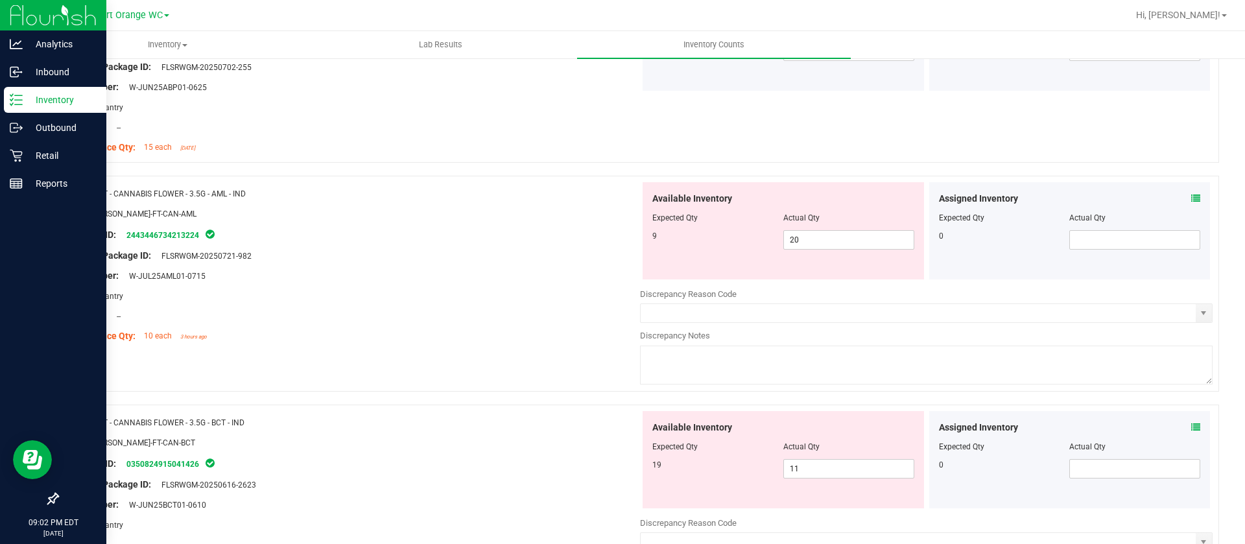
click at [845, 224] on div at bounding box center [784, 227] width 262 height 6
click at [1186, 202] on div "Assigned Inventory Expected Qty Actual Qty 0" at bounding box center [1071, 230] width 282 height 97
click at [1192, 200] on icon at bounding box center [1196, 198] width 9 height 9
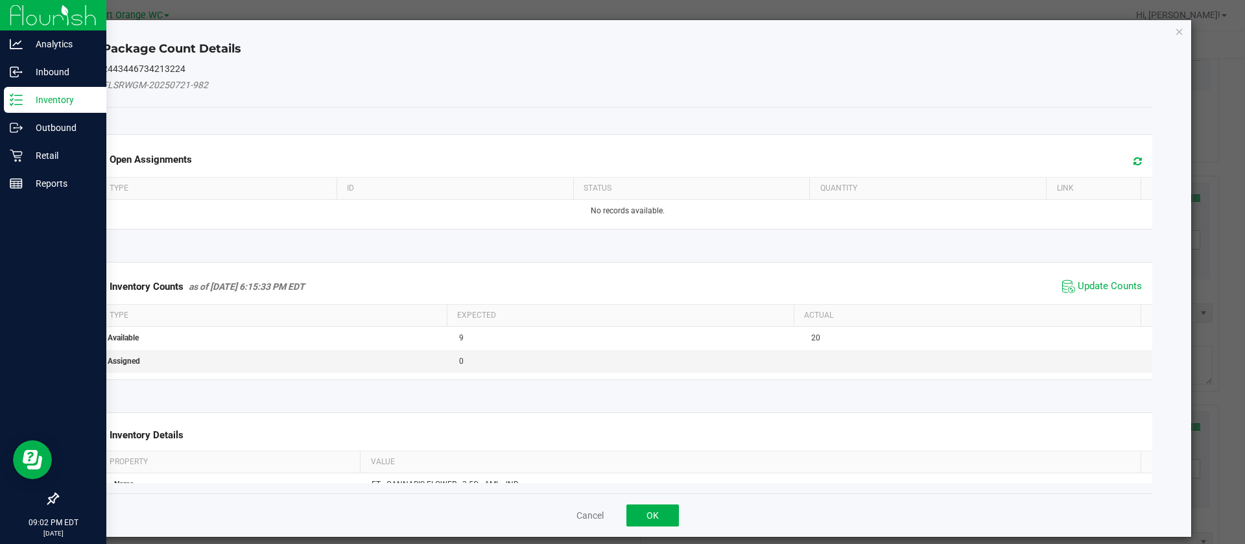
click at [1124, 152] on span at bounding box center [1134, 159] width 21 height 16
click at [1134, 156] on icon at bounding box center [1138, 161] width 8 height 10
click at [1078, 289] on span "Update Counts" at bounding box center [1110, 286] width 64 height 13
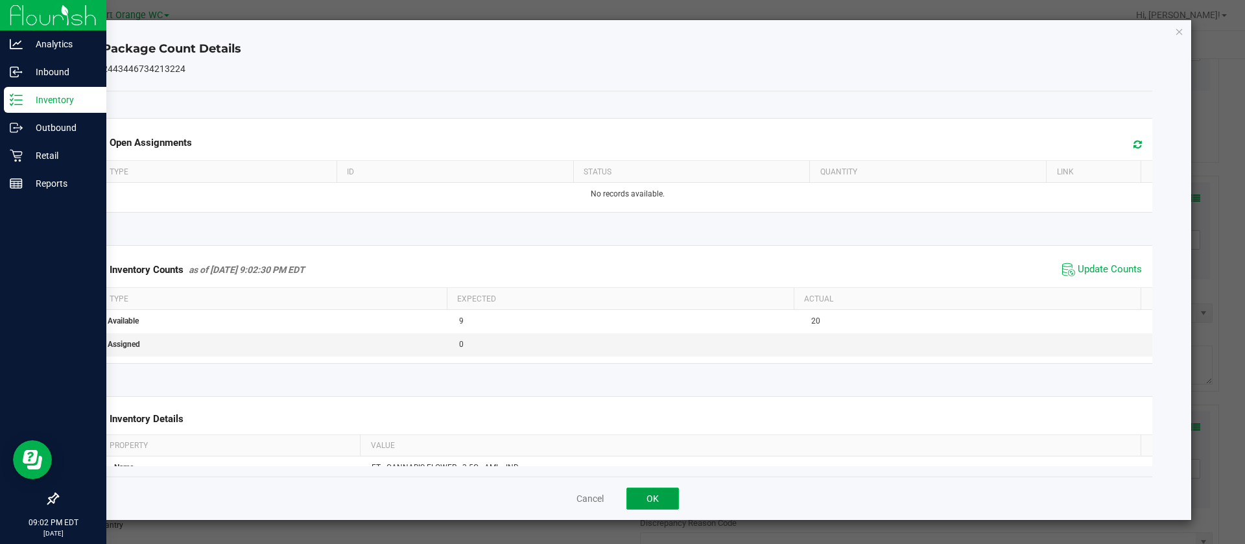
click at [653, 497] on button "OK" at bounding box center [653, 499] width 53 height 22
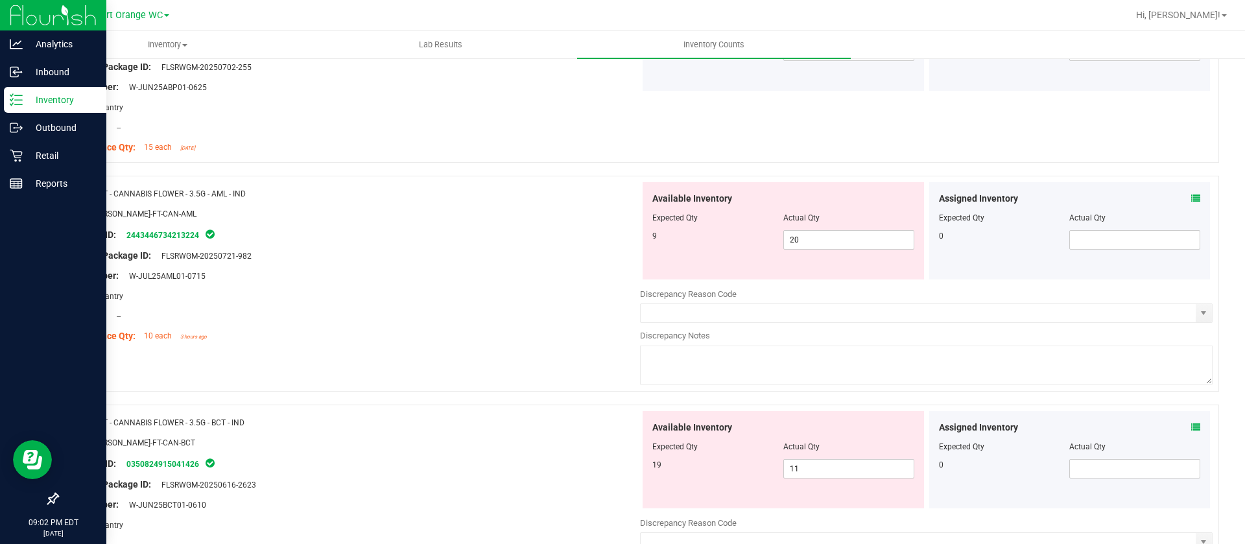
click at [1192, 194] on icon at bounding box center [1196, 198] width 9 height 9
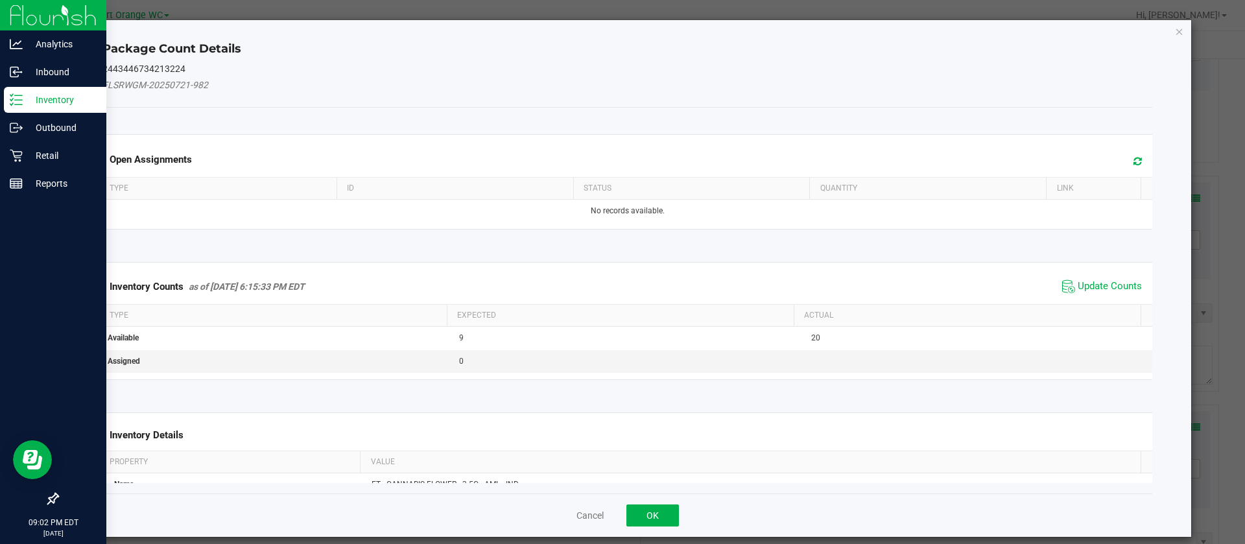
click at [1134, 157] on icon at bounding box center [1138, 161] width 8 height 10
click at [1078, 285] on span "Update Counts" at bounding box center [1110, 286] width 64 height 13
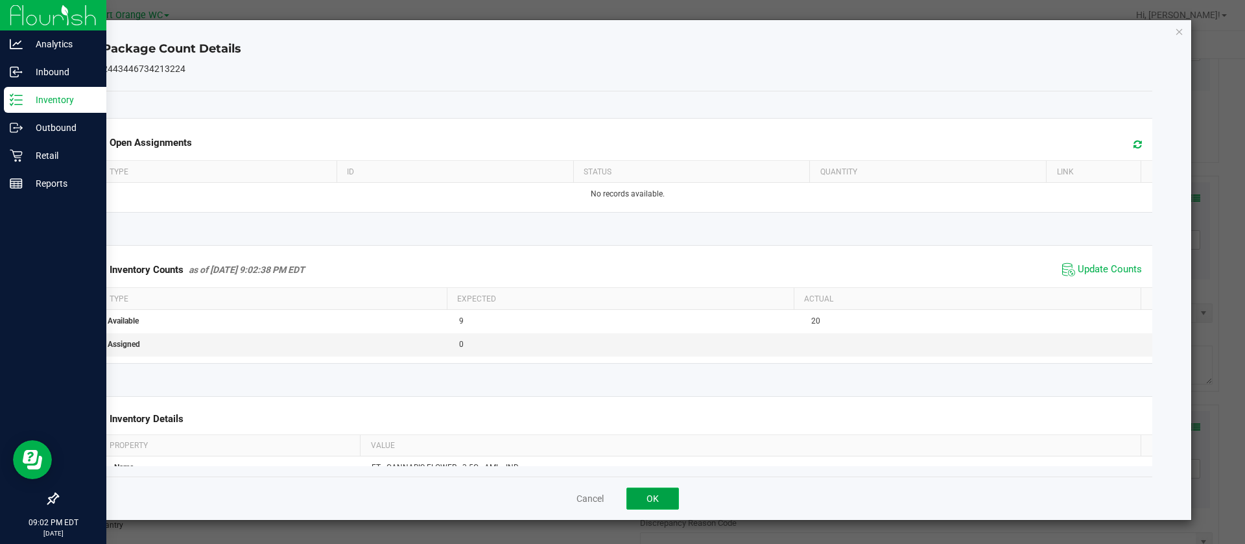
click at [656, 499] on button "OK" at bounding box center [653, 499] width 53 height 22
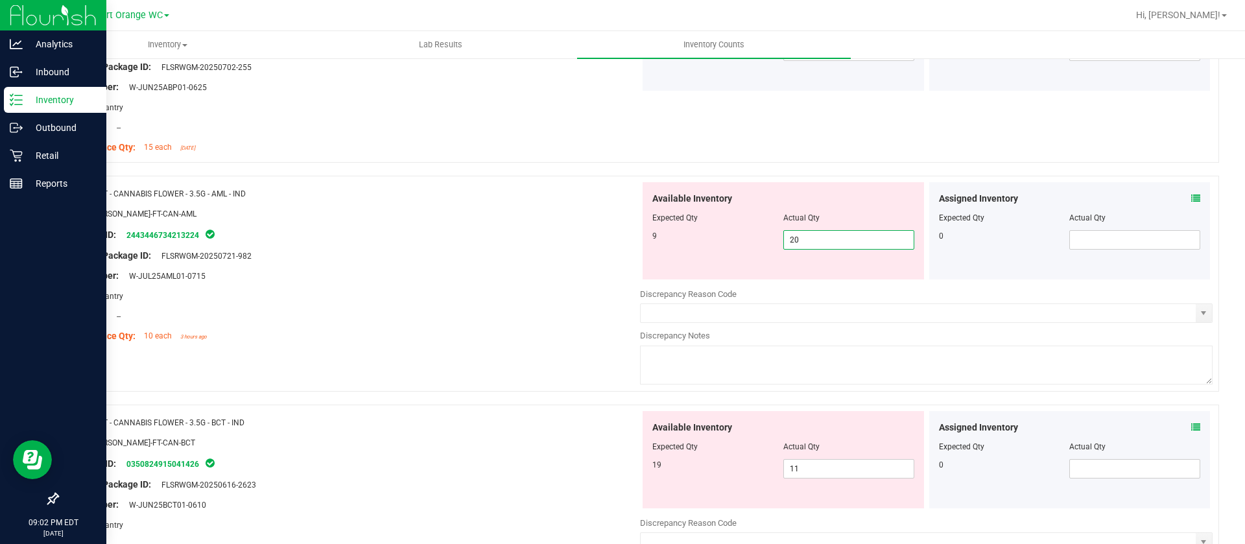
click at [838, 234] on span "20 20" at bounding box center [849, 239] width 131 height 19
click at [838, 234] on input "20" at bounding box center [849, 240] width 130 height 18
type input "9"
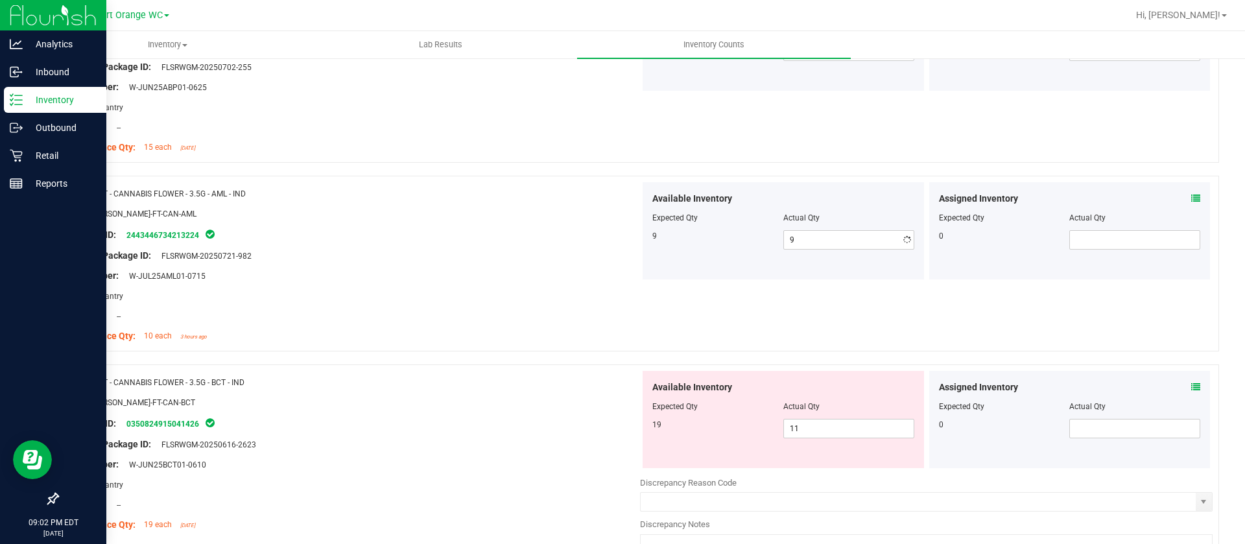
click at [551, 272] on div "Lot Number: W-JUL25AML01-0715" at bounding box center [353, 276] width 573 height 14
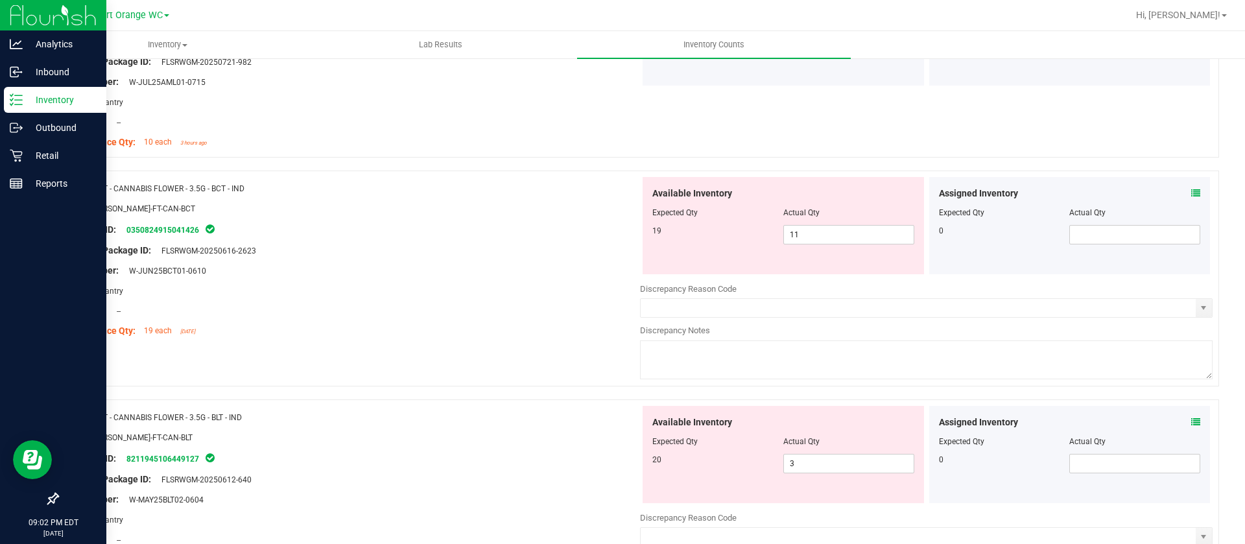
scroll to position [1362, 0]
click at [813, 217] on div "Actual Qty" at bounding box center [849, 212] width 131 height 12
click at [810, 231] on span "11 11" at bounding box center [849, 233] width 131 height 19
click at [810, 231] on input "11" at bounding box center [849, 234] width 130 height 18
type input "19"
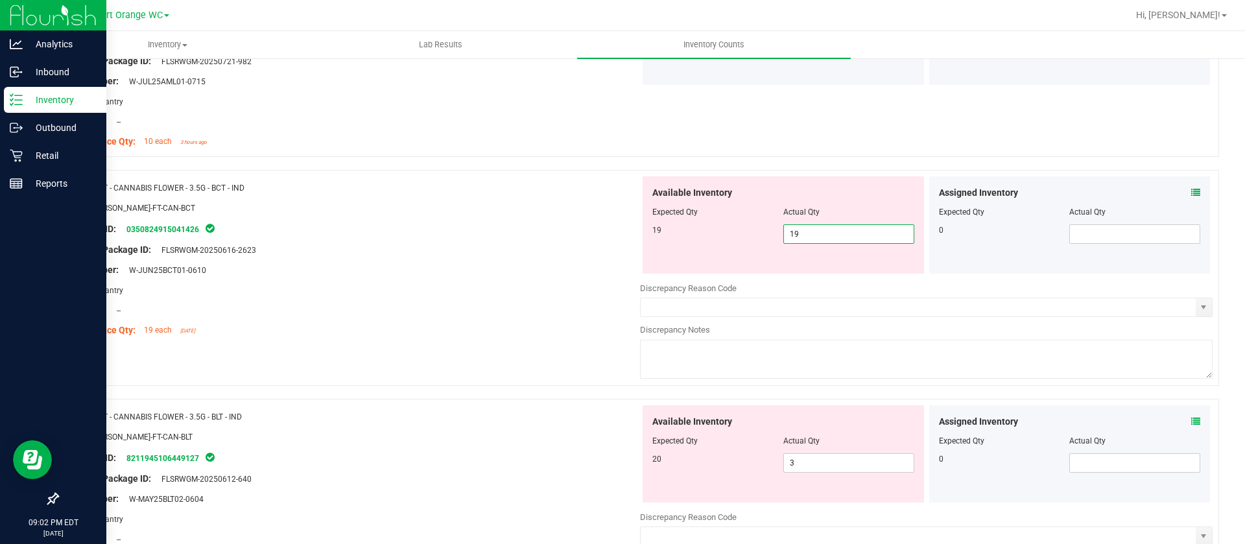
type input "19"
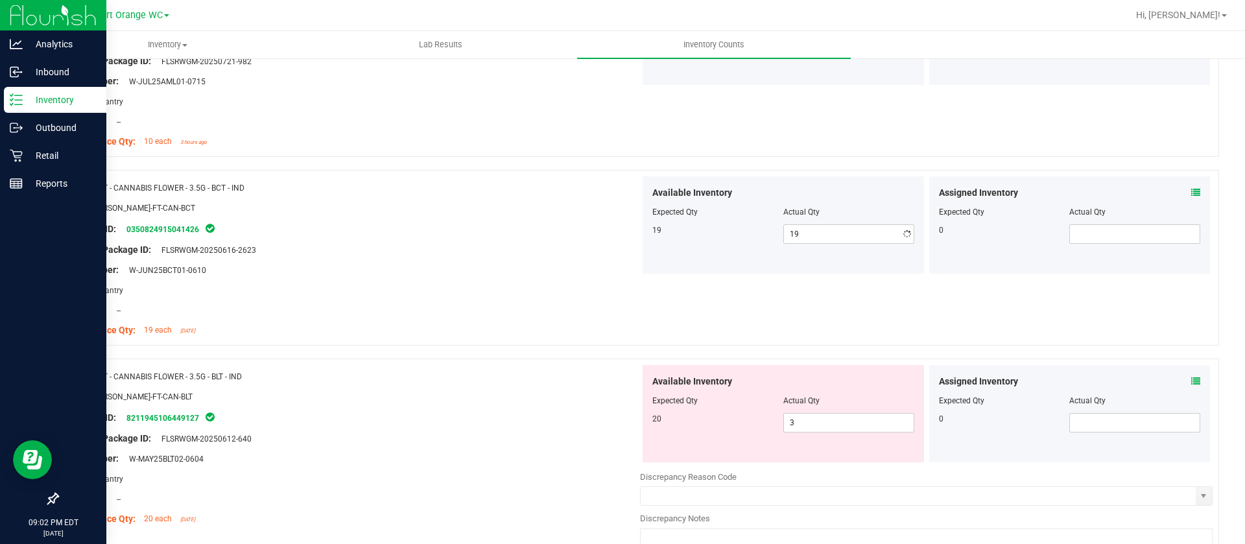
click at [523, 228] on div "Name: FT - CANNABIS FLOWER - 3.5G - BCT - IND SKU: [PERSON_NAME]-FT-CAN-BCT Pac…" at bounding box center [353, 258] width 573 height 165
click at [791, 420] on span "3 3" at bounding box center [849, 422] width 131 height 19
click at [791, 420] on input "3" at bounding box center [849, 423] width 130 height 18
type input "20"
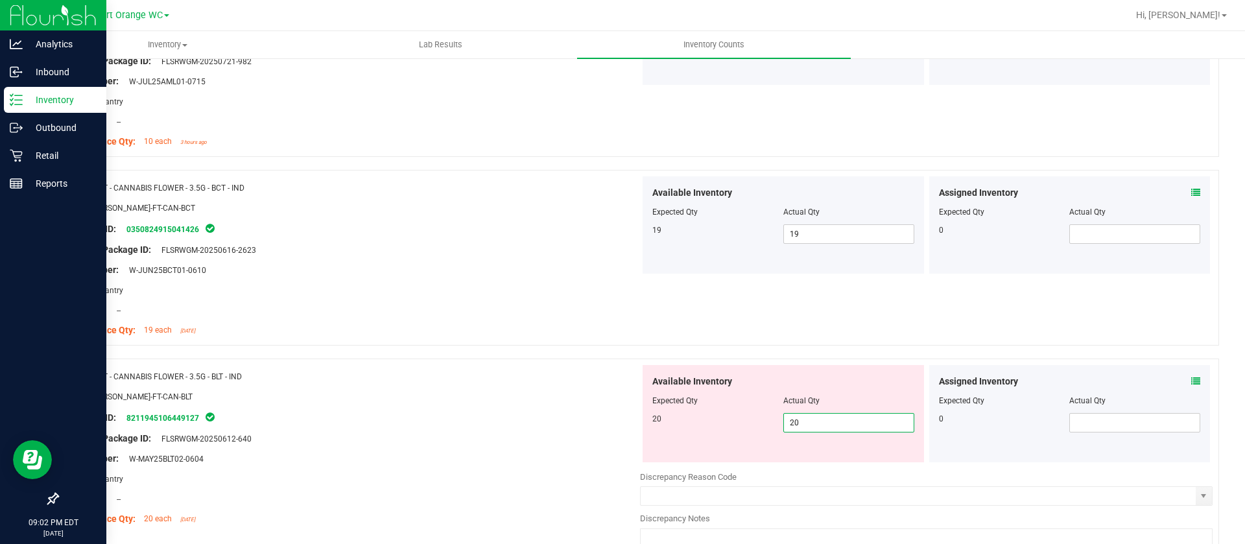
click at [546, 390] on div "SKU: [PERSON_NAME]-FT-CAN-BLT" at bounding box center [353, 397] width 573 height 14
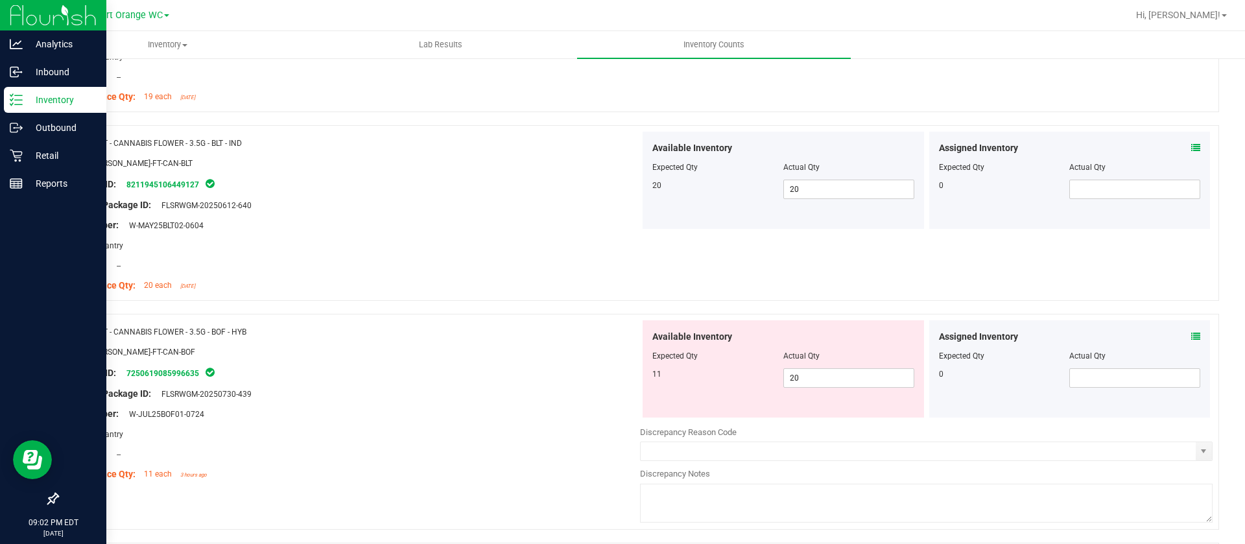
scroll to position [1654, 0]
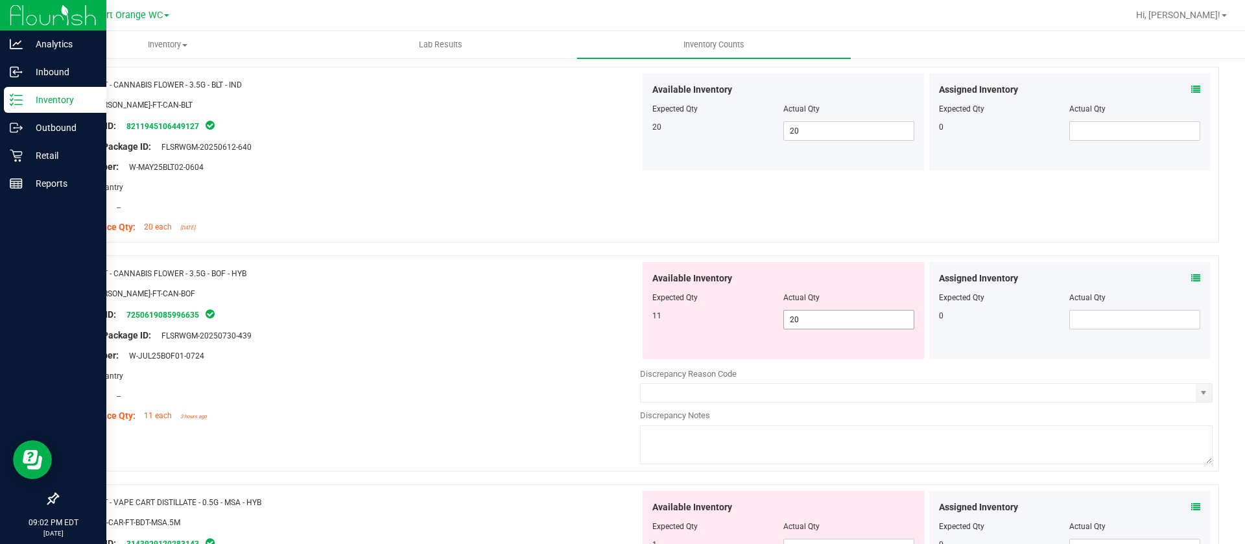
click at [833, 322] on span "20 20" at bounding box center [849, 319] width 131 height 19
click at [833, 322] on input "20" at bounding box center [849, 320] width 130 height 18
type input "11"
click at [485, 325] on div at bounding box center [353, 325] width 573 height 6
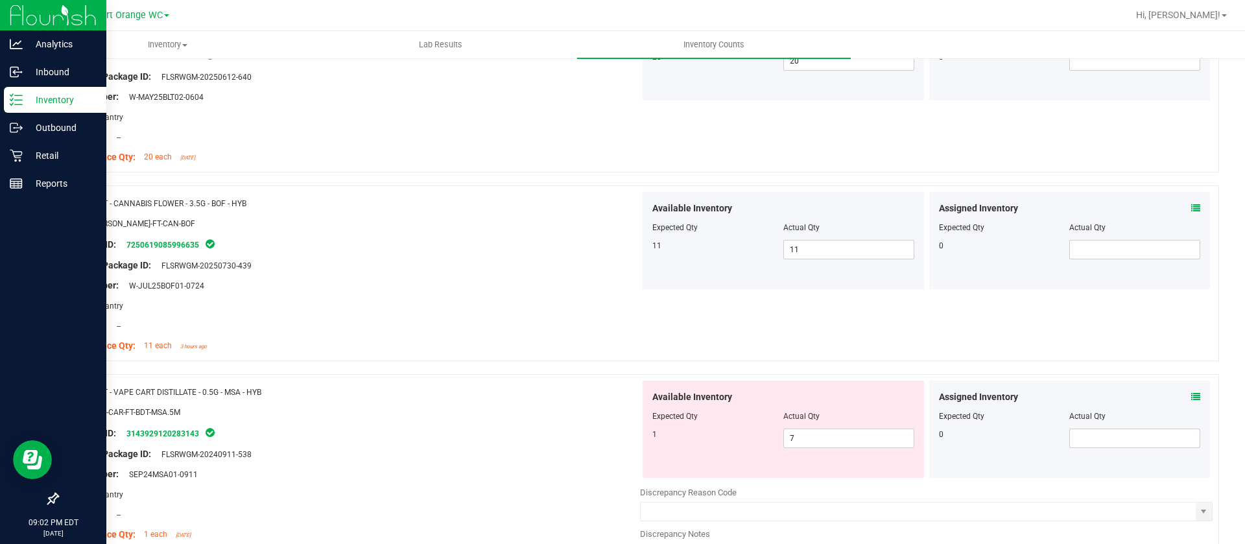
scroll to position [1849, 0]
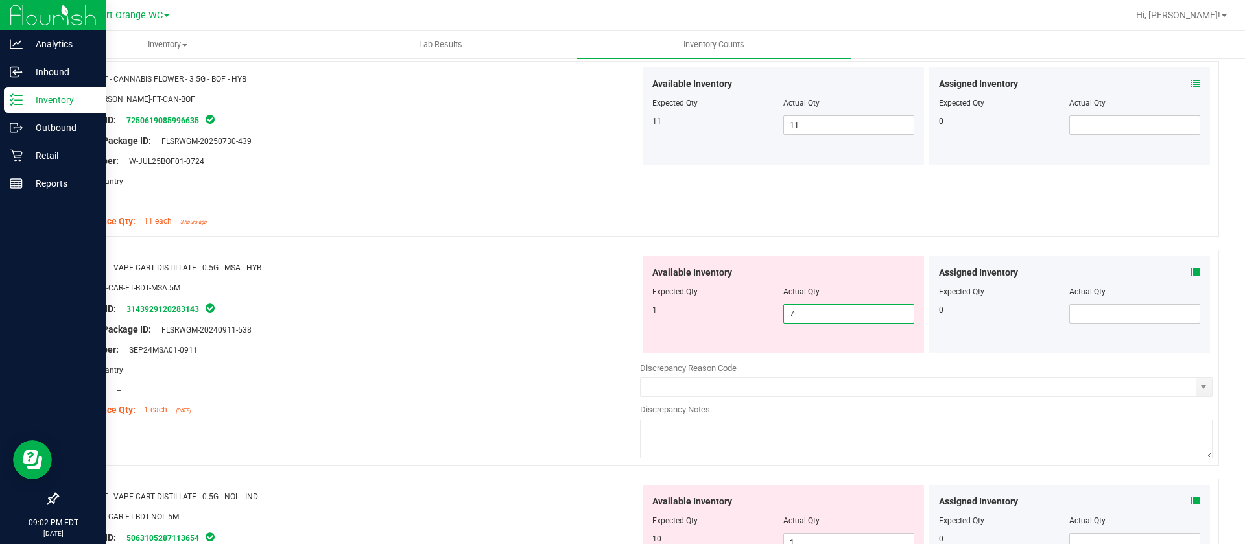
click at [817, 321] on span "7 7" at bounding box center [849, 313] width 131 height 19
click at [817, 320] on input "7" at bounding box center [849, 314] width 130 height 18
type input "1"
click at [496, 355] on div "Name: FT - VAPE CART DISTILLATE - 0.5G - MSA - HYB SKU: BAP-CAR-FT-BDT-MSA.5M P…" at bounding box center [353, 338] width 573 height 165
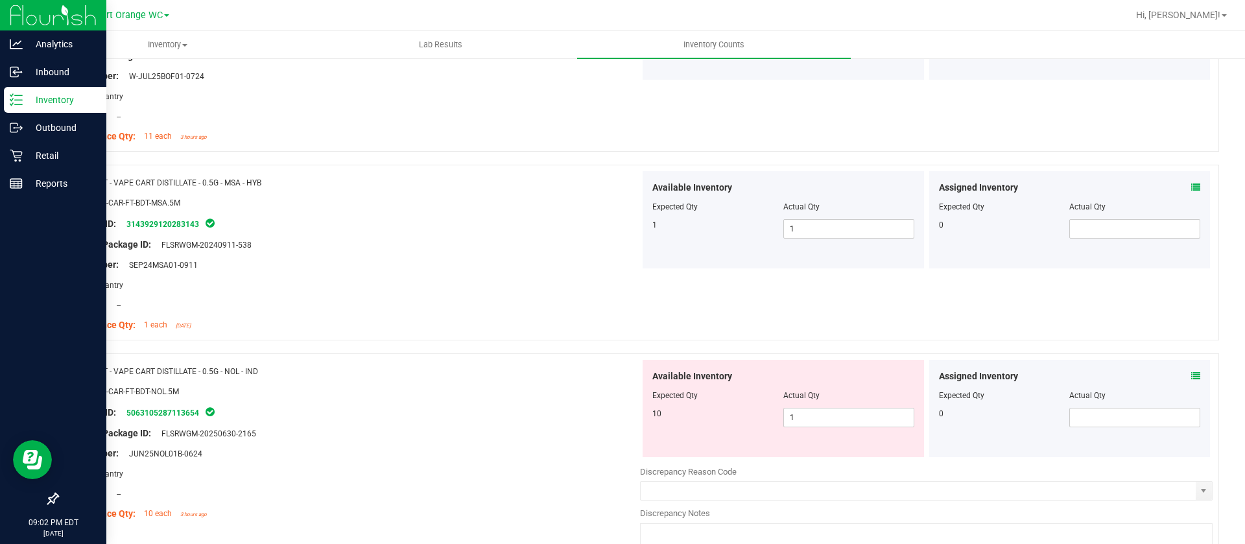
scroll to position [2043, 0]
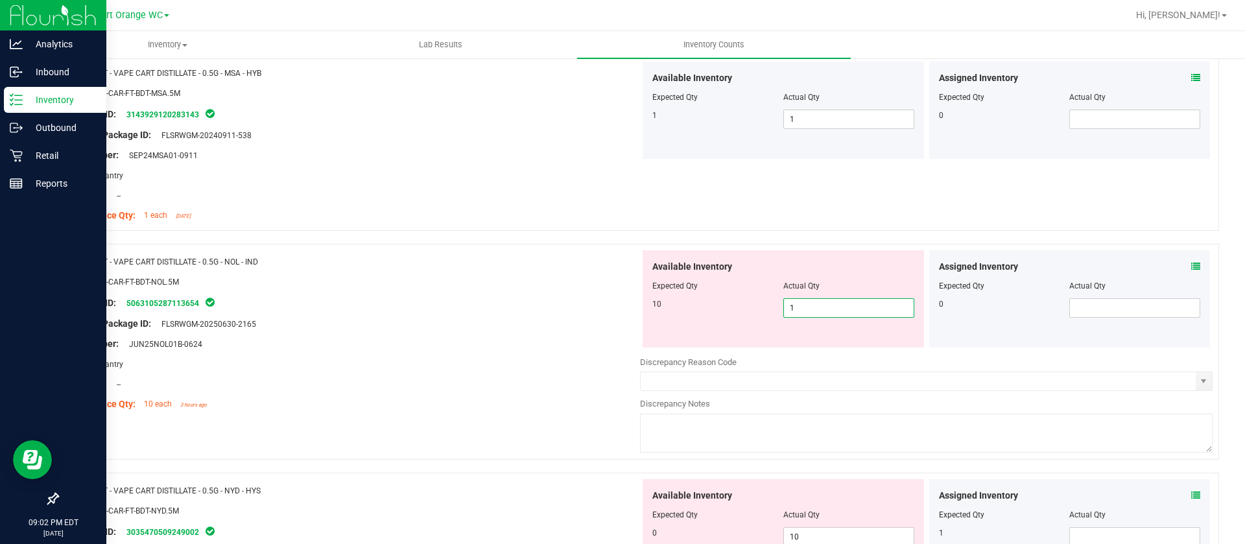
click at [804, 304] on span "1 1" at bounding box center [849, 307] width 131 height 19
type input "10"
click at [563, 340] on div "Lot Number: JUN25NOL01B-0624" at bounding box center [353, 344] width 573 height 14
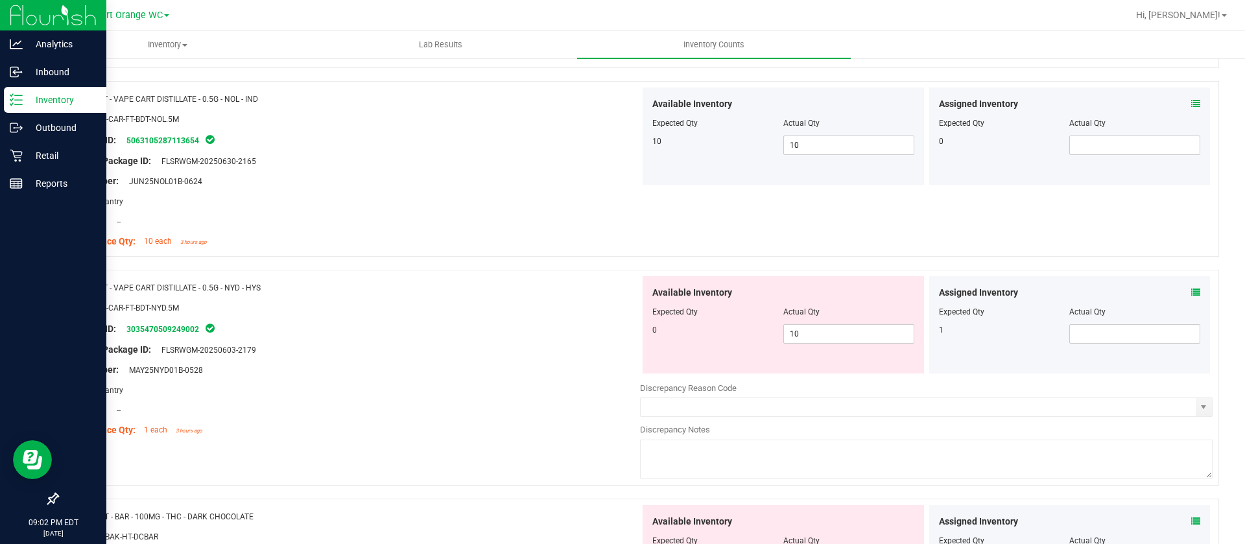
scroll to position [2238, 0]
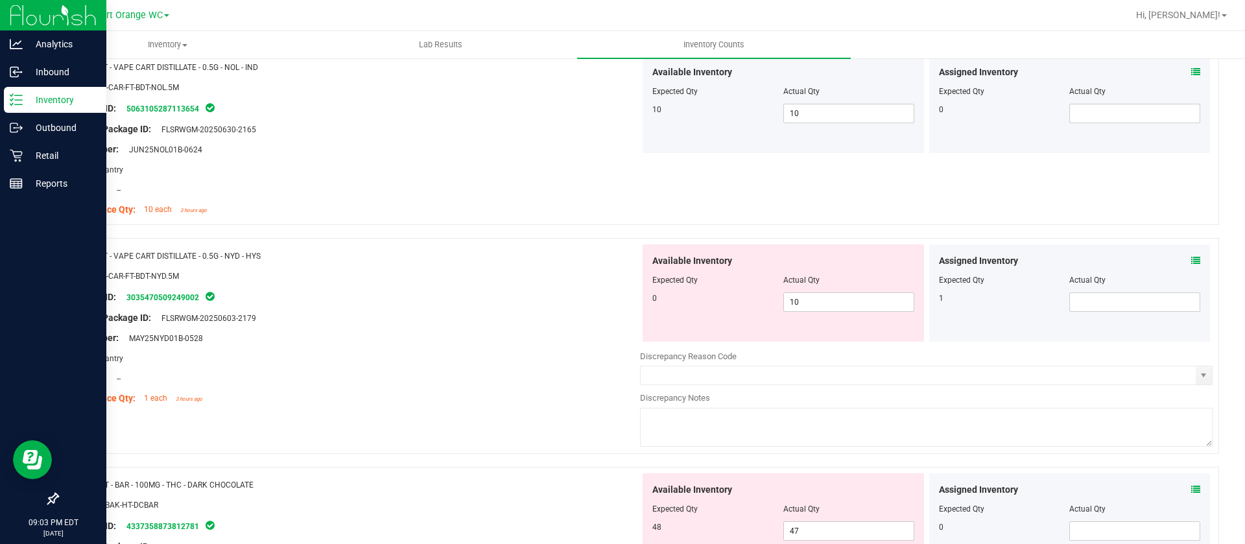
click at [1192, 259] on icon at bounding box center [1196, 260] width 9 height 9
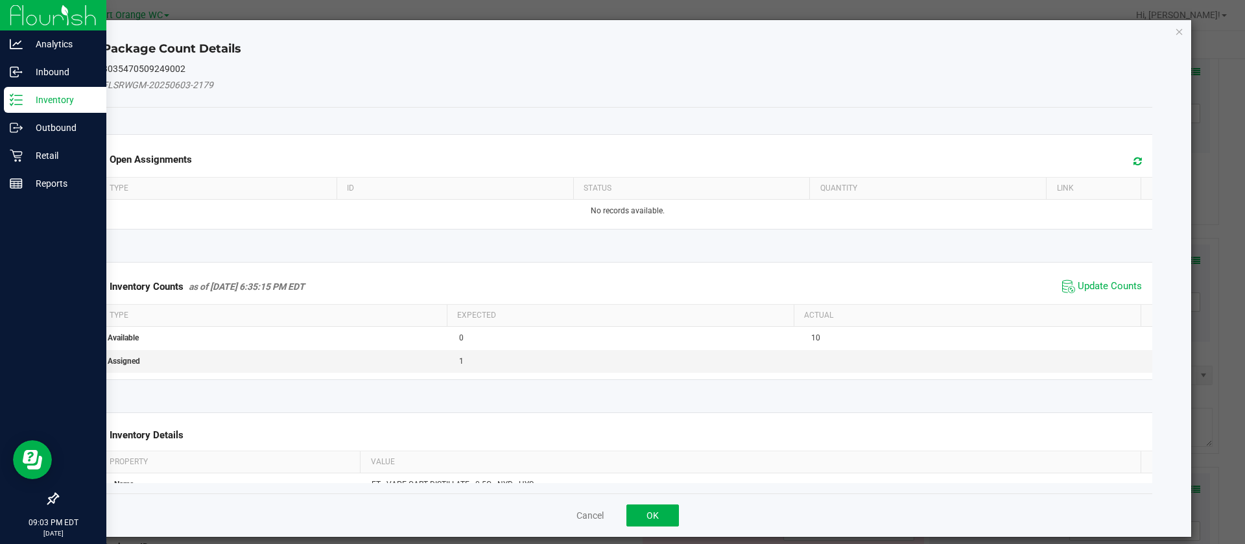
click at [1134, 162] on icon at bounding box center [1138, 161] width 8 height 10
click at [1078, 287] on span "Update Counts" at bounding box center [1110, 286] width 64 height 13
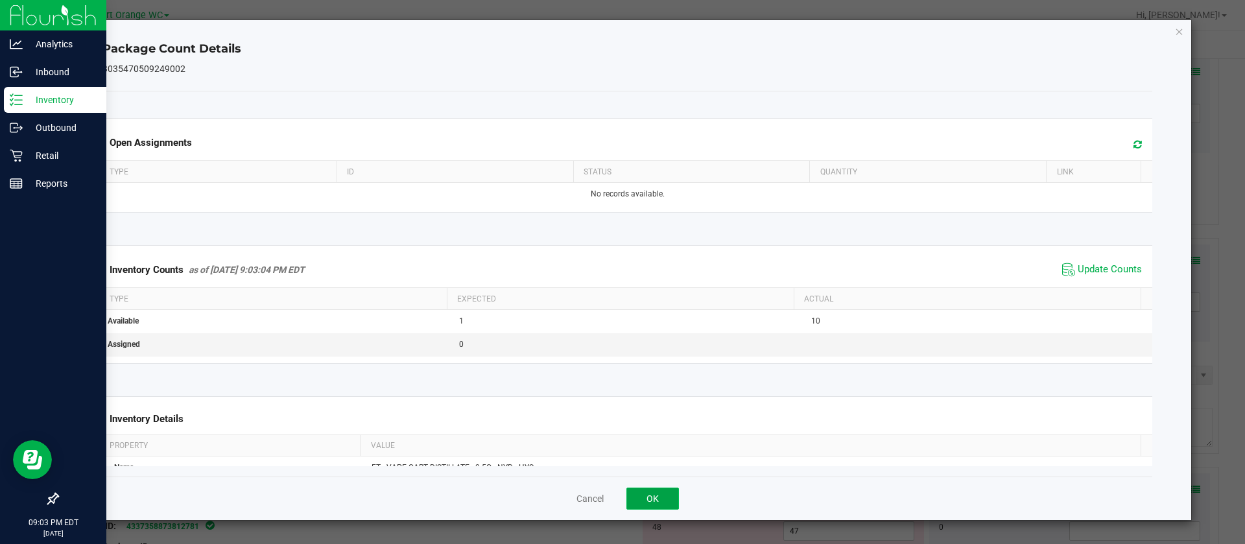
click at [642, 498] on button "OK" at bounding box center [653, 499] width 53 height 22
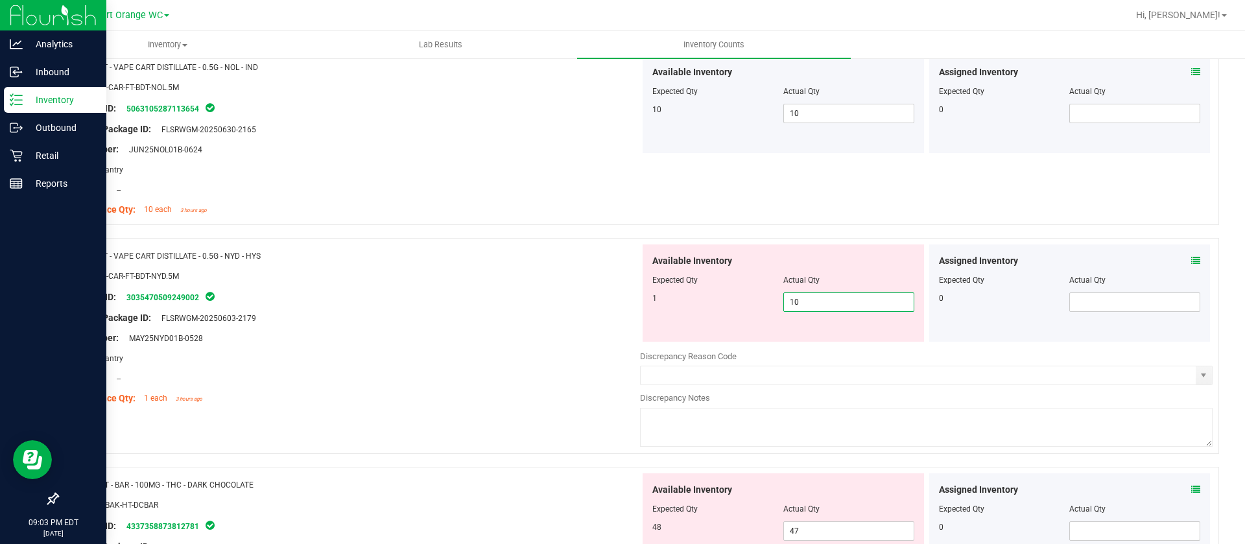
click at [824, 301] on span "10 10" at bounding box center [849, 302] width 131 height 19
click at [824, 301] on input "10" at bounding box center [849, 302] width 130 height 18
type input "1"
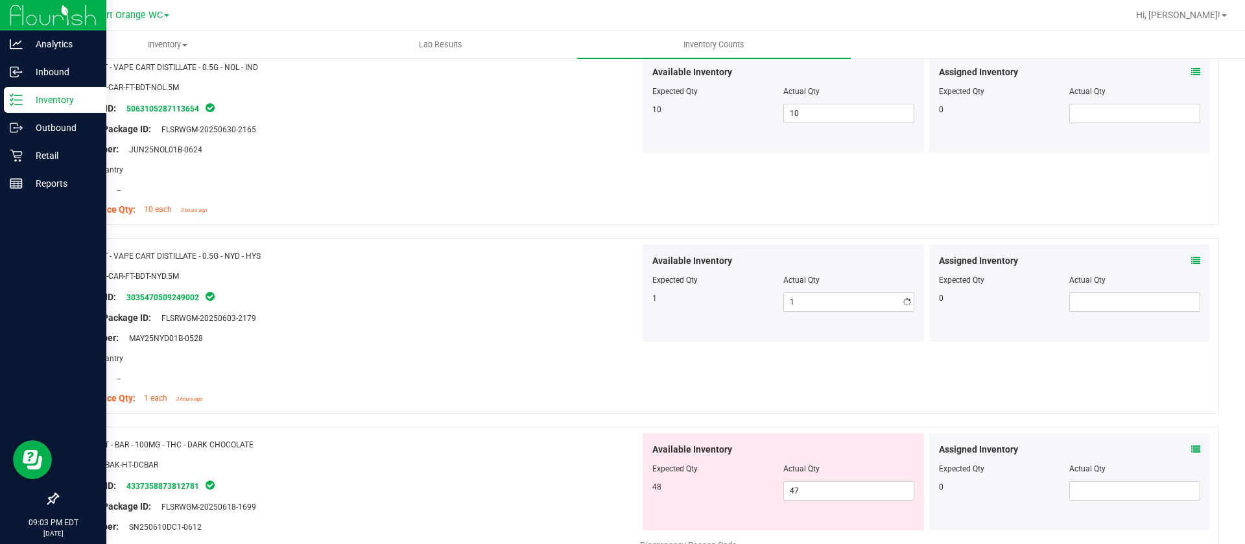
click at [490, 304] on div "Package ID: 3035470509249002" at bounding box center [353, 297] width 573 height 16
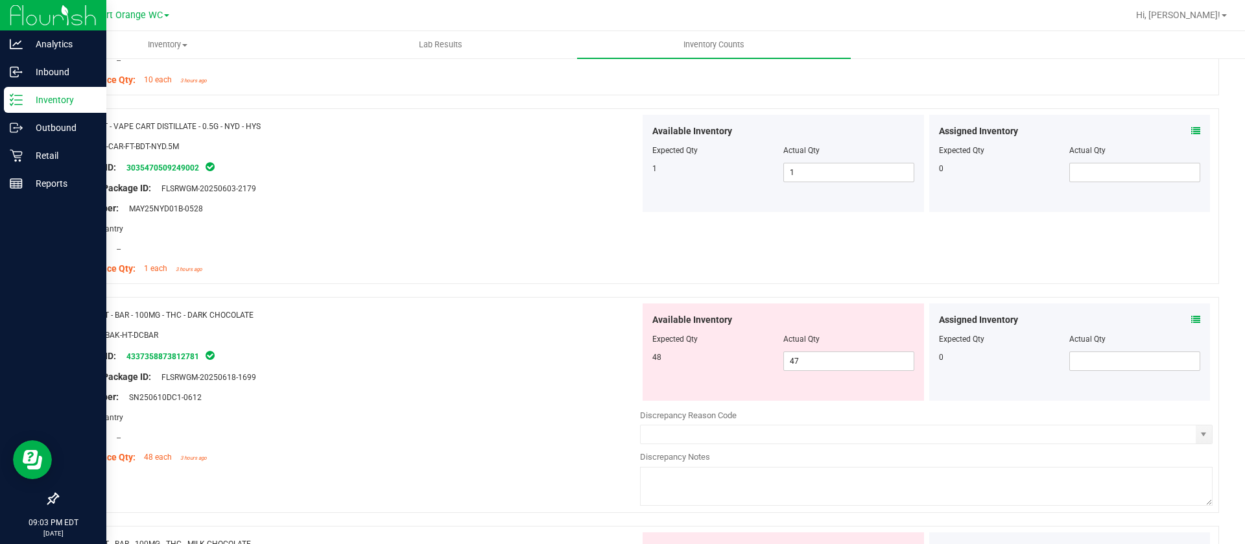
scroll to position [2433, 0]
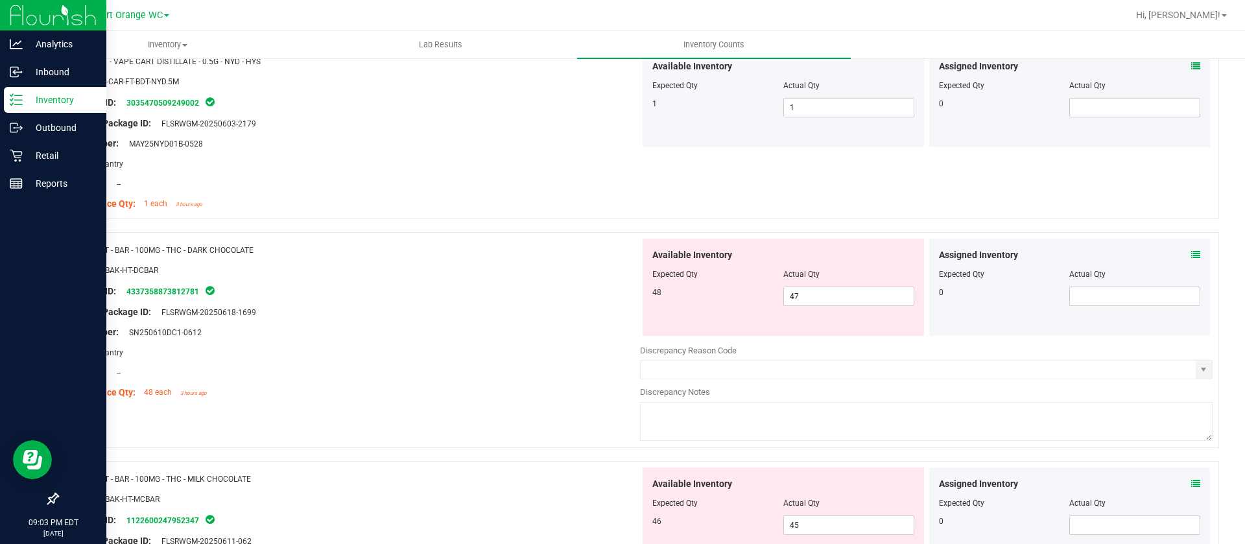
click at [1192, 251] on icon at bounding box center [1196, 254] width 9 height 9
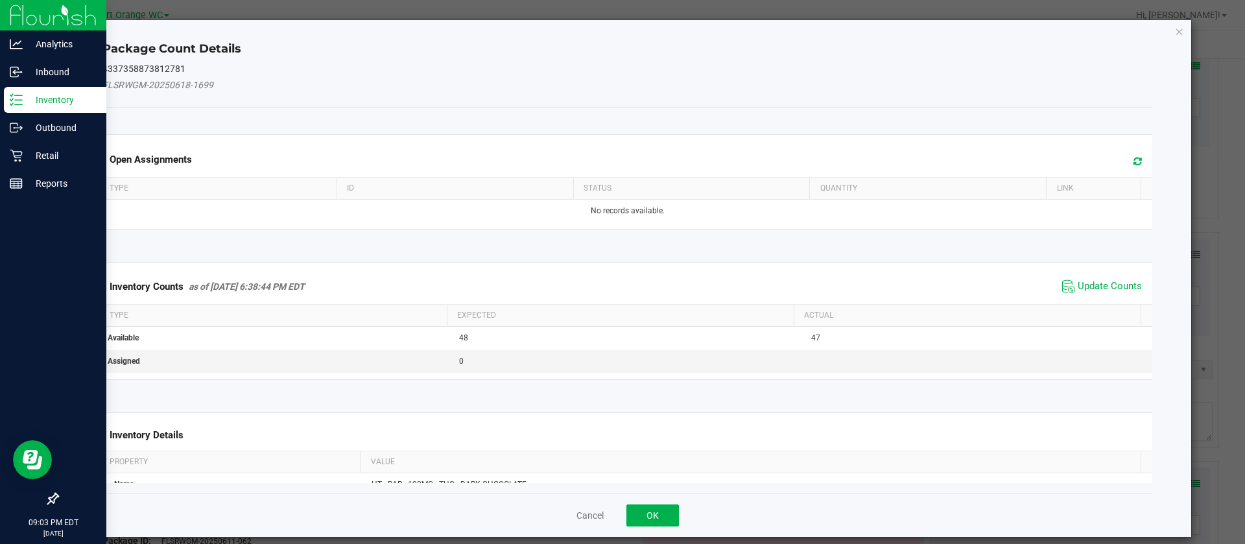
click at [1134, 158] on icon at bounding box center [1138, 161] width 8 height 10
click at [1078, 283] on span "Update Counts" at bounding box center [1110, 286] width 64 height 13
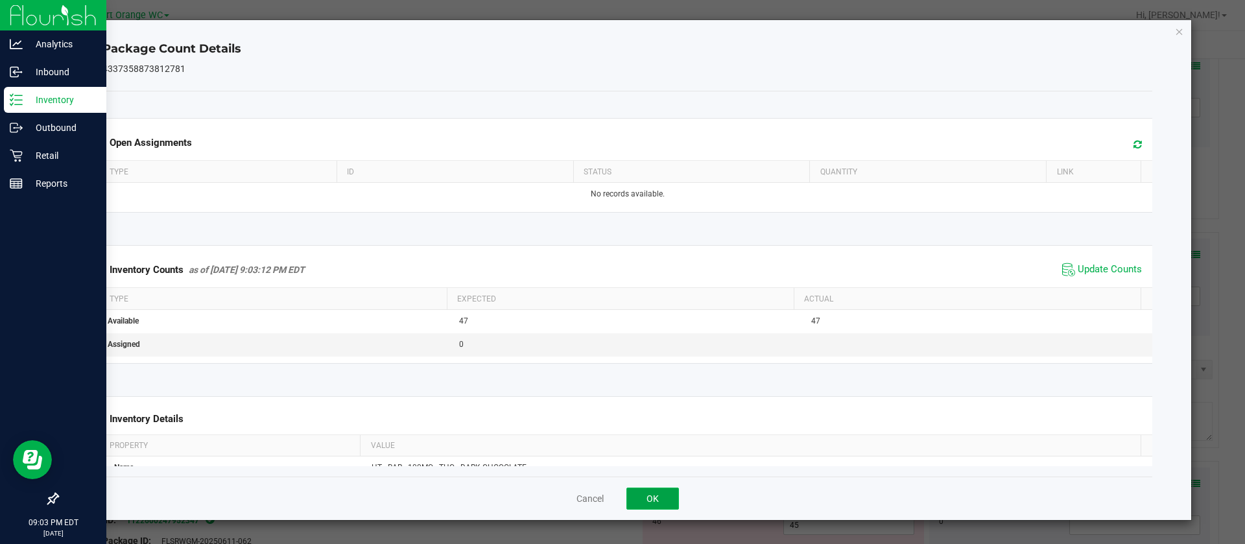
click at [647, 508] on button "OK" at bounding box center [653, 499] width 53 height 22
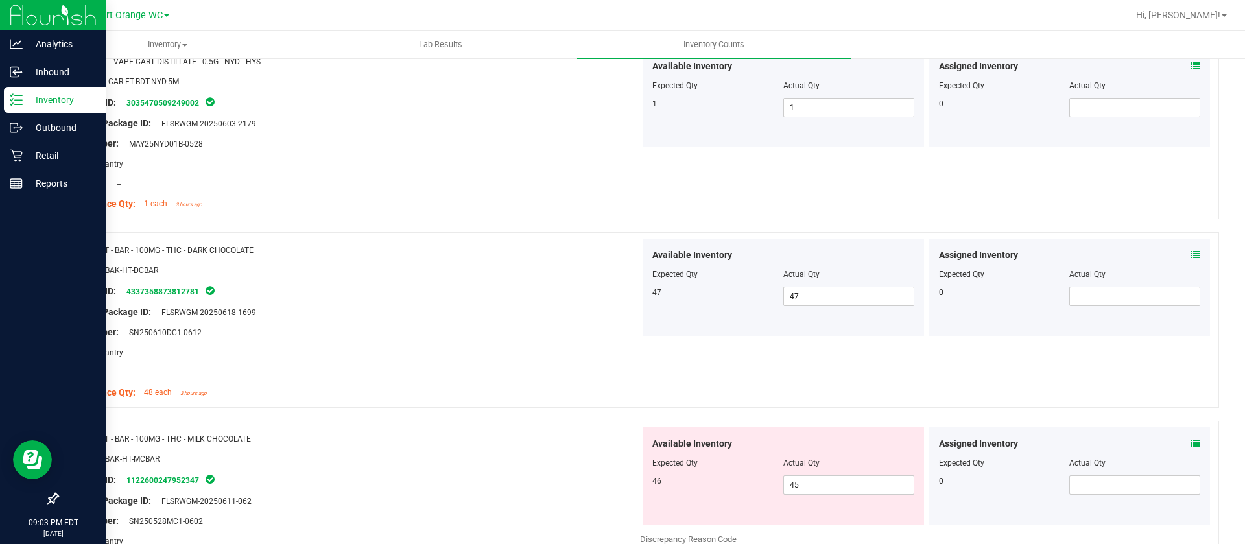
click at [1186, 440] on div "Assigned Inventory Expected Qty Actual Qty 0" at bounding box center [1071, 475] width 282 height 97
click at [1192, 440] on icon at bounding box center [1196, 443] width 9 height 9
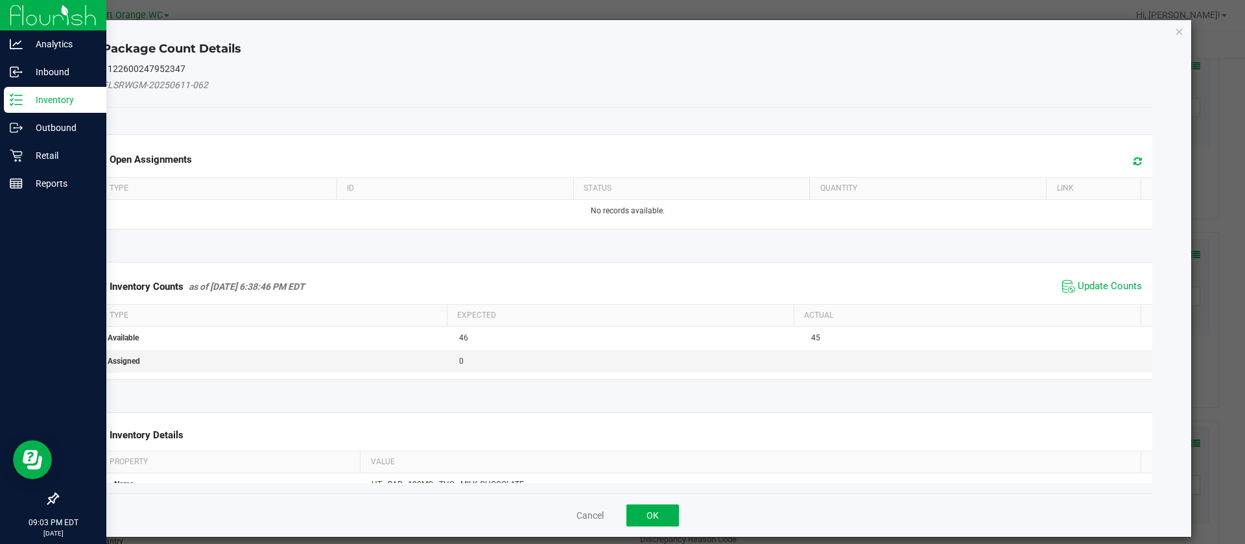
click at [1134, 158] on icon at bounding box center [1138, 161] width 8 height 10
click at [1078, 282] on span "Update Counts" at bounding box center [1110, 286] width 64 height 13
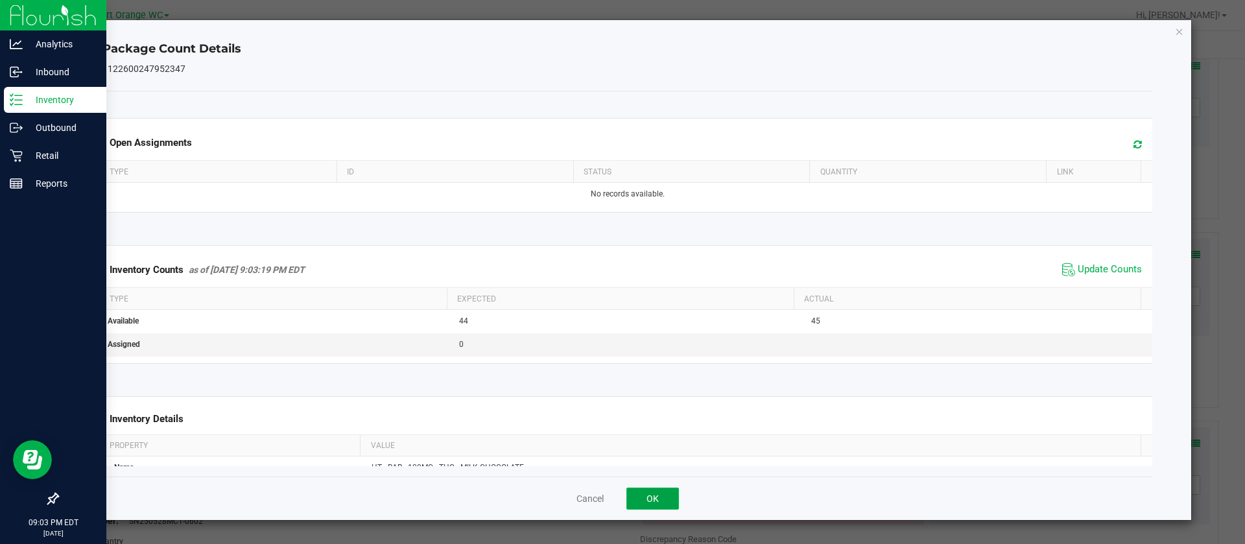
click at [641, 501] on button "OK" at bounding box center [653, 499] width 53 height 22
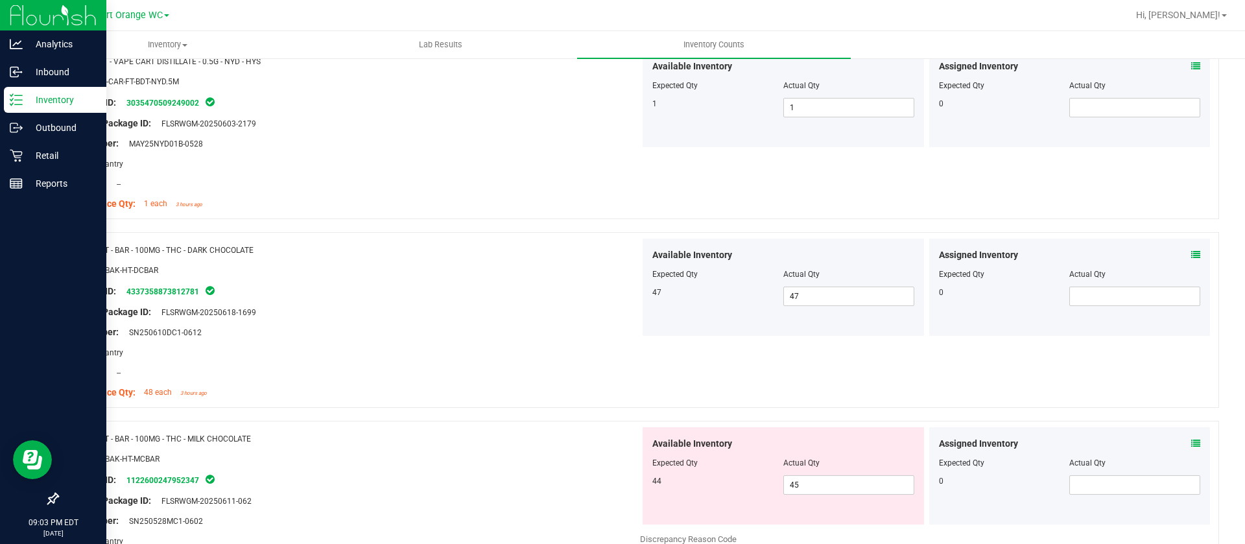
click at [1192, 442] on icon at bounding box center [1196, 443] width 9 height 9
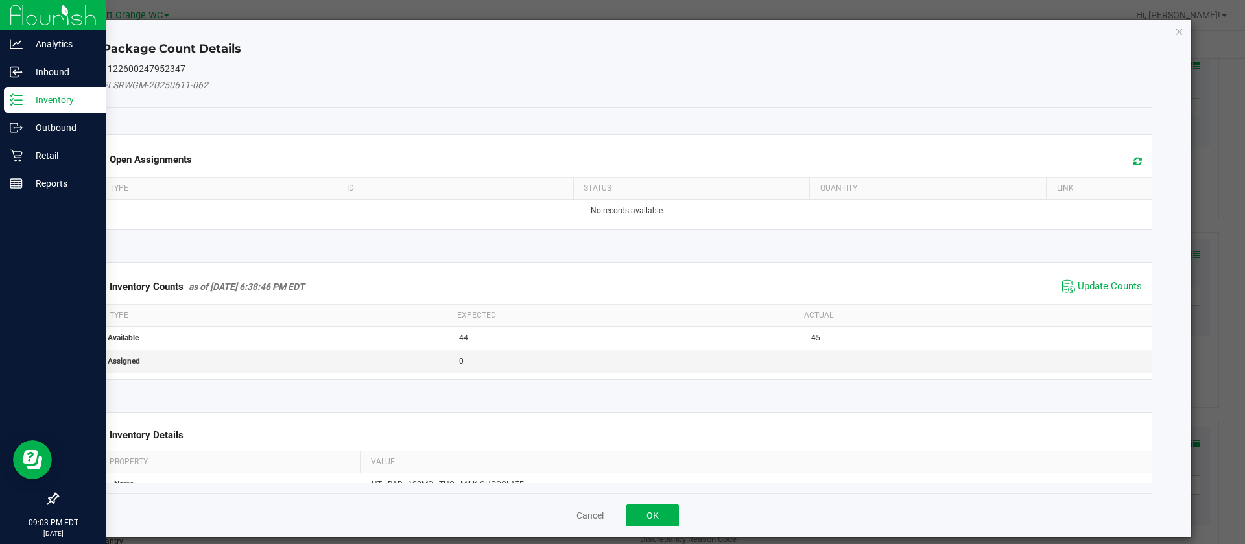
click at [1124, 157] on span at bounding box center [1134, 161] width 21 height 18
click at [1064, 296] on div "Inventory Counts as of [DATE] 6:38:46 PM EDT Update Counts" at bounding box center [628, 286] width 1056 height 35
click at [1078, 282] on span "Update Counts" at bounding box center [1110, 286] width 64 height 13
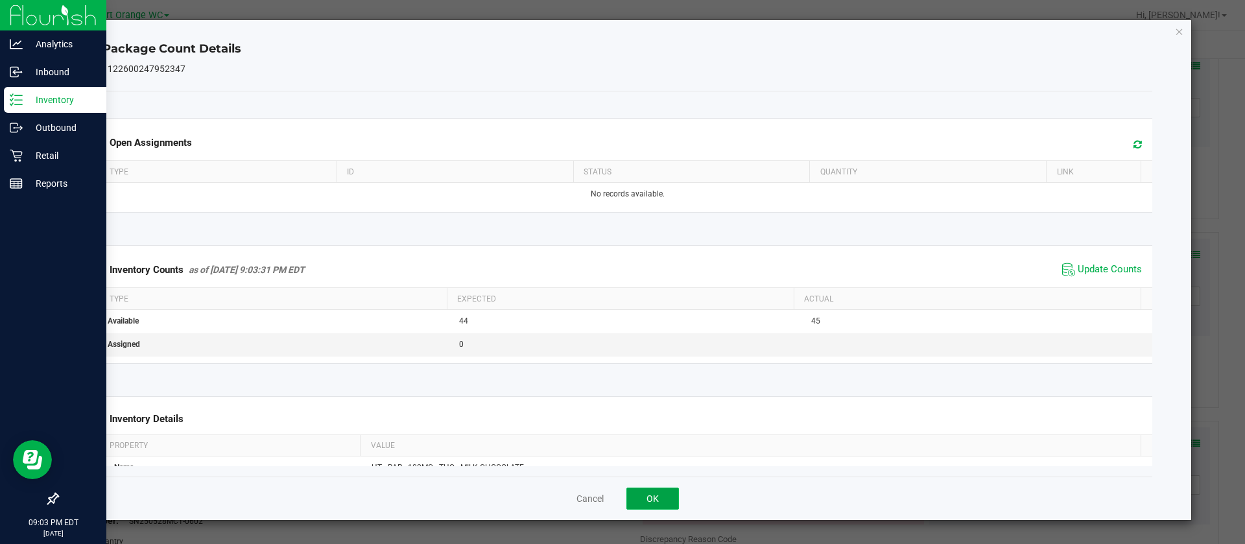
click at [650, 501] on button "OK" at bounding box center [653, 499] width 53 height 22
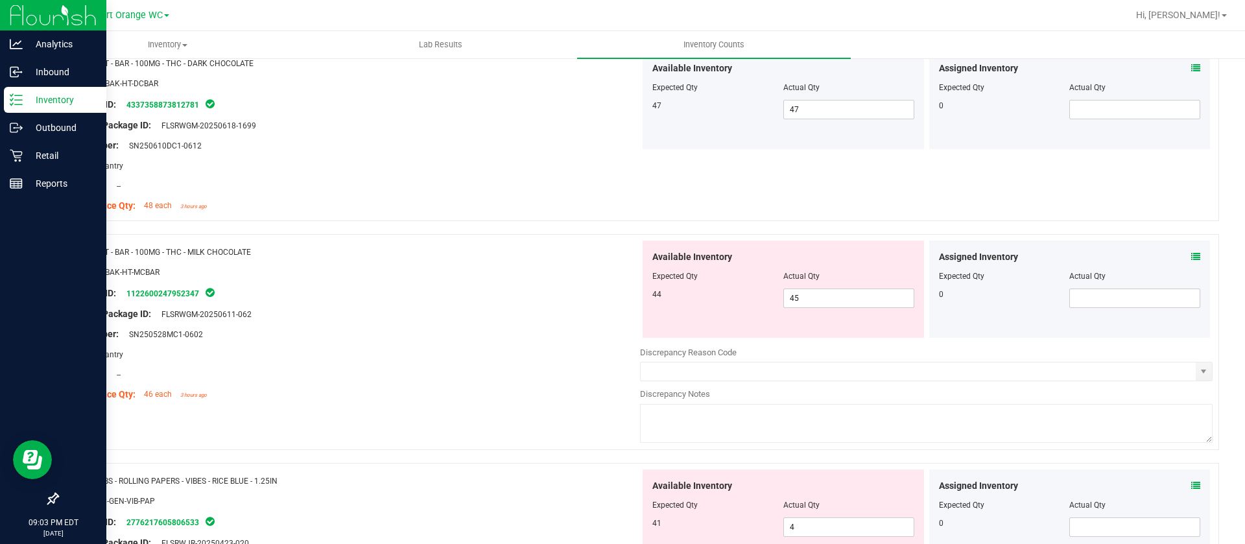
scroll to position [2627, 0]
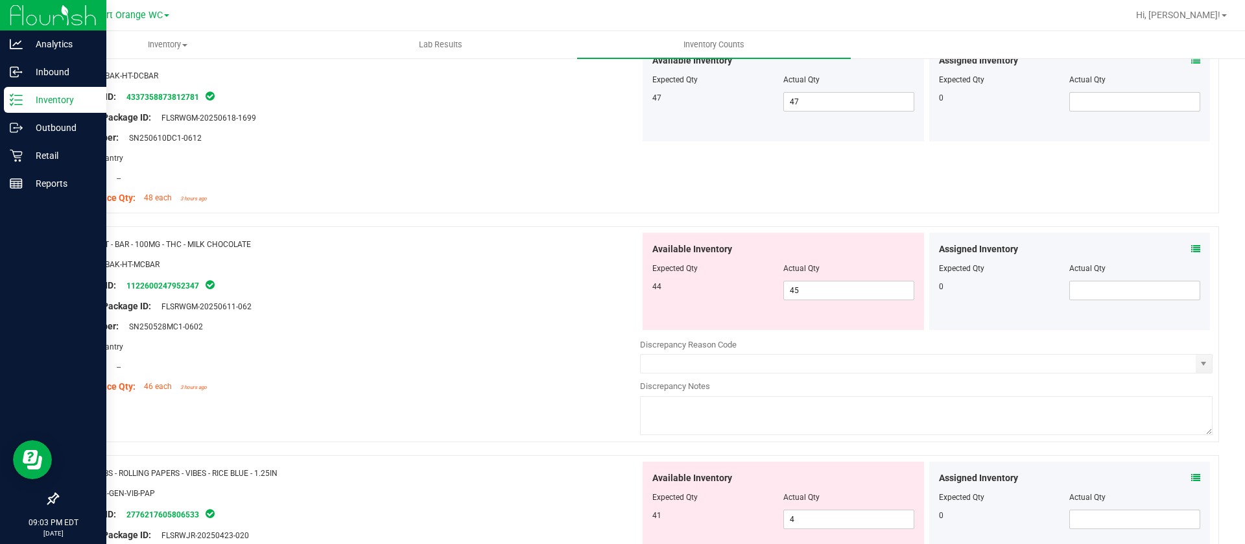
click at [1176, 246] on div "Assigned Inventory" at bounding box center [1070, 250] width 262 height 14
click at [1192, 247] on icon at bounding box center [1196, 249] width 9 height 9
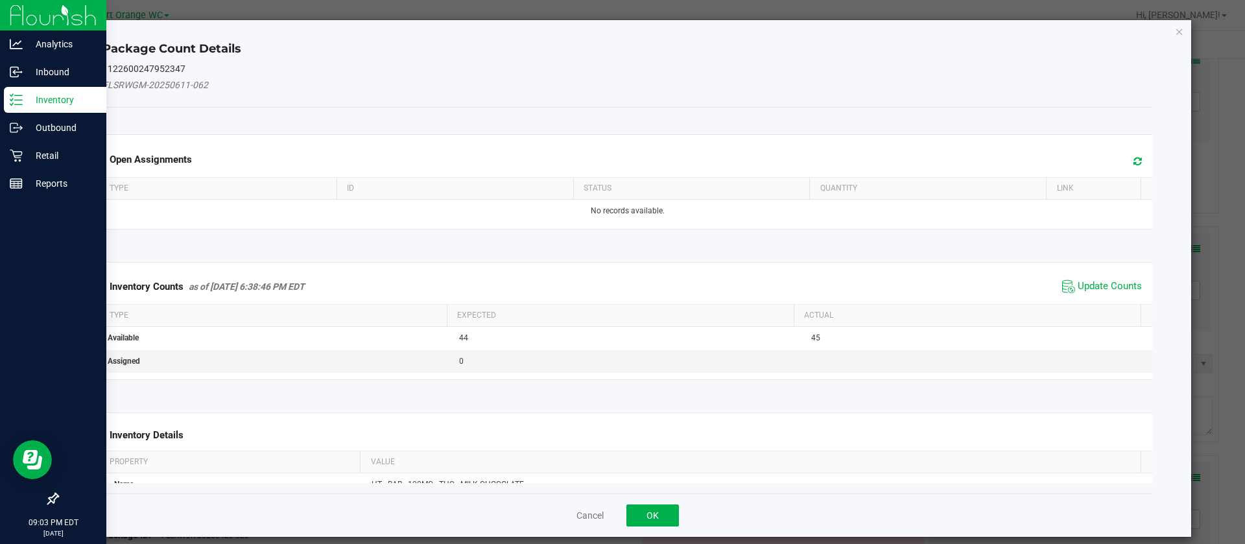
click at [1124, 165] on span at bounding box center [1134, 161] width 21 height 18
click at [1082, 287] on span "Update Counts" at bounding box center [1110, 286] width 64 height 13
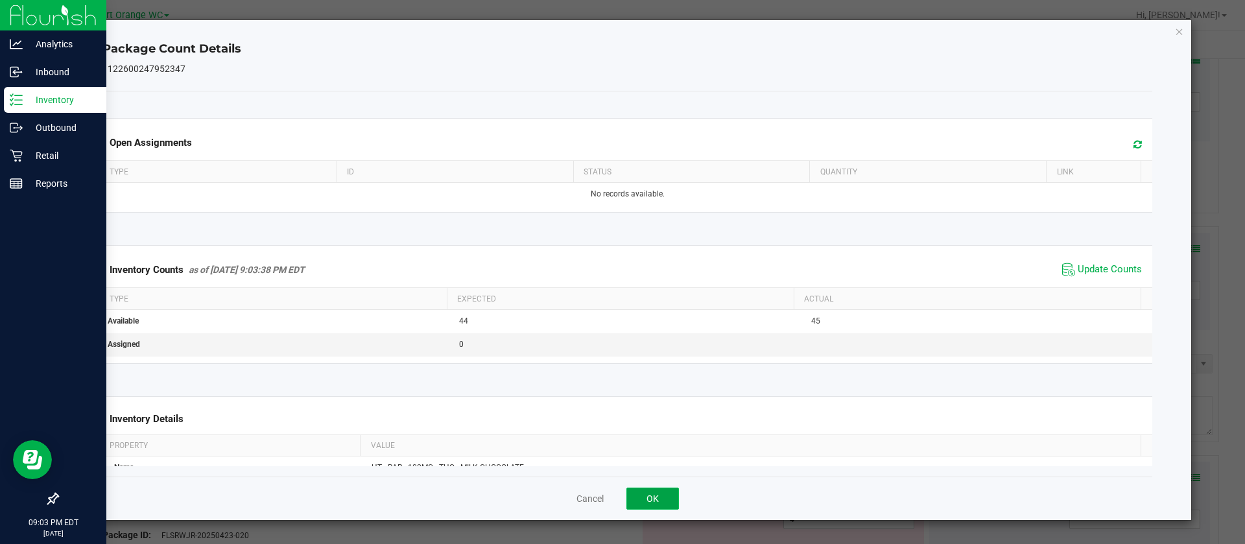
click at [644, 501] on button "OK" at bounding box center [653, 499] width 53 height 22
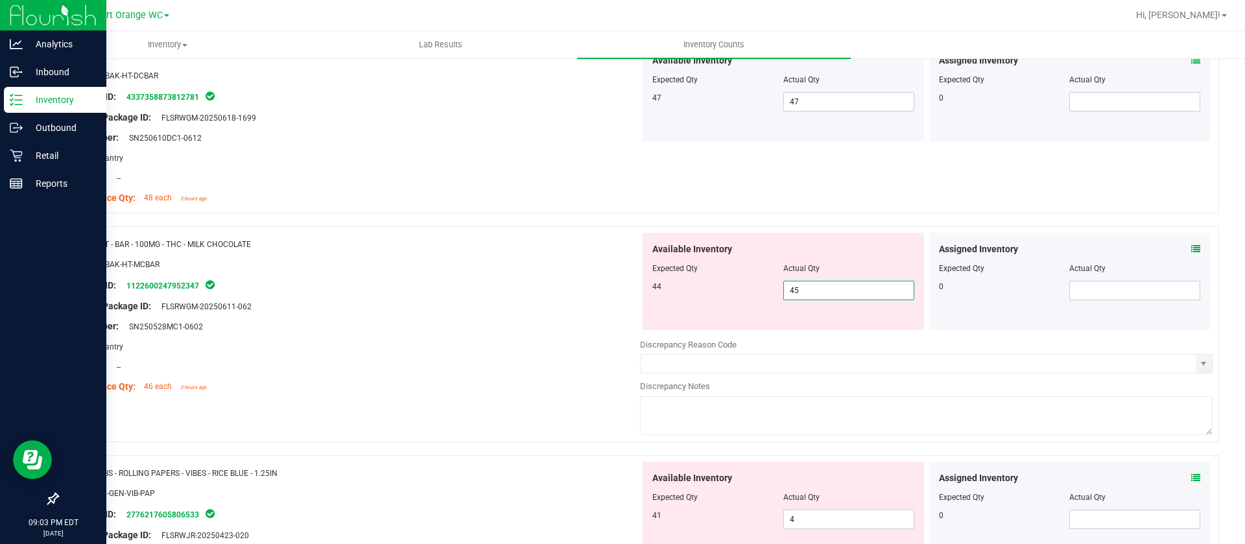
click at [802, 282] on span "45 45" at bounding box center [849, 290] width 131 height 19
click at [802, 282] on input "45" at bounding box center [849, 291] width 130 height 18
type input "44"
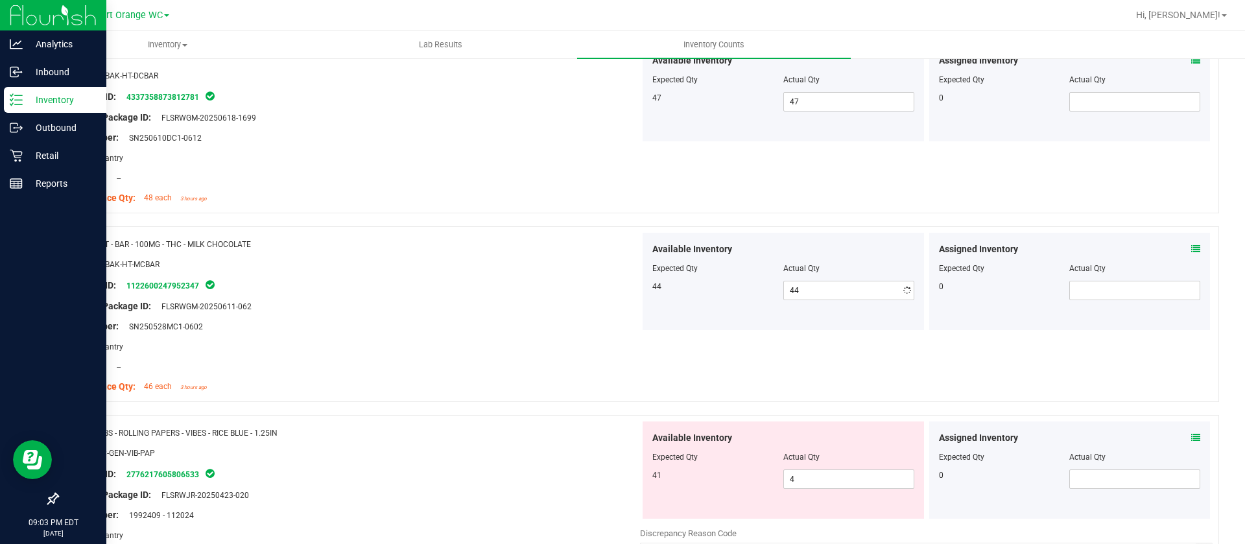
click at [579, 324] on div "Lot Number: SN250528MC1-0602" at bounding box center [353, 327] width 573 height 14
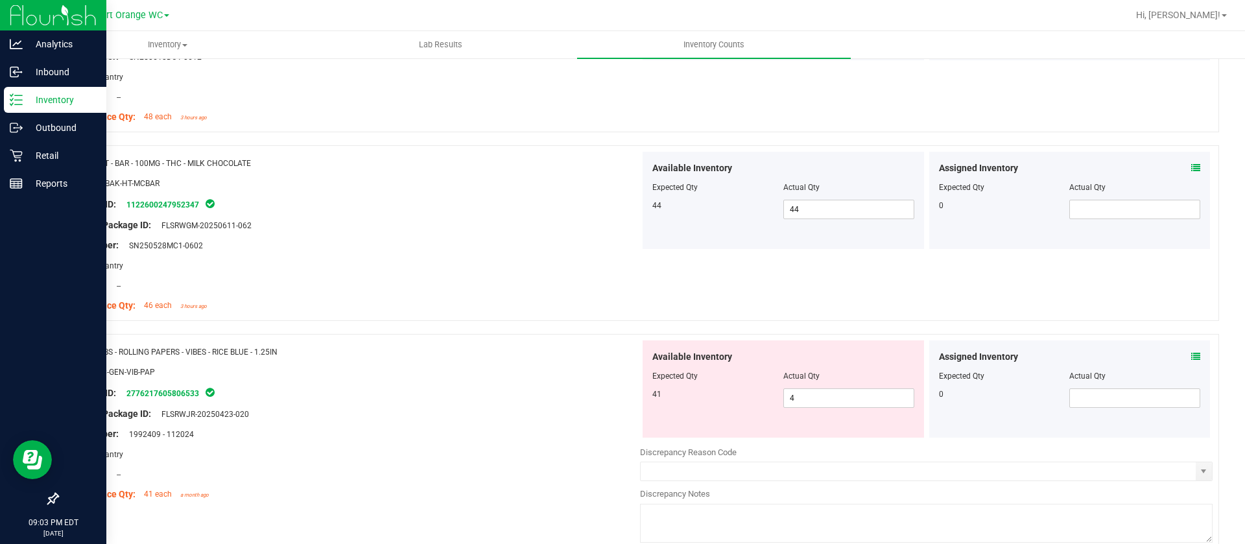
scroll to position [2822, 0]
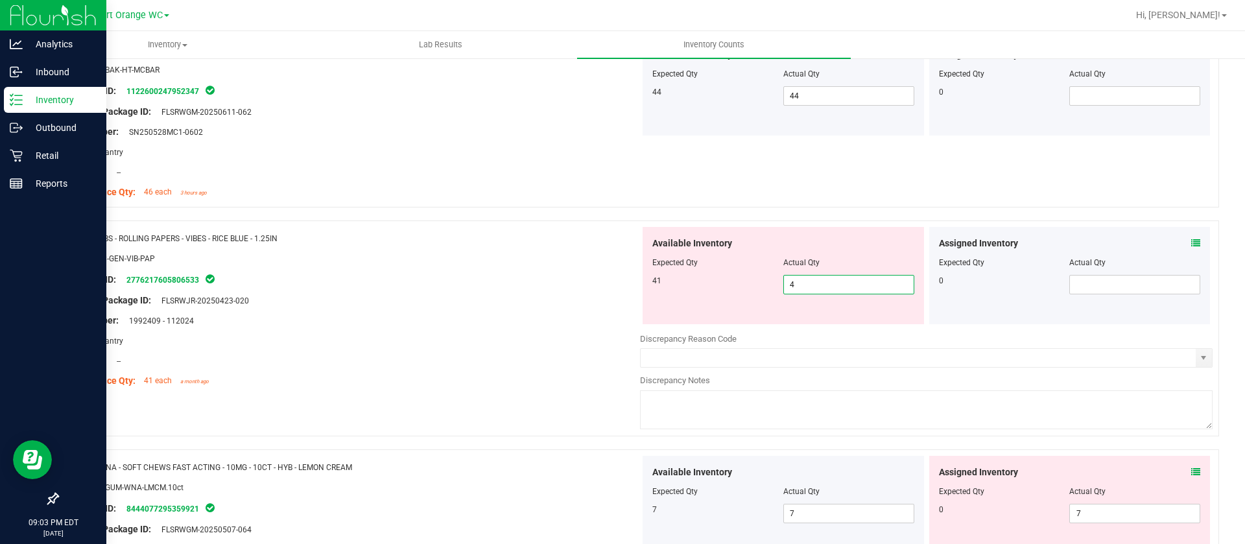
click at [829, 282] on span "4 4" at bounding box center [849, 284] width 131 height 19
type input "41"
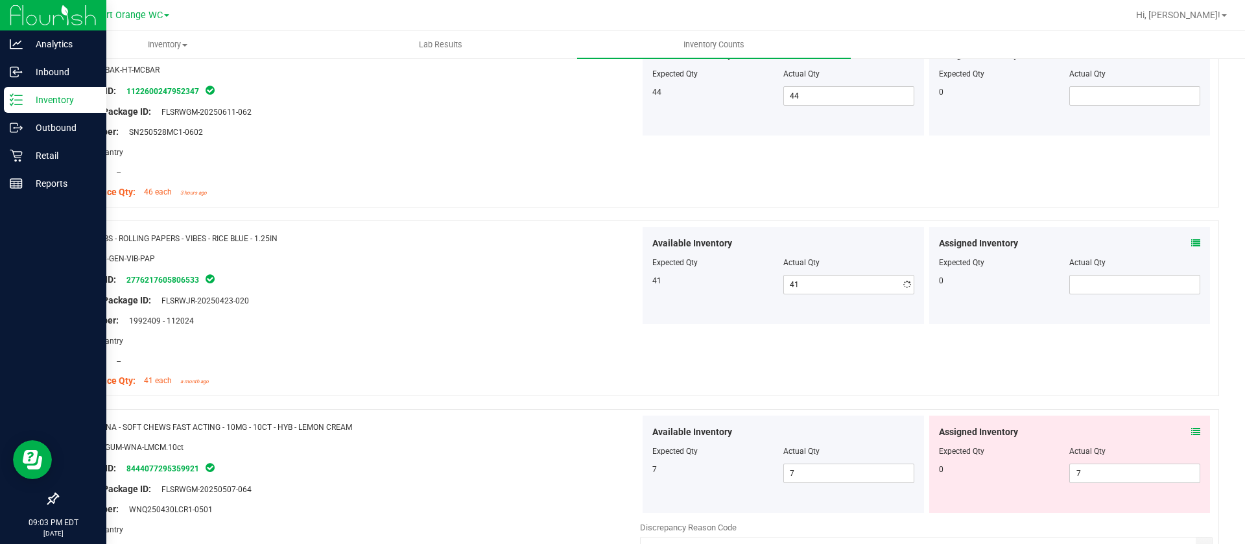
drag, startPoint x: 475, startPoint y: 261, endPoint x: 476, endPoint y: 269, distance: 8.5
click at [476, 269] on ng-container "SKU: ACC-GEN-VIB-PAP" at bounding box center [353, 262] width 573 height 20
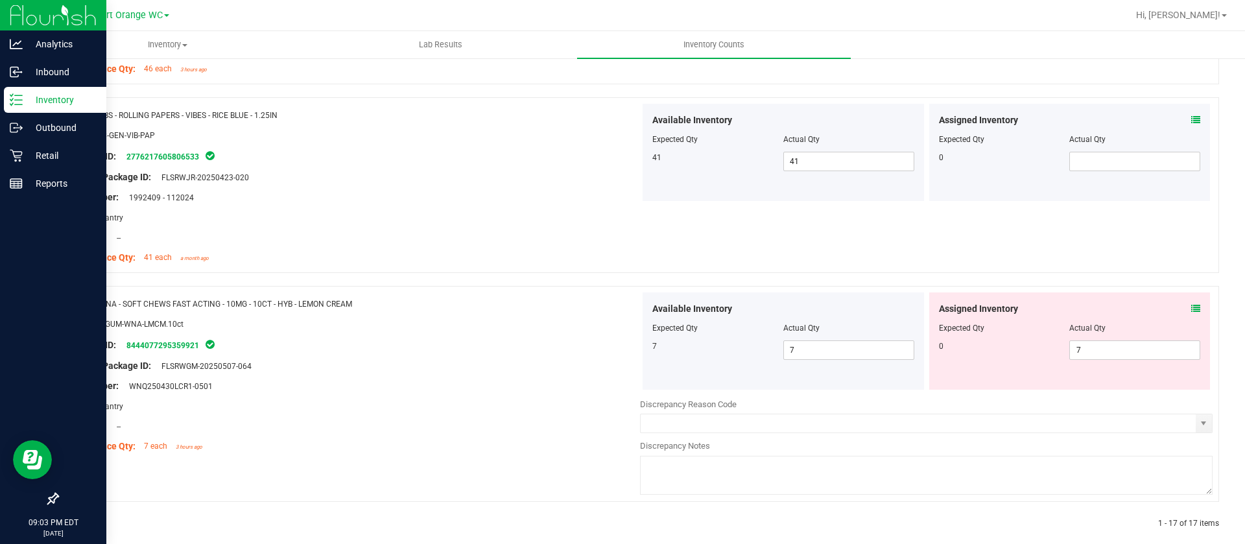
scroll to position [2960, 0]
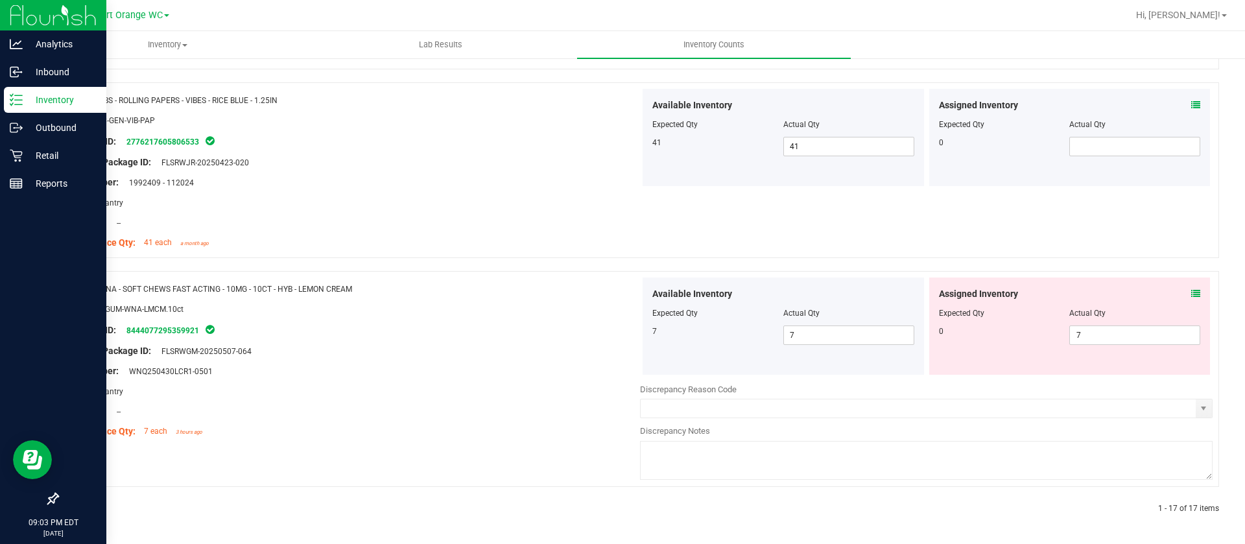
click at [1192, 293] on icon at bounding box center [1196, 293] width 9 height 9
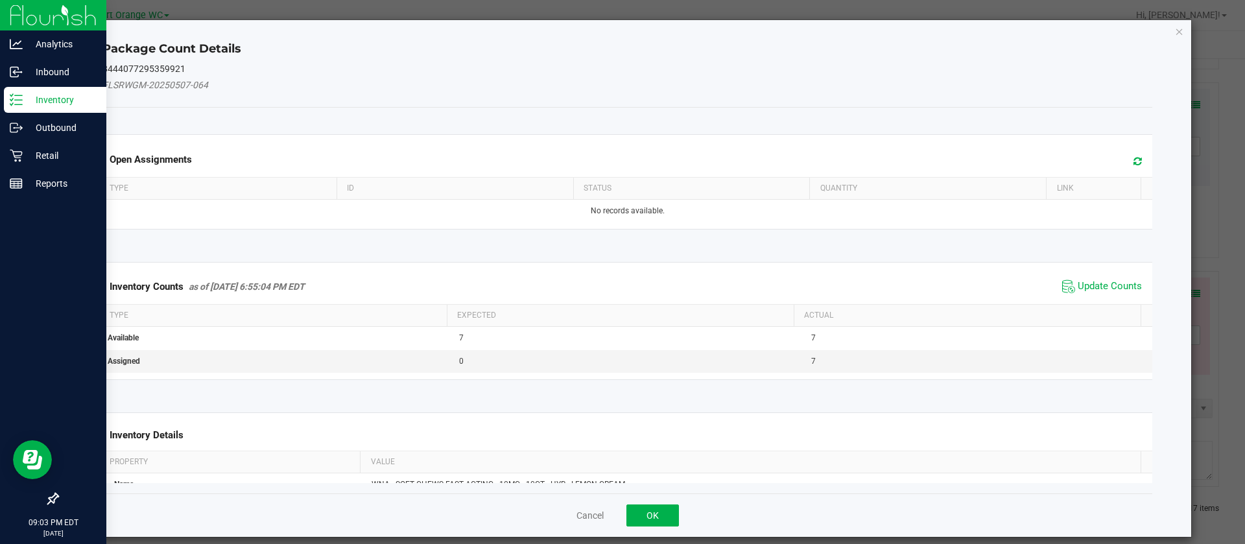
click at [1134, 162] on icon at bounding box center [1138, 161] width 8 height 10
click at [1078, 284] on span "Update Counts" at bounding box center [1110, 286] width 64 height 13
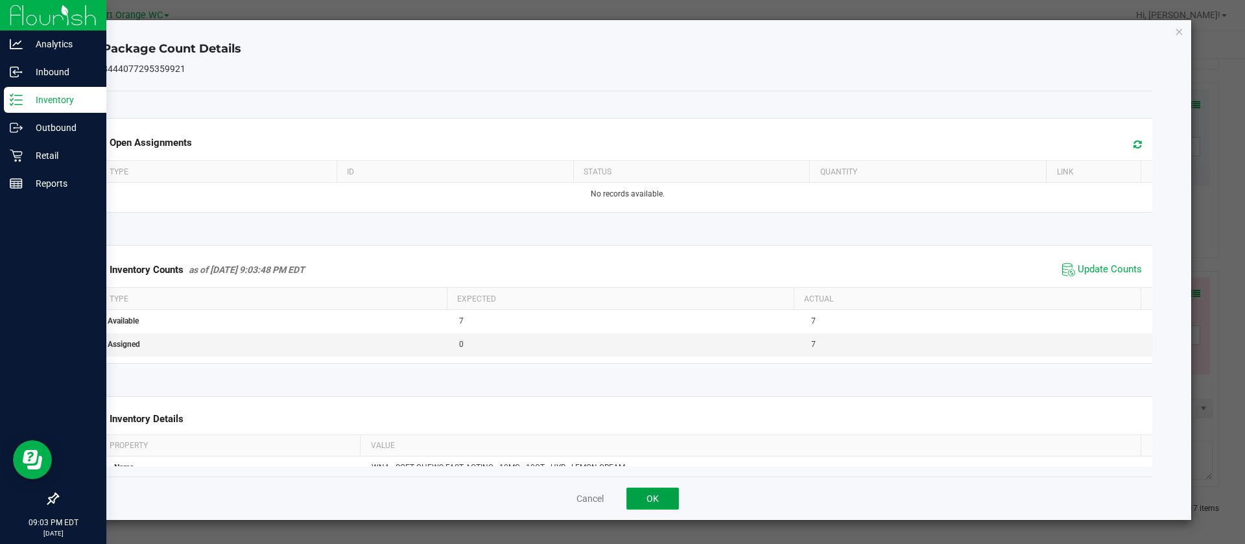
click at [640, 499] on button "OK" at bounding box center [653, 499] width 53 height 22
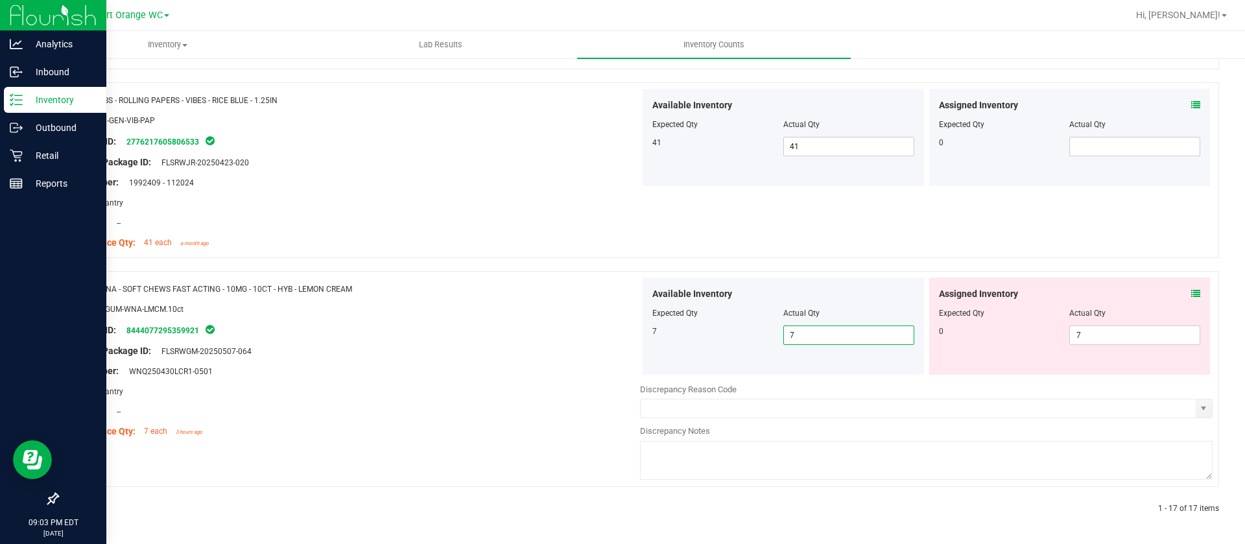
click at [847, 326] on span "7 7" at bounding box center [849, 335] width 131 height 19
click at [1091, 335] on span "7 7" at bounding box center [1135, 335] width 131 height 19
click at [1090, 335] on input "7" at bounding box center [1135, 335] width 130 height 18
type input "0"
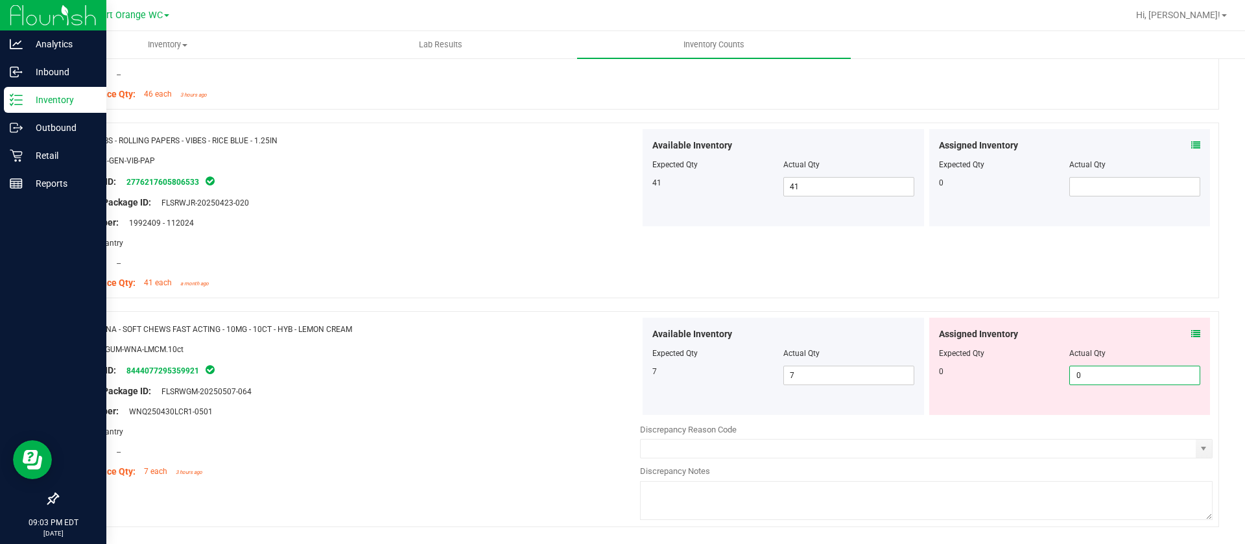
drag, startPoint x: 477, startPoint y: 341, endPoint x: 487, endPoint y: 343, distance: 9.3
click at [483, 339] on div "Name: WNA - SOFT CHEWS FAST ACTING - 10MG - 10CT - HYB - LEMON CREAM SKU: EDI-G…" at bounding box center [353, 400] width 573 height 165
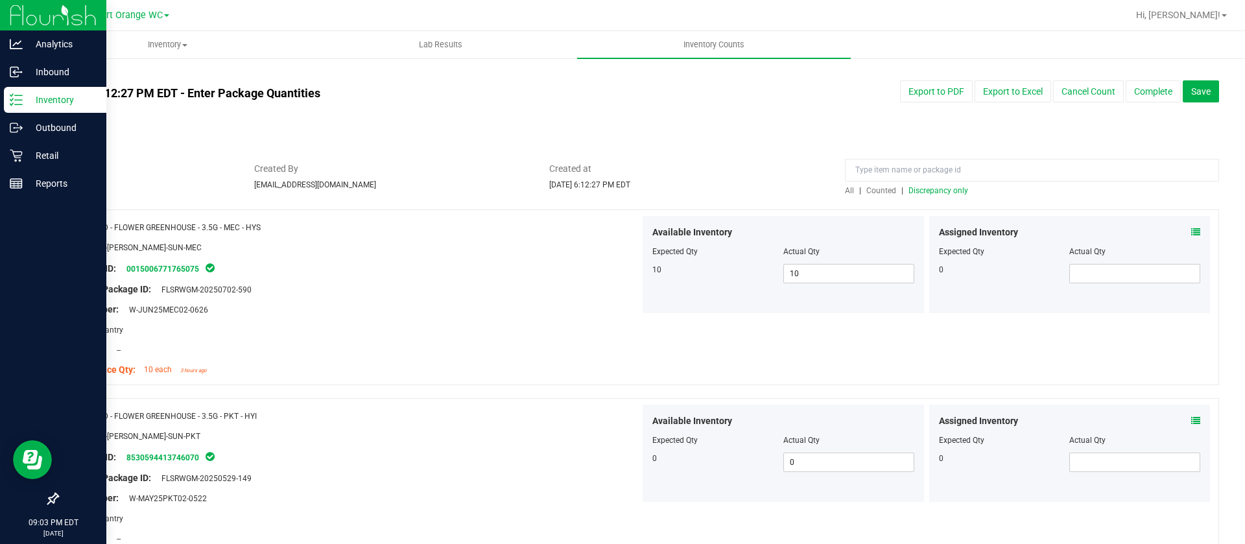
scroll to position [0, 0]
click at [948, 187] on span "Discrepancy only" at bounding box center [939, 191] width 60 height 9
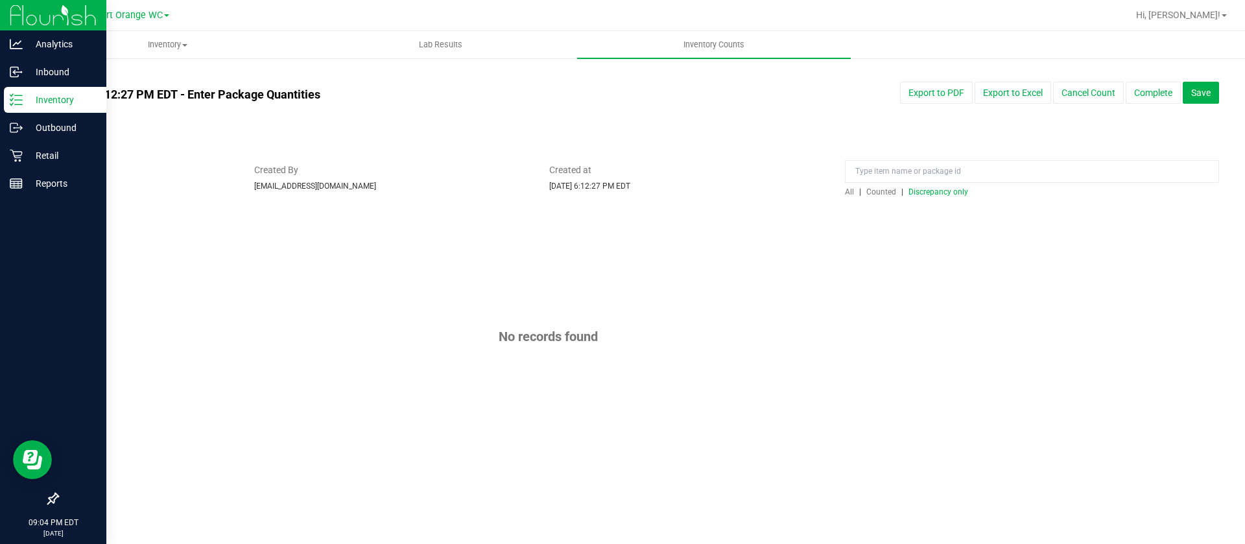
click at [1193, 104] on div "[DATE] 6:12:27 PM EDT - Enter Package Quantities Sync Status Not Synced Export …" at bounding box center [638, 108] width 1182 height 53
click at [1204, 88] on span "Save" at bounding box center [1201, 93] width 19 height 10
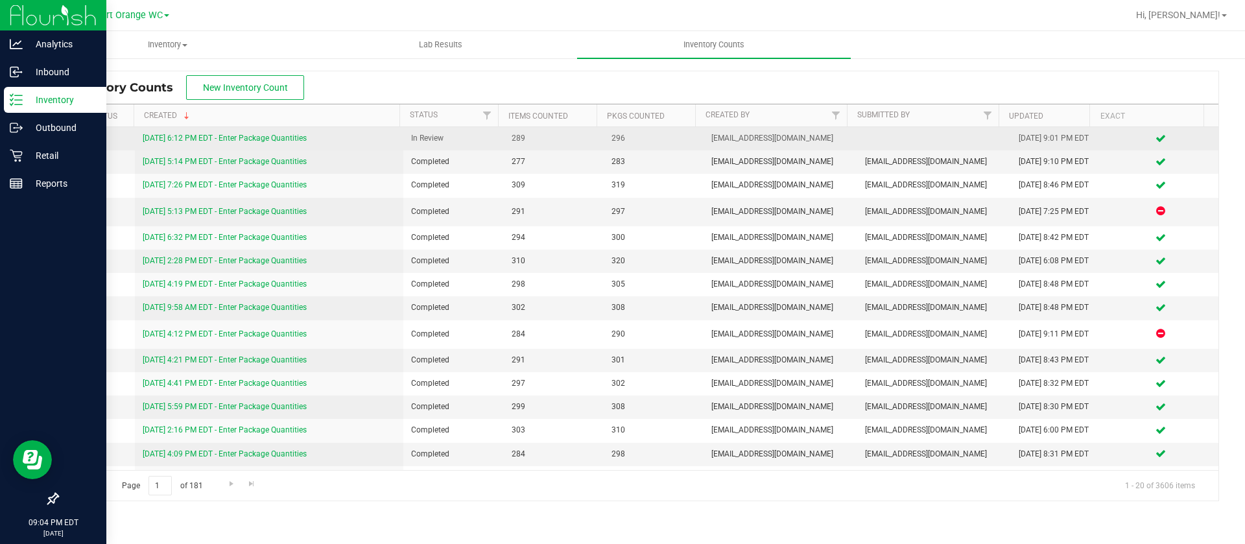
click at [205, 130] on td "[DATE] 6:12 PM EDT - Enter Package Quantities" at bounding box center [269, 138] width 269 height 23
click at [204, 134] on link "[DATE] 6:12 PM EDT - Enter Package Quantities" at bounding box center [225, 138] width 164 height 9
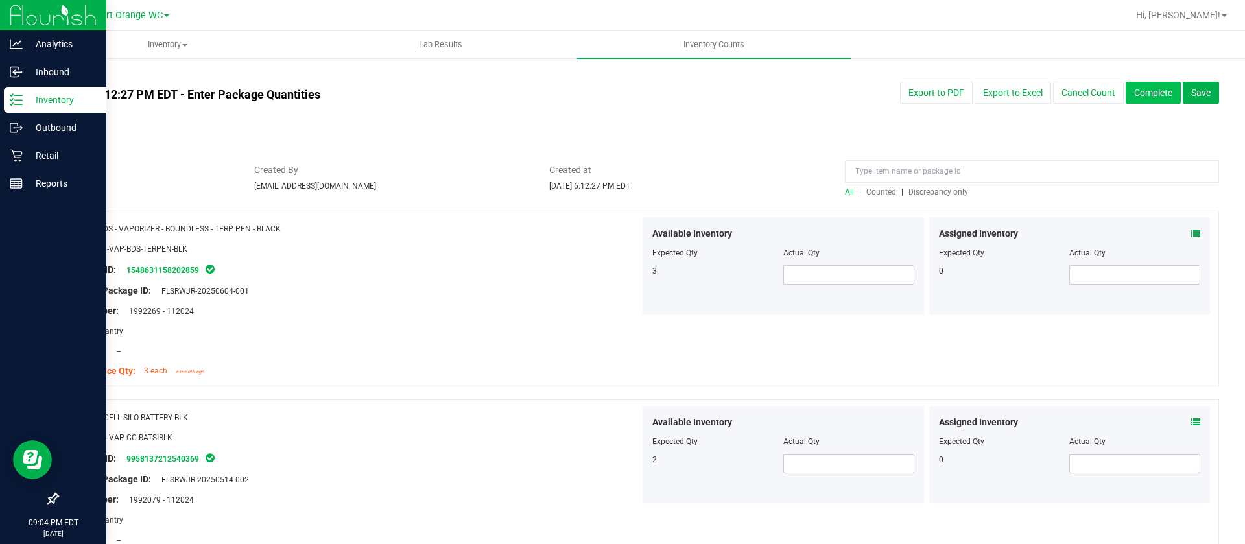
click at [1153, 95] on button "Complete" at bounding box center [1153, 93] width 55 height 22
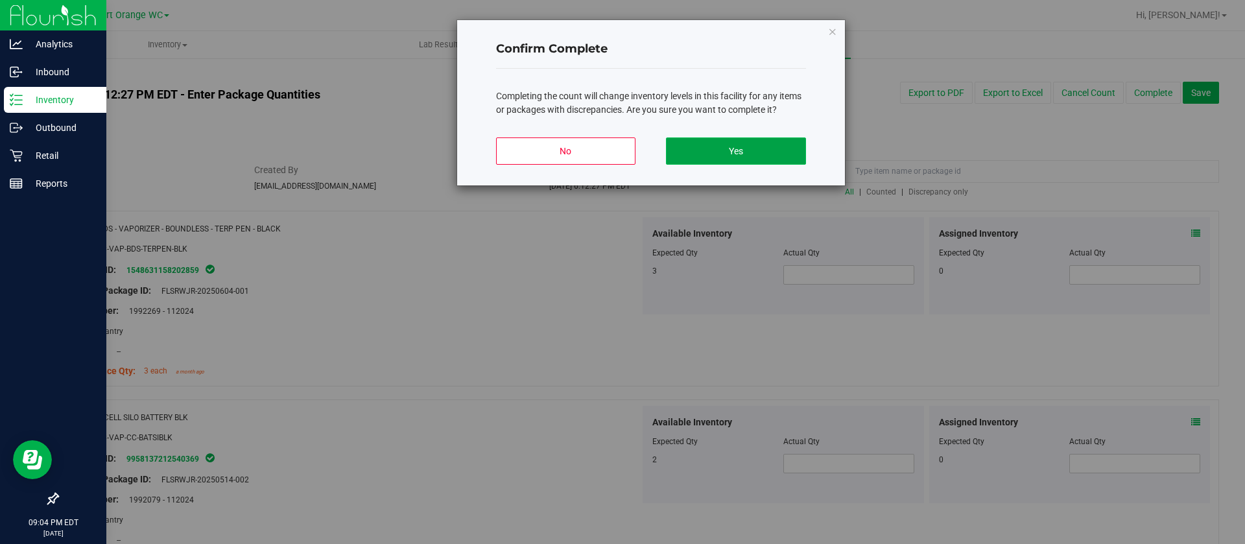
click at [754, 148] on button "Yes" at bounding box center [735, 151] width 139 height 27
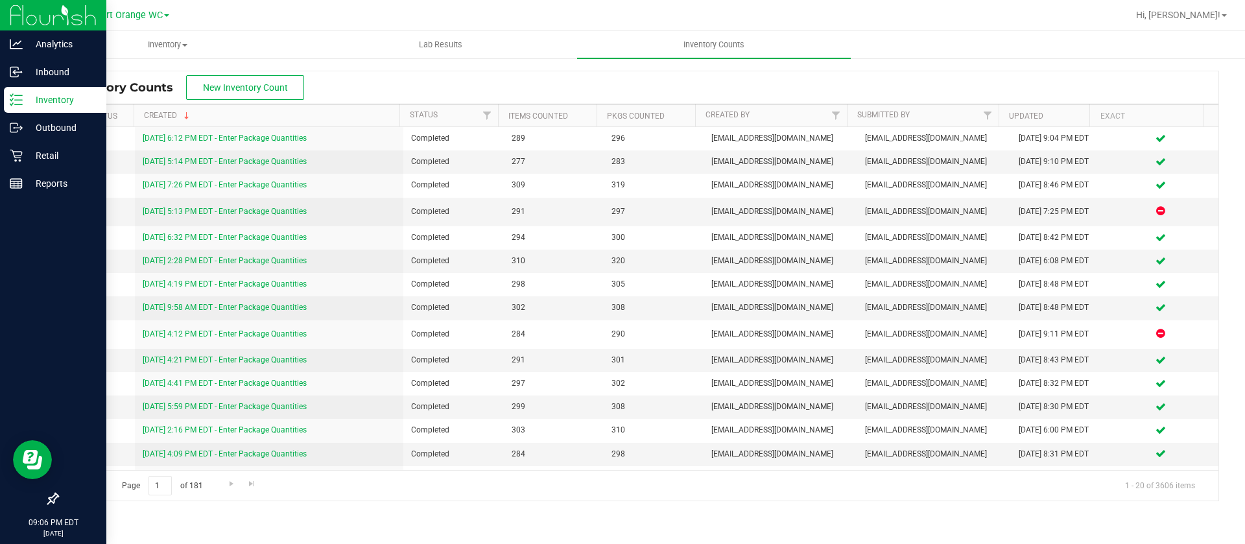
click at [1212, 23] on div "Hi, [PERSON_NAME]!" at bounding box center [1181, 15] width 101 height 23
click at [1214, 19] on span "Hi, [PERSON_NAME]!" at bounding box center [1178, 15] width 84 height 10
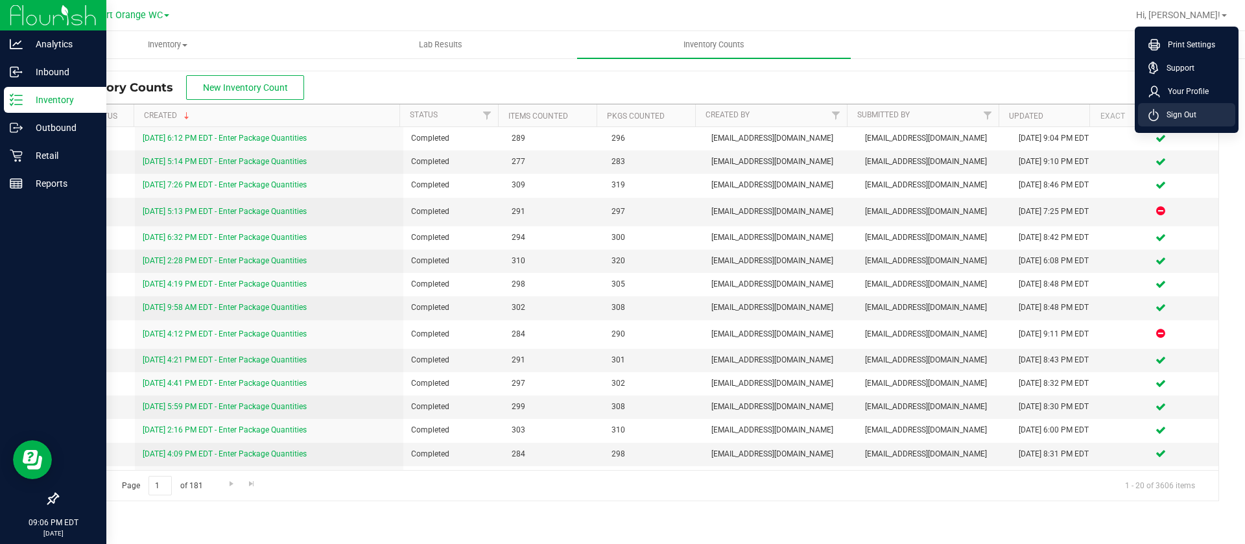
click at [1179, 111] on span "Sign Out" at bounding box center [1178, 114] width 38 height 13
